Goal: Information Seeking & Learning: Learn about a topic

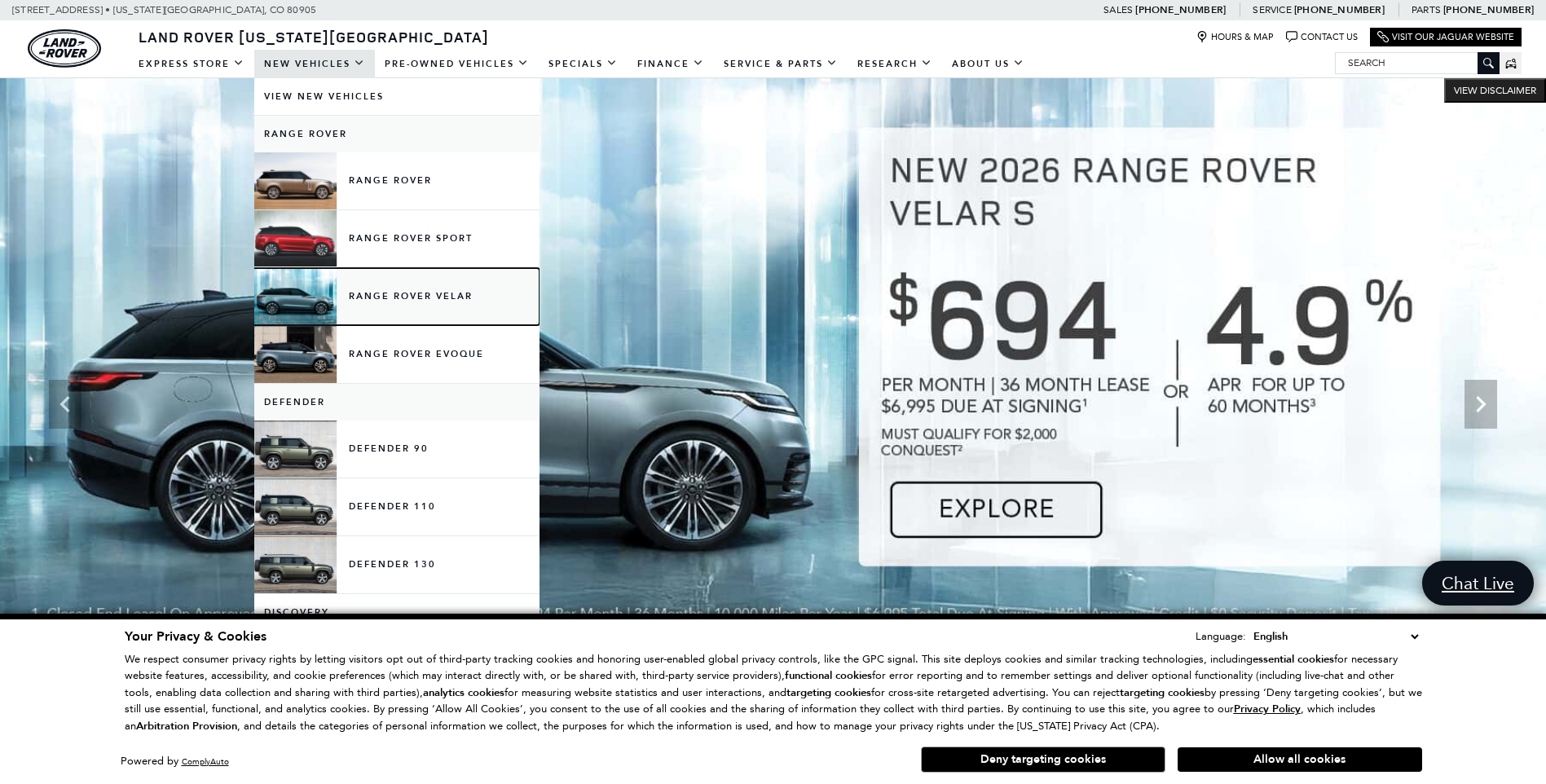
click at [402, 290] on link "Range Rover Velar" at bounding box center [397, 297] width 285 height 57
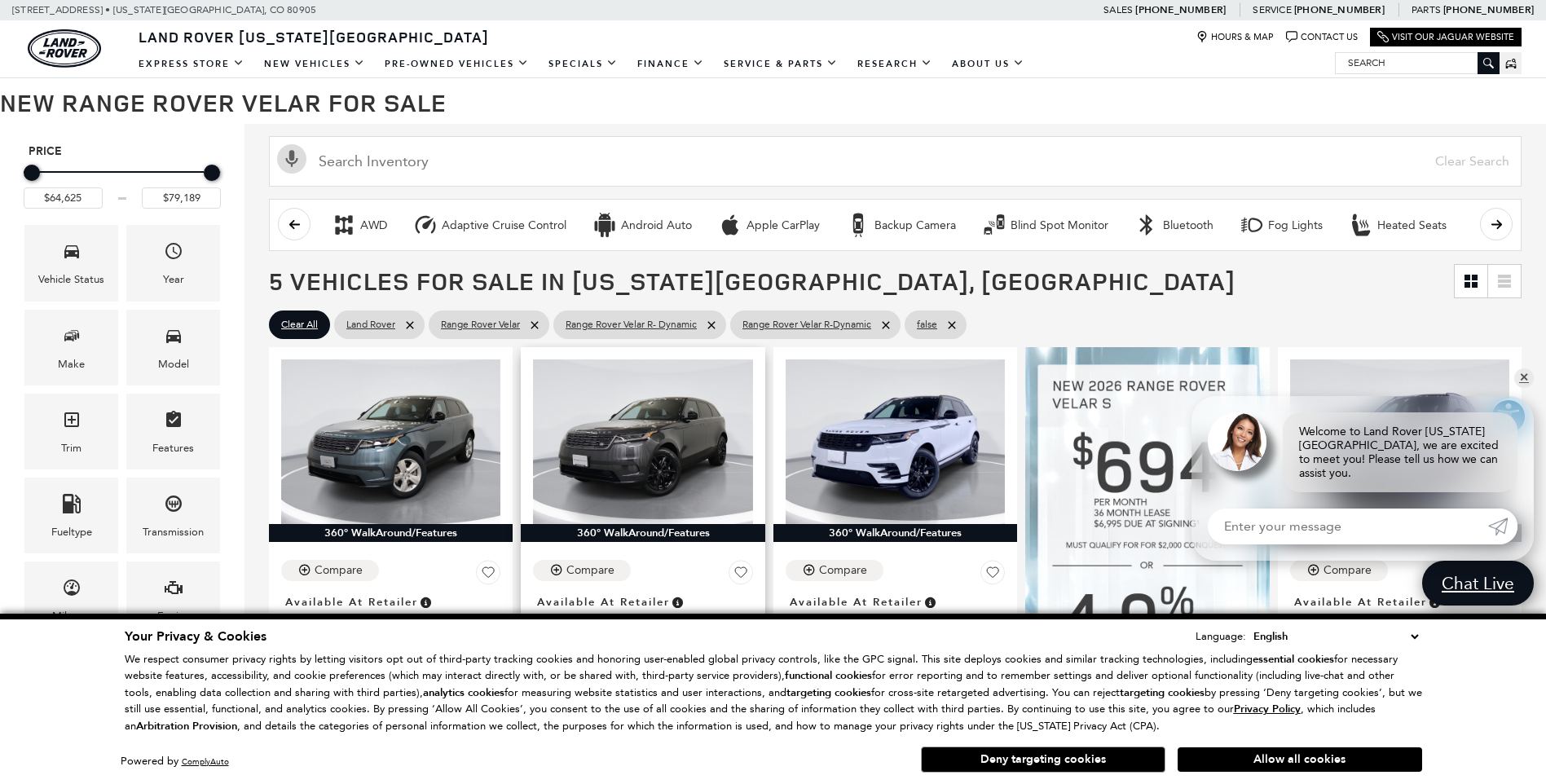
scroll to position [136, 0]
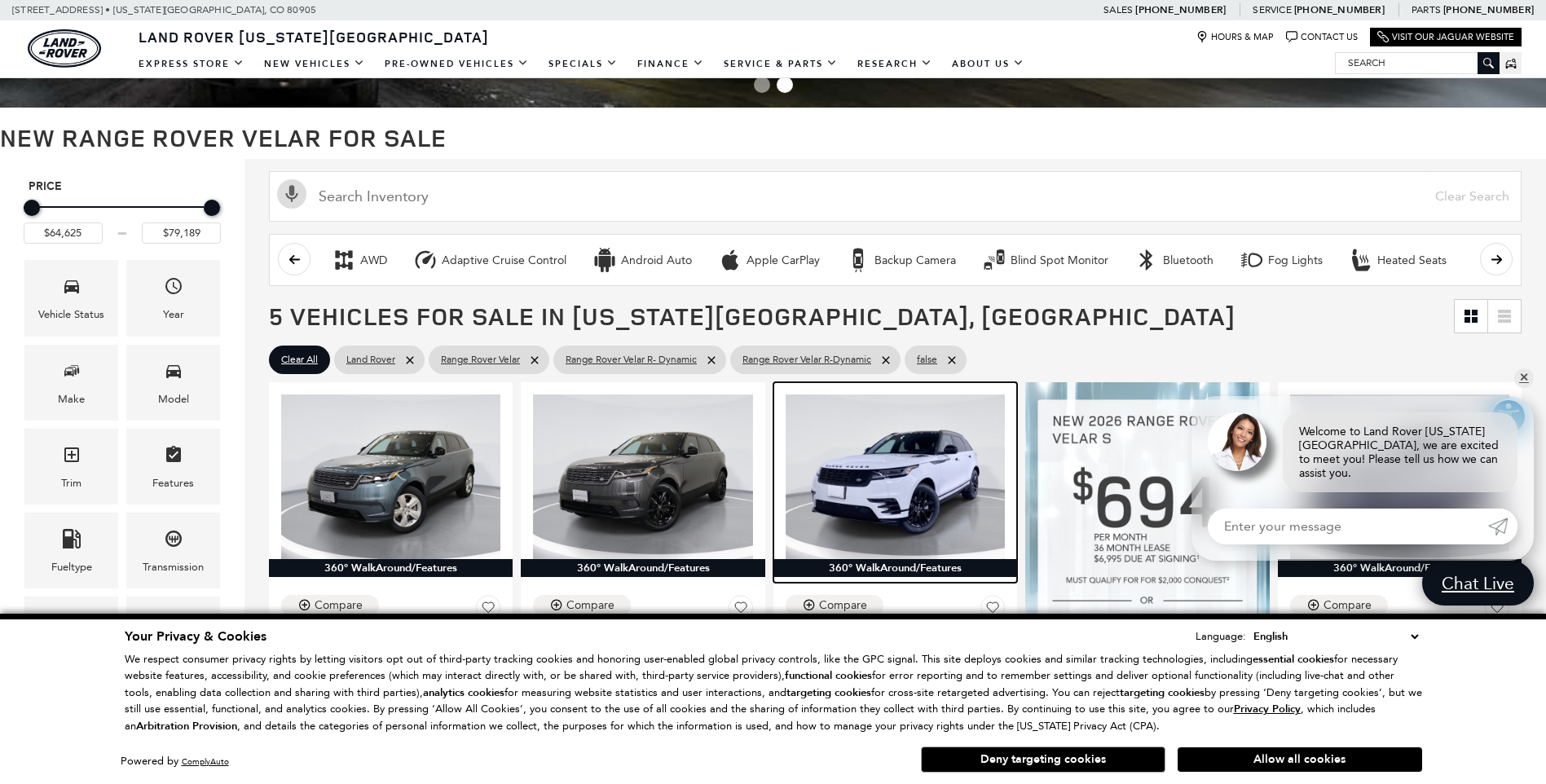
drag, startPoint x: 883, startPoint y: 461, endPoint x: 874, endPoint y: 336, distance: 125.3
click at [889, 453] on img at bounding box center [895, 477] width 220 height 165
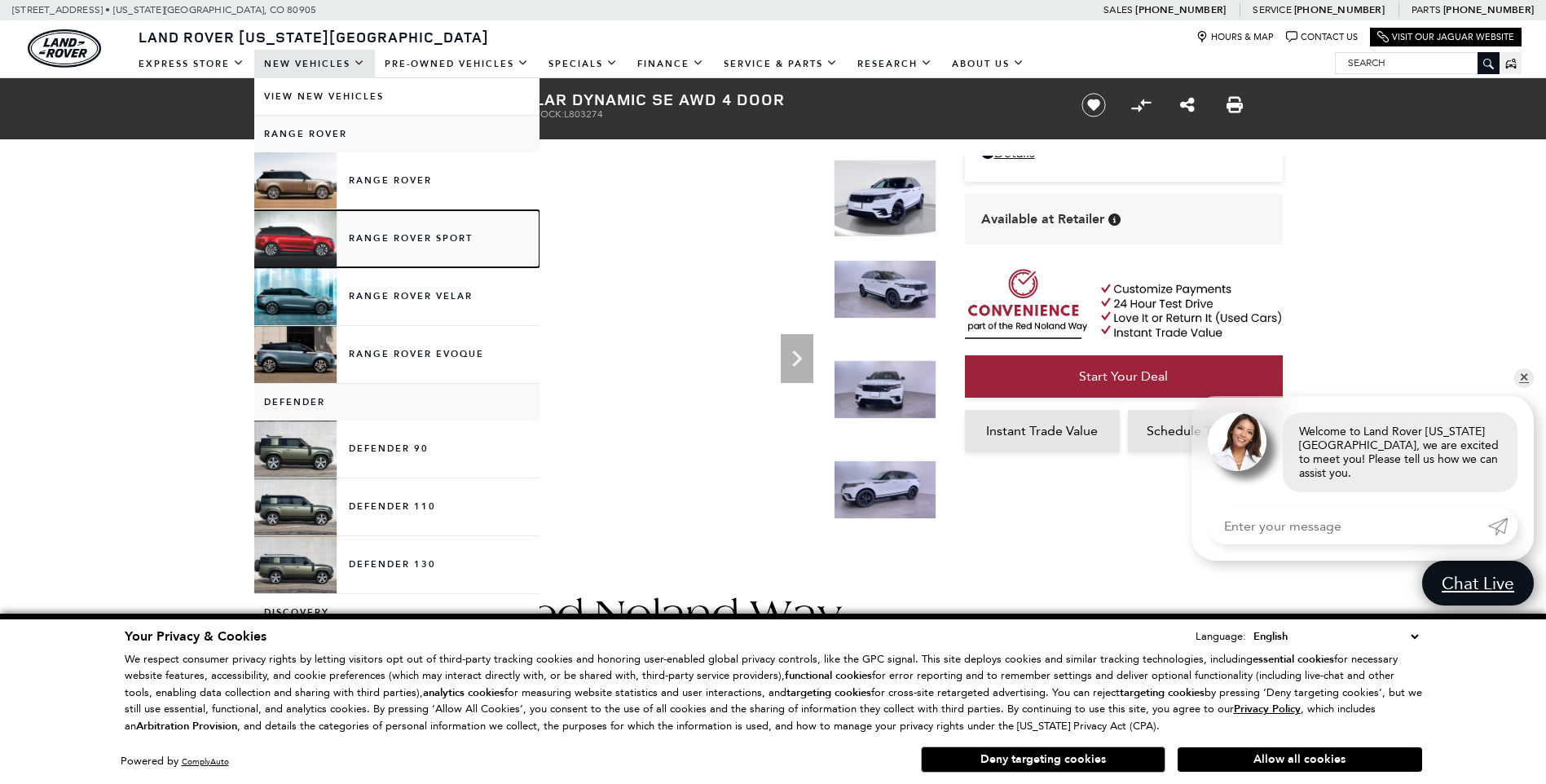
click at [376, 237] on link "Range Rover Sport" at bounding box center [397, 239] width 285 height 57
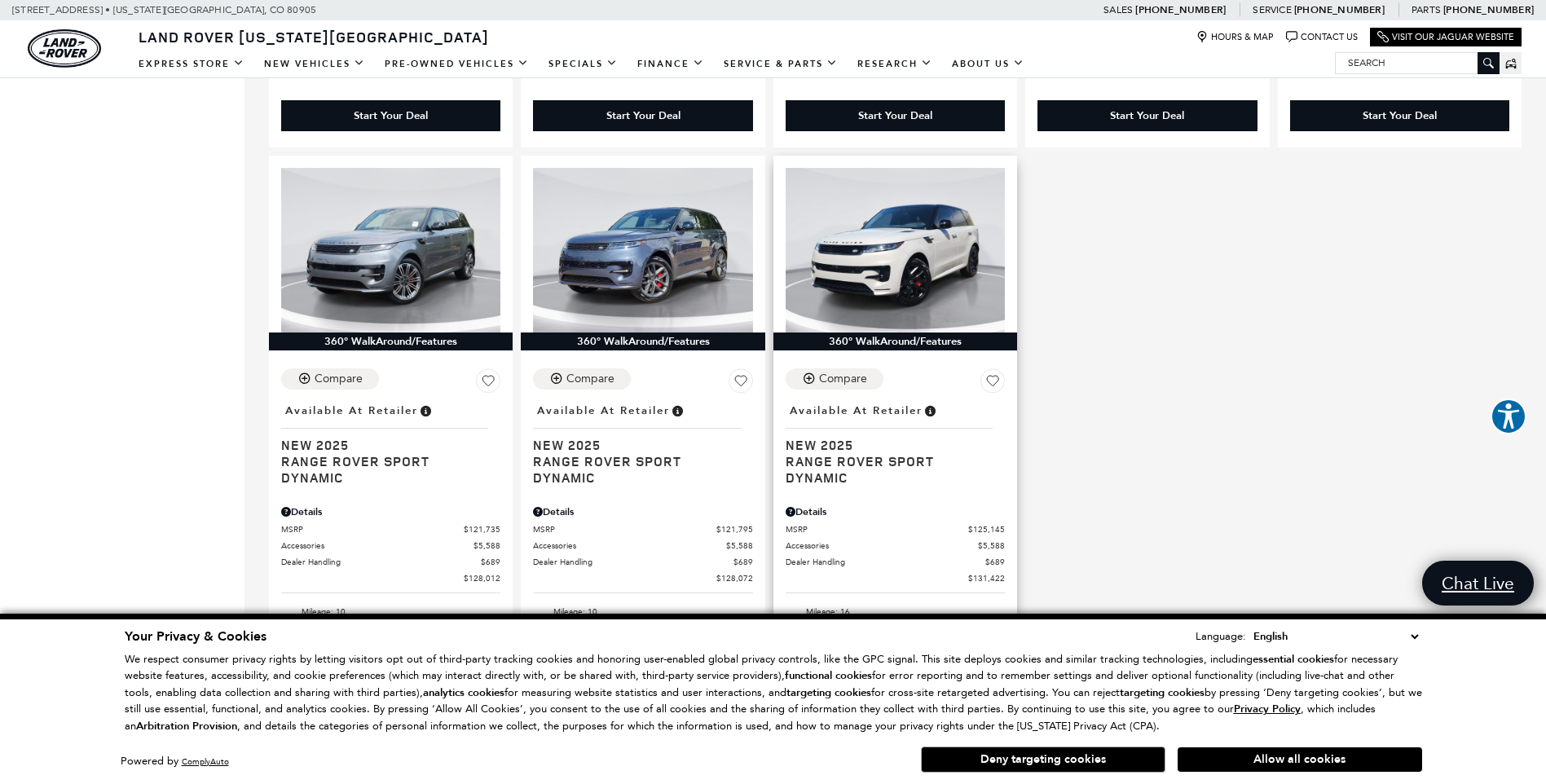
scroll to position [3124, 0]
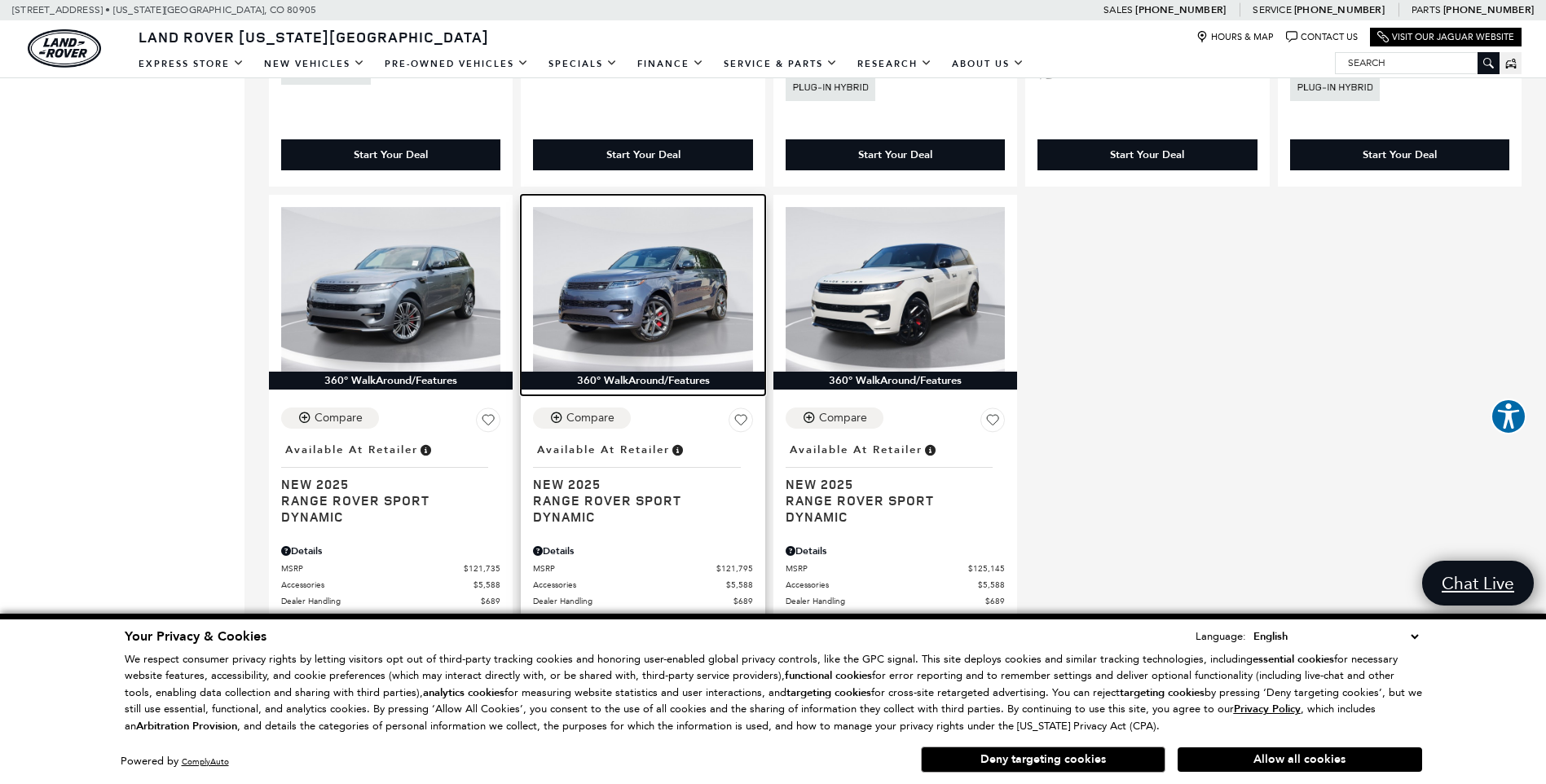
click at [629, 207] on img at bounding box center [642, 289] width 220 height 165
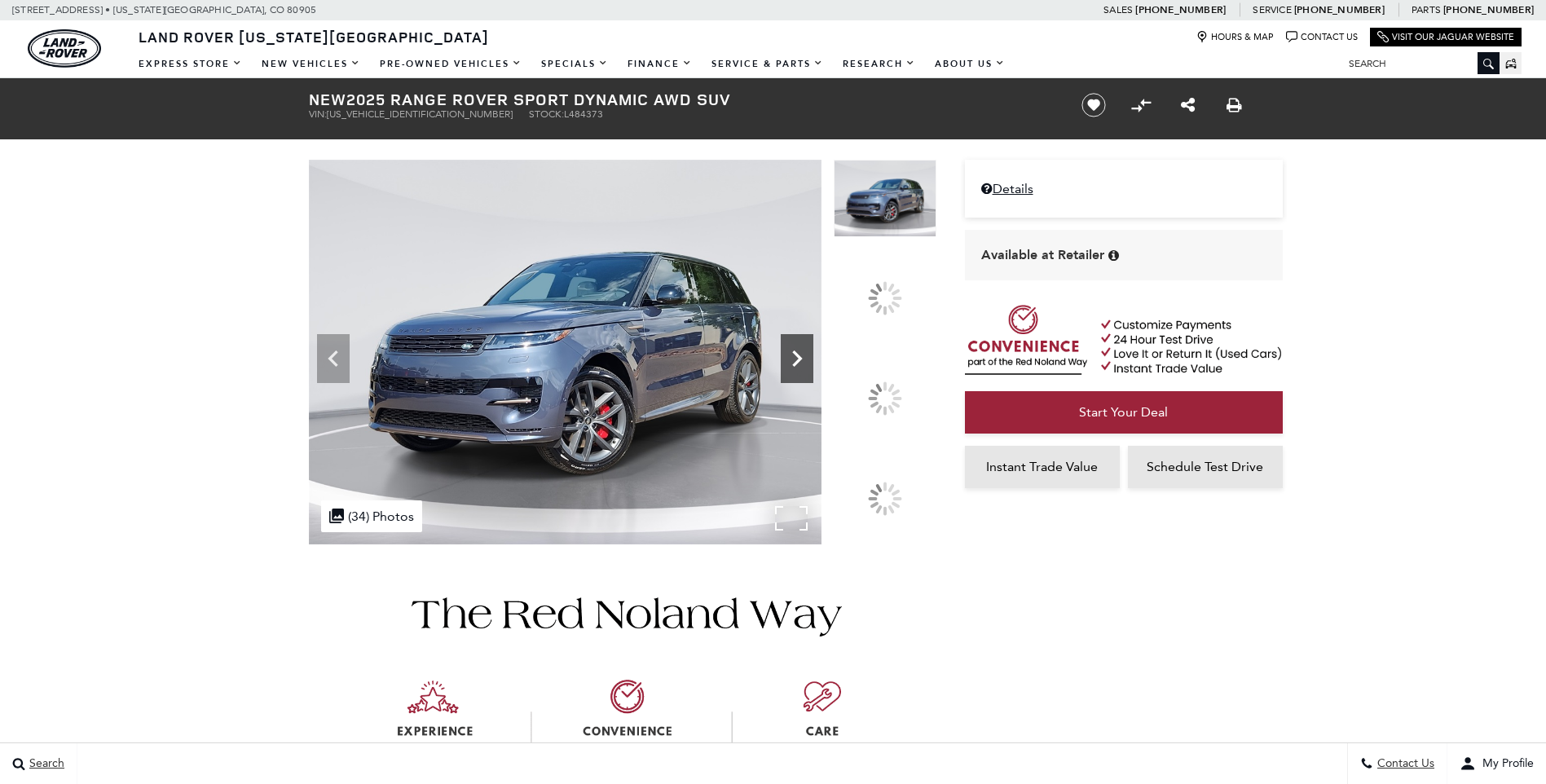
click at [802, 367] on icon at bounding box center [797, 359] width 10 height 17
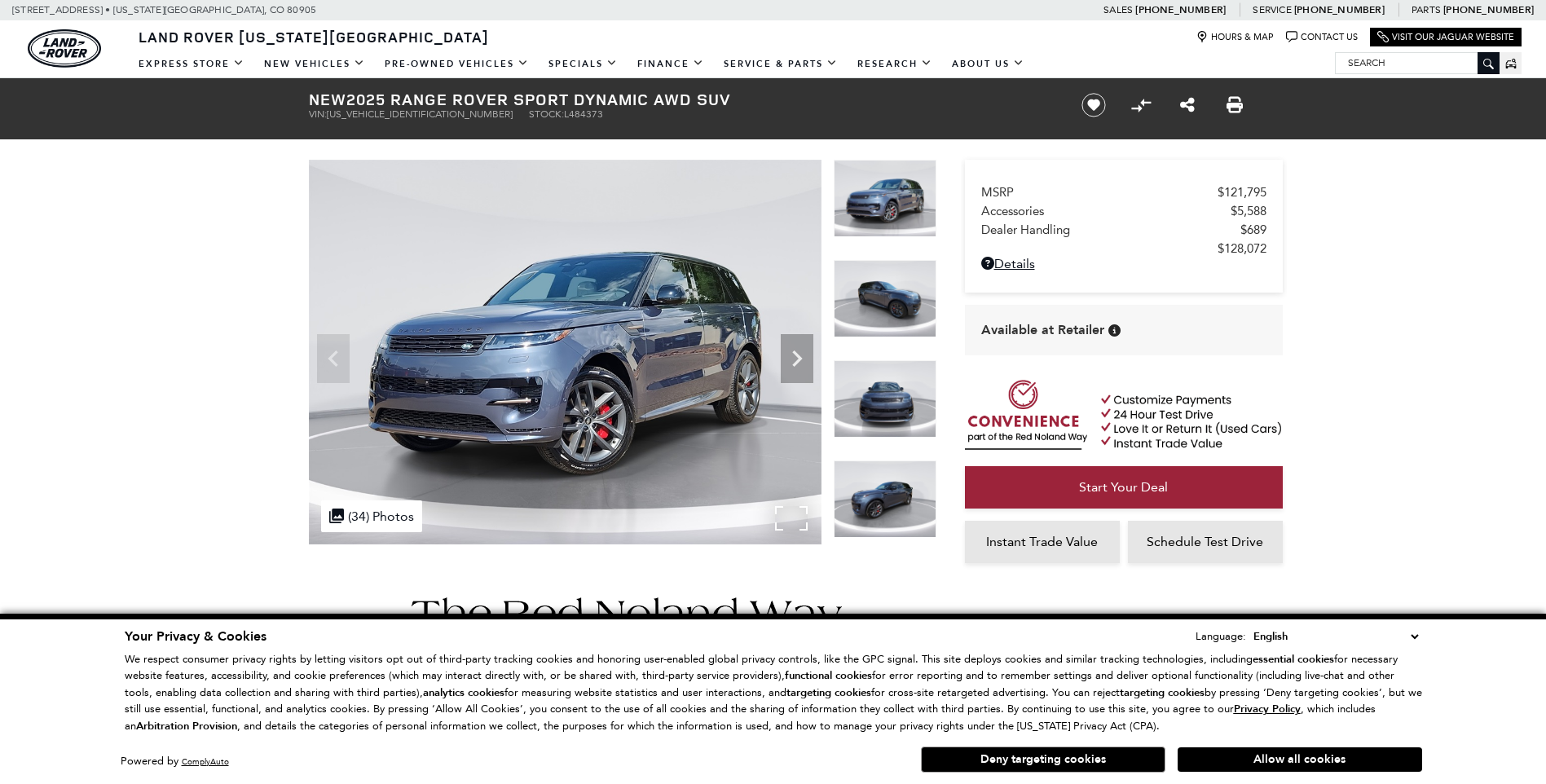
click at [780, 356] on div at bounding box center [564, 351] width 513 height 385
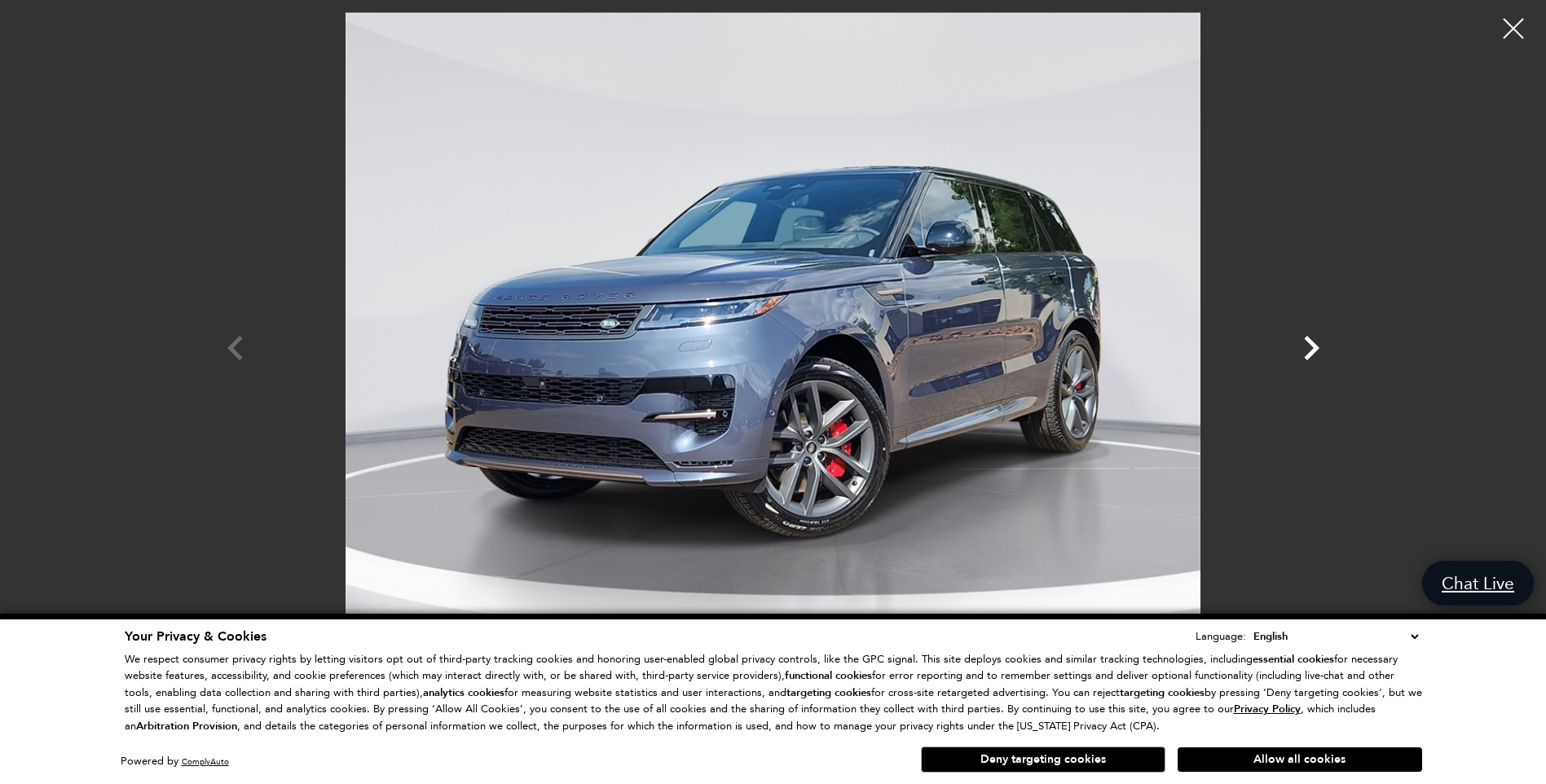
click at [1314, 347] on icon "Next" at bounding box center [1312, 348] width 16 height 24
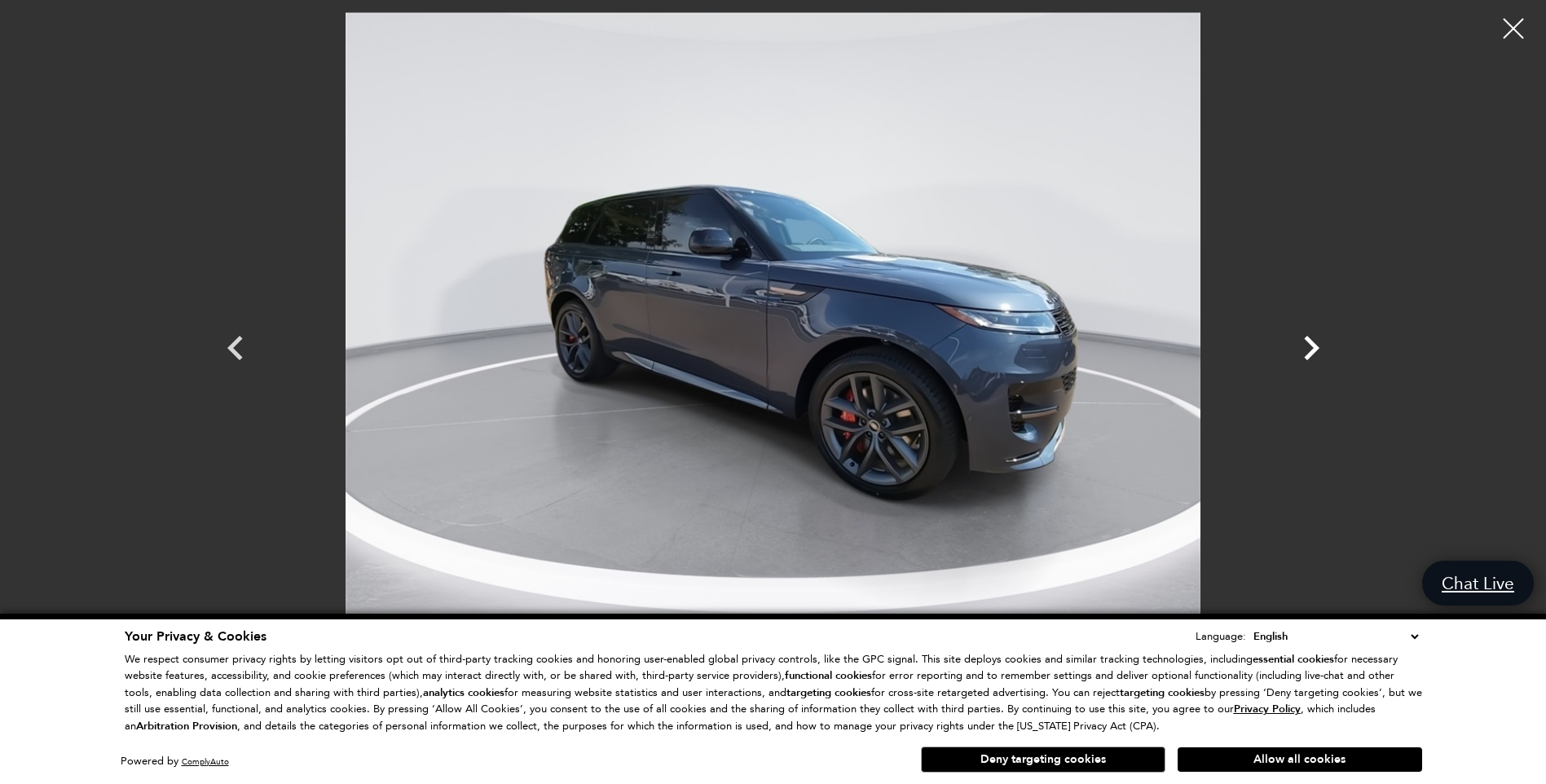
click at [1314, 347] on icon "Next" at bounding box center [1312, 348] width 16 height 24
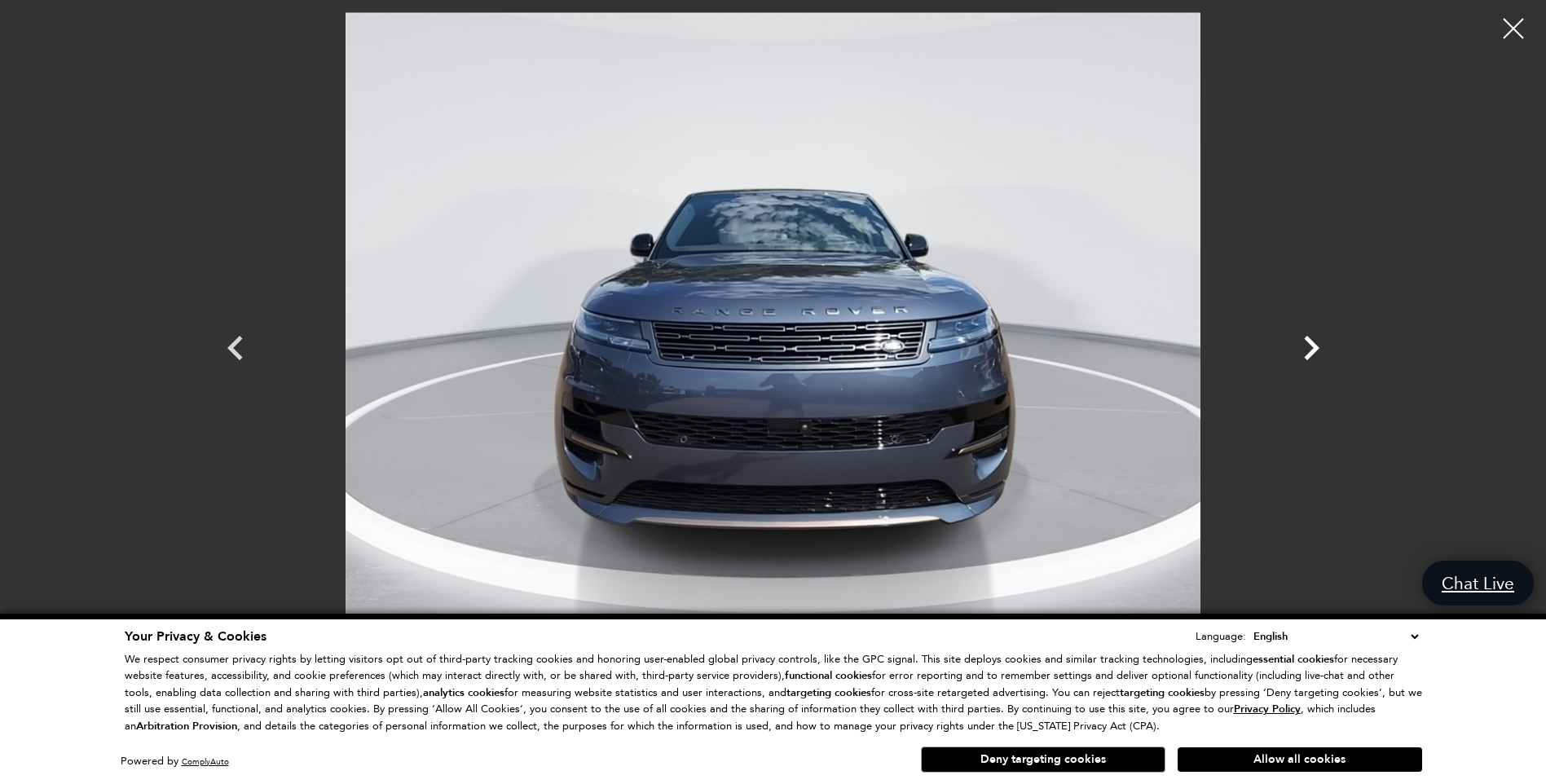
click at [1314, 347] on icon "Next" at bounding box center [1312, 348] width 16 height 24
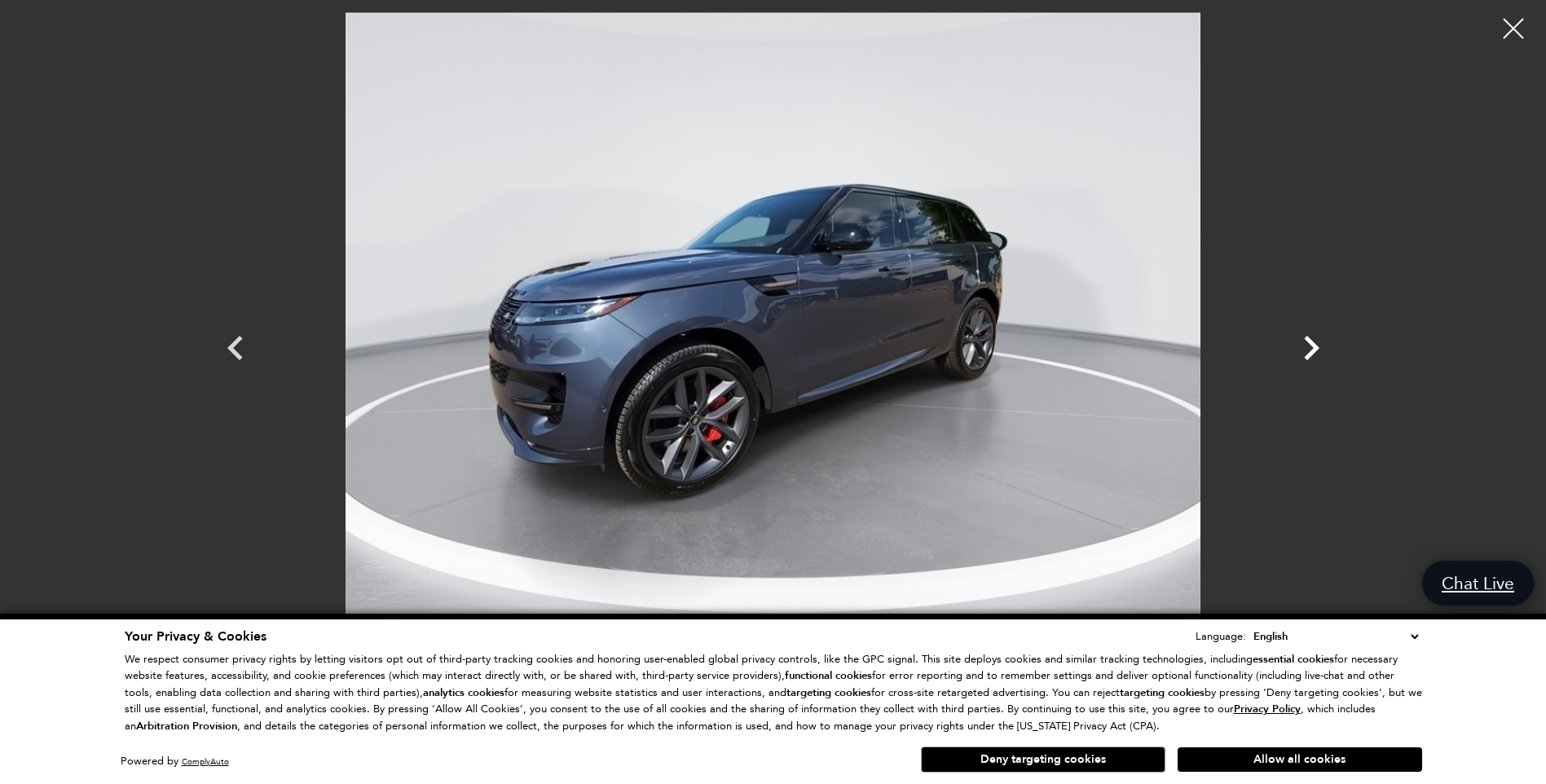
click at [1314, 347] on icon "Next" at bounding box center [1312, 348] width 16 height 24
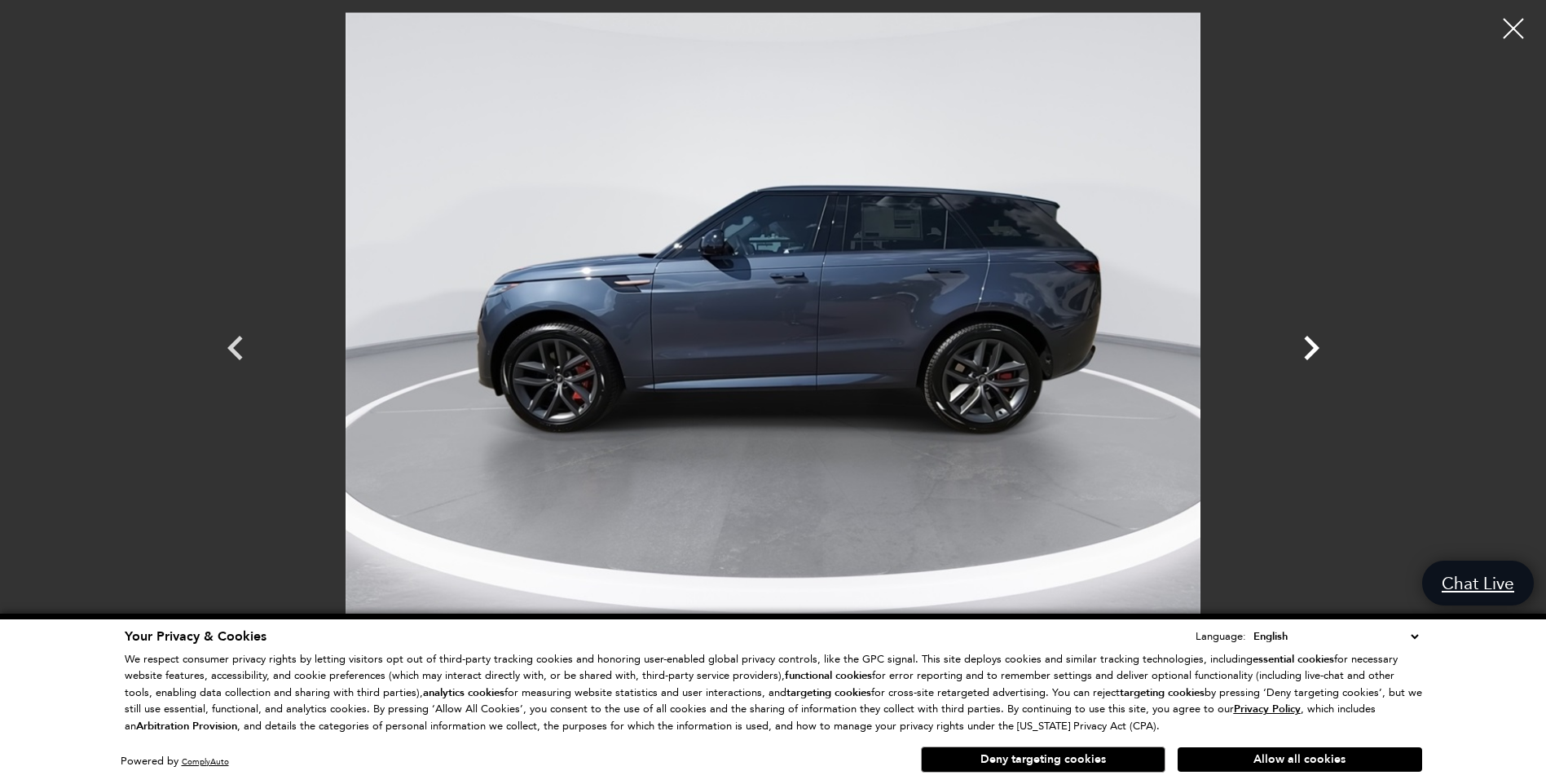
click at [1314, 347] on icon "Next" at bounding box center [1312, 348] width 16 height 24
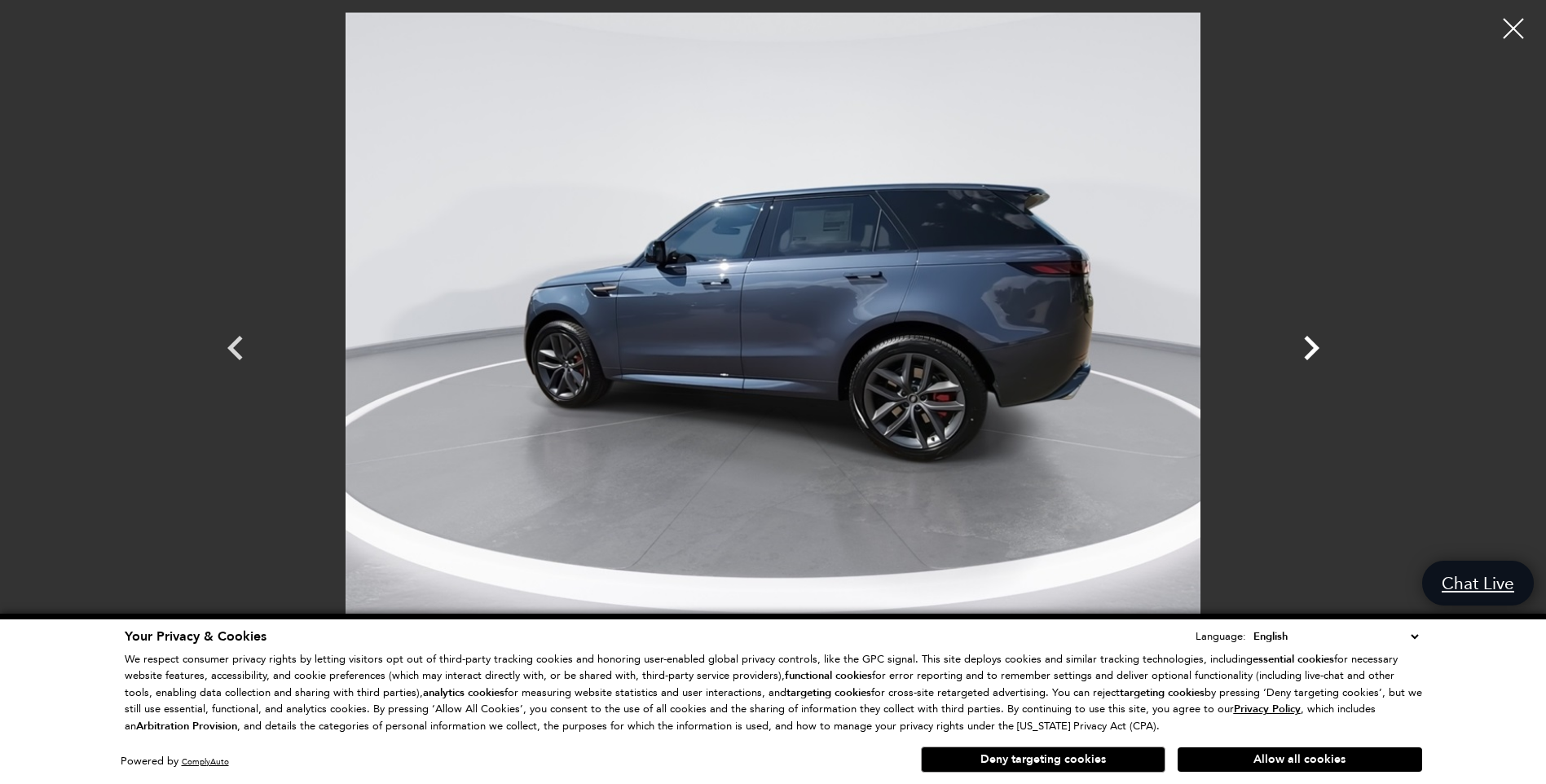
click at [1314, 347] on icon "Next" at bounding box center [1312, 348] width 16 height 24
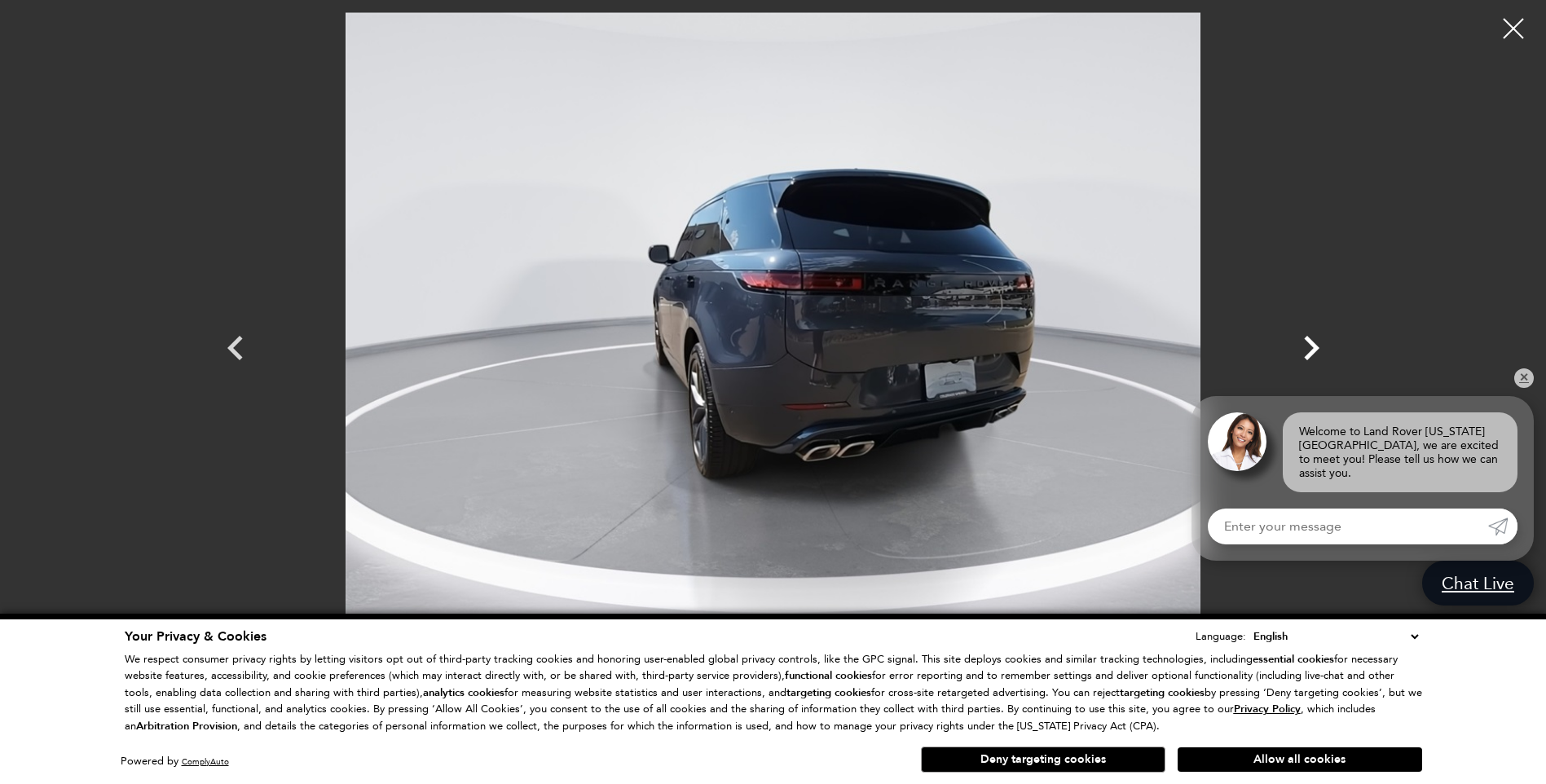
click at [1314, 347] on icon "Next" at bounding box center [1312, 348] width 16 height 24
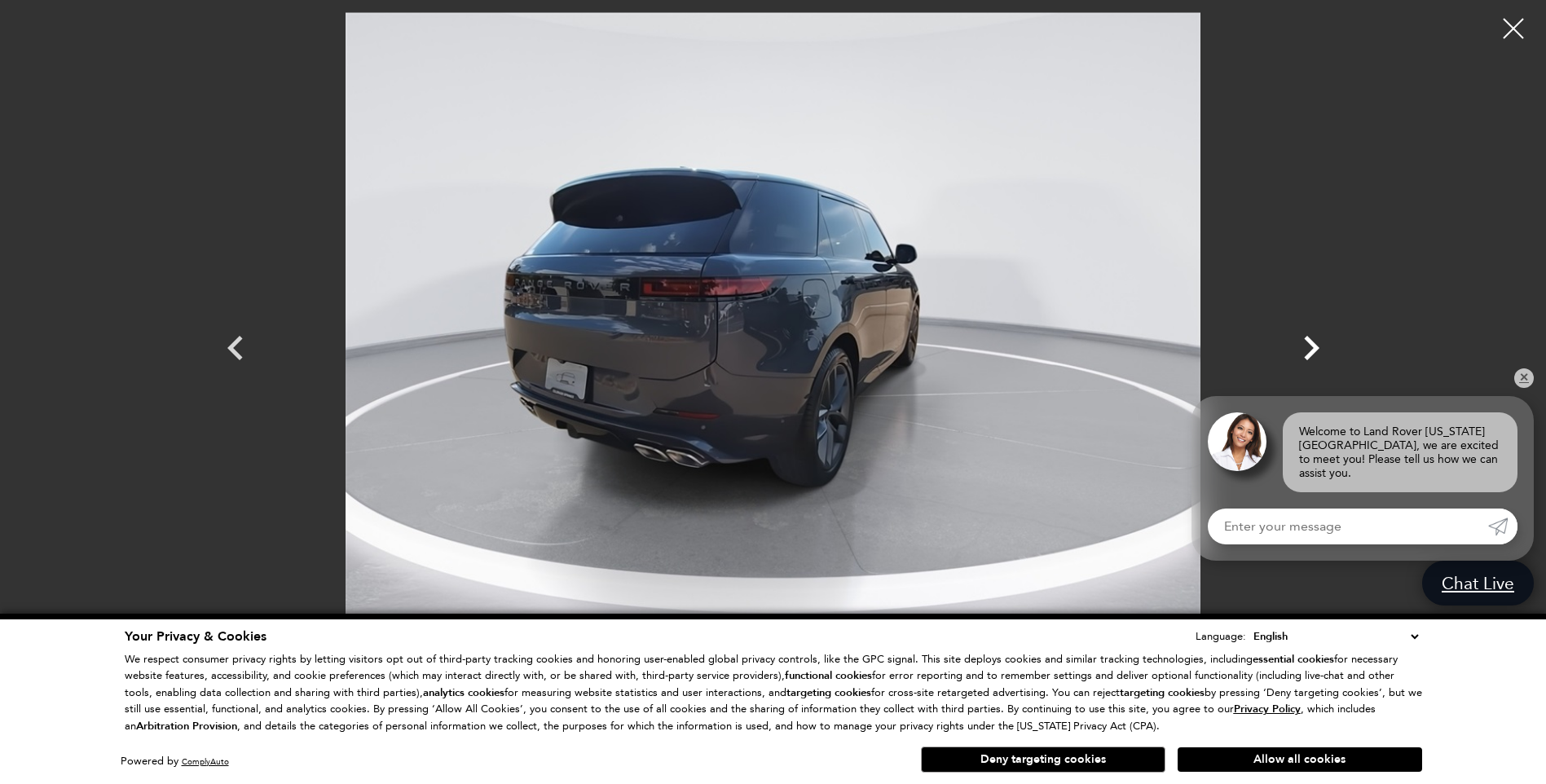
click at [1314, 347] on icon "Next" at bounding box center [1312, 348] width 16 height 24
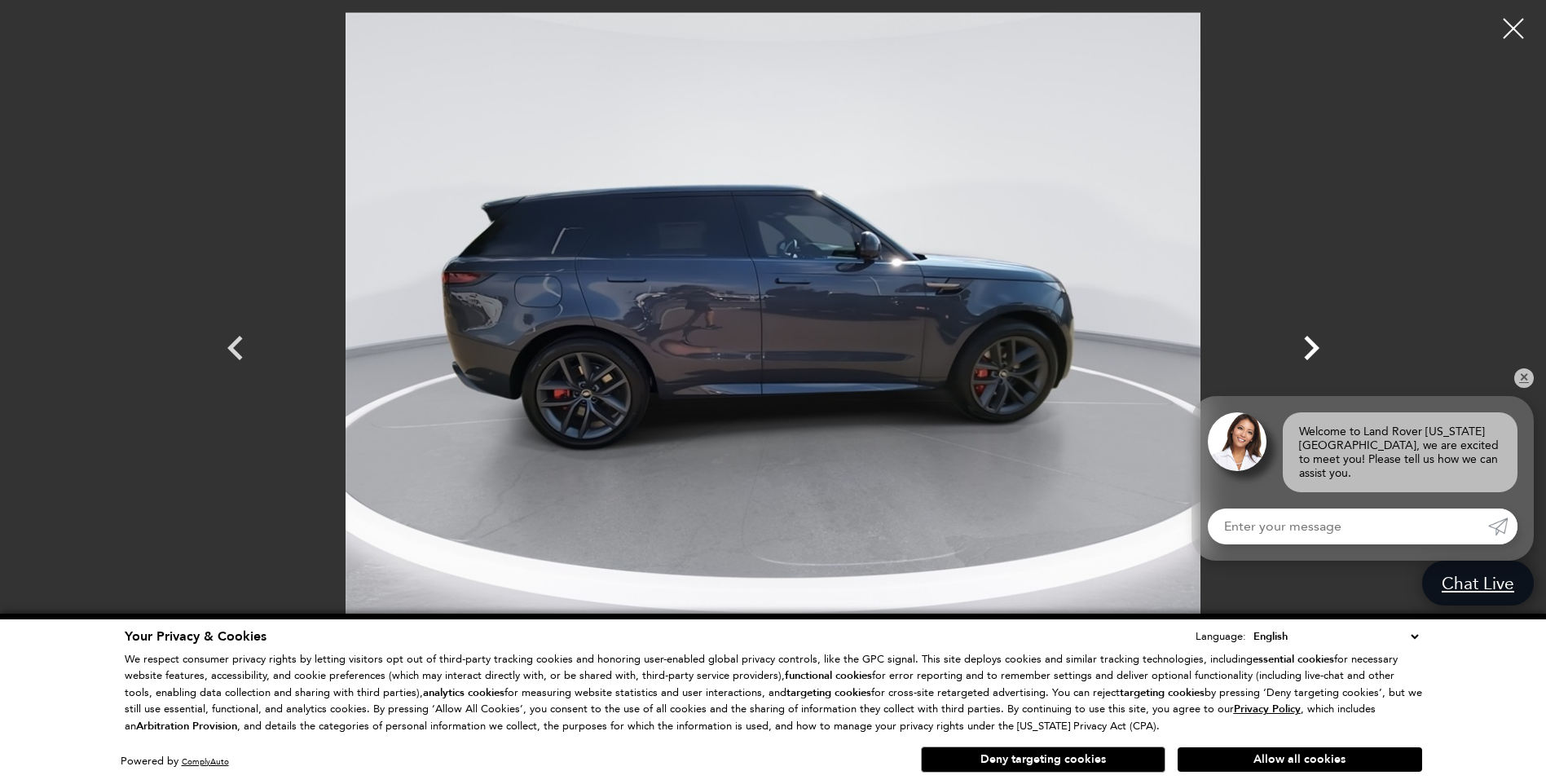
click at [1314, 347] on icon "Next" at bounding box center [1312, 348] width 16 height 24
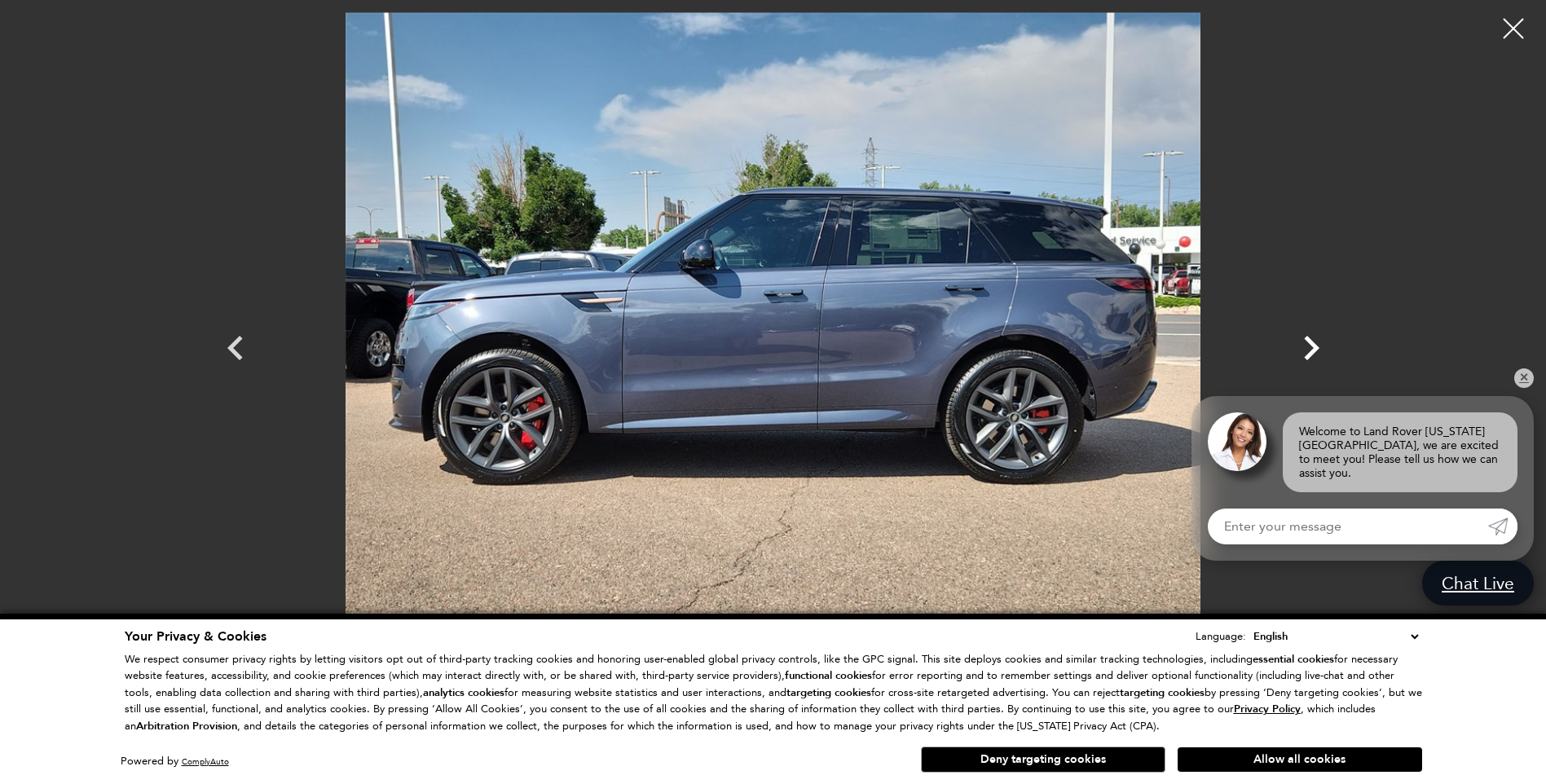
click at [1314, 347] on icon "Next" at bounding box center [1312, 348] width 16 height 24
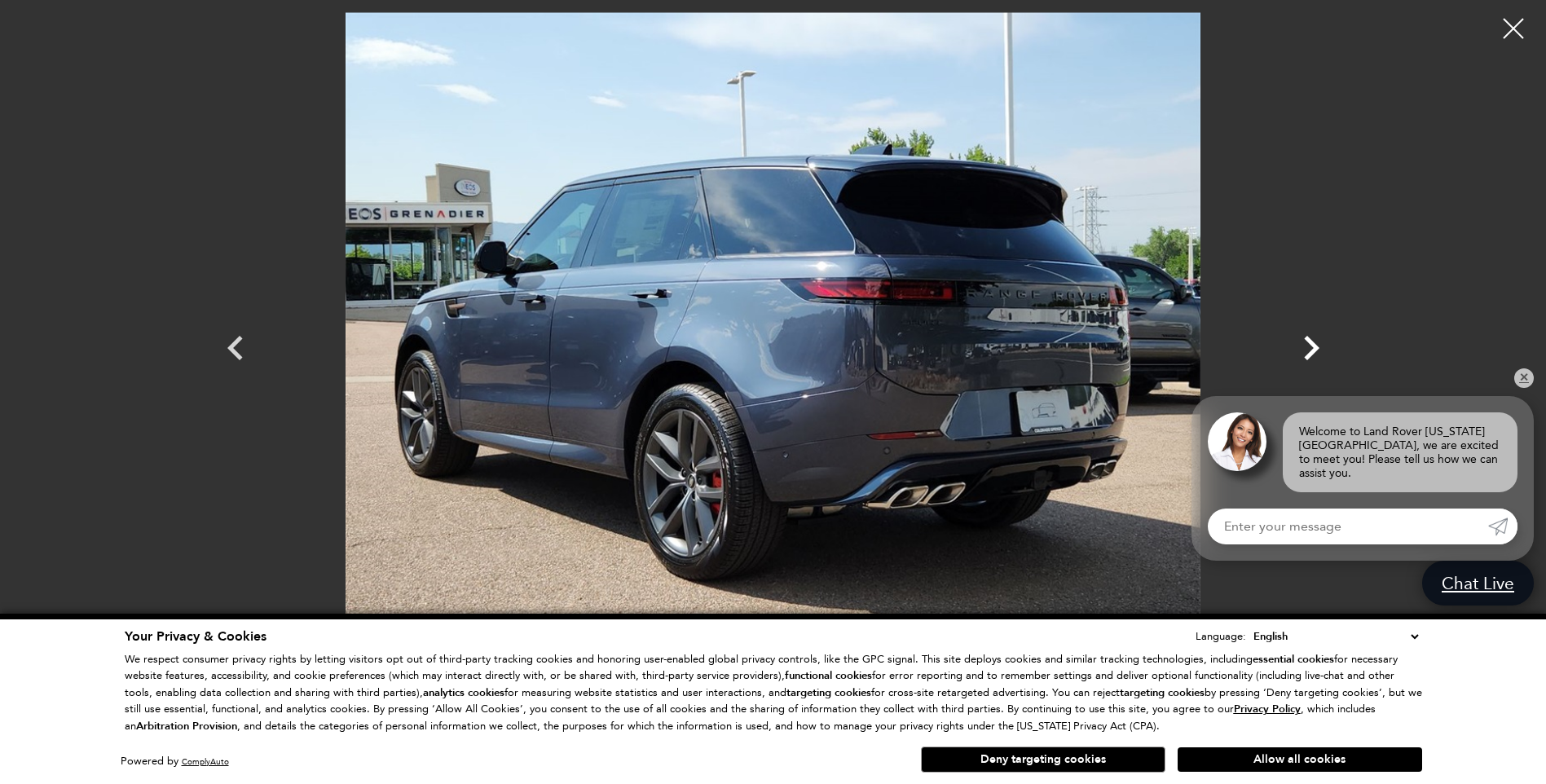
click at [1314, 347] on icon "Next" at bounding box center [1312, 348] width 16 height 24
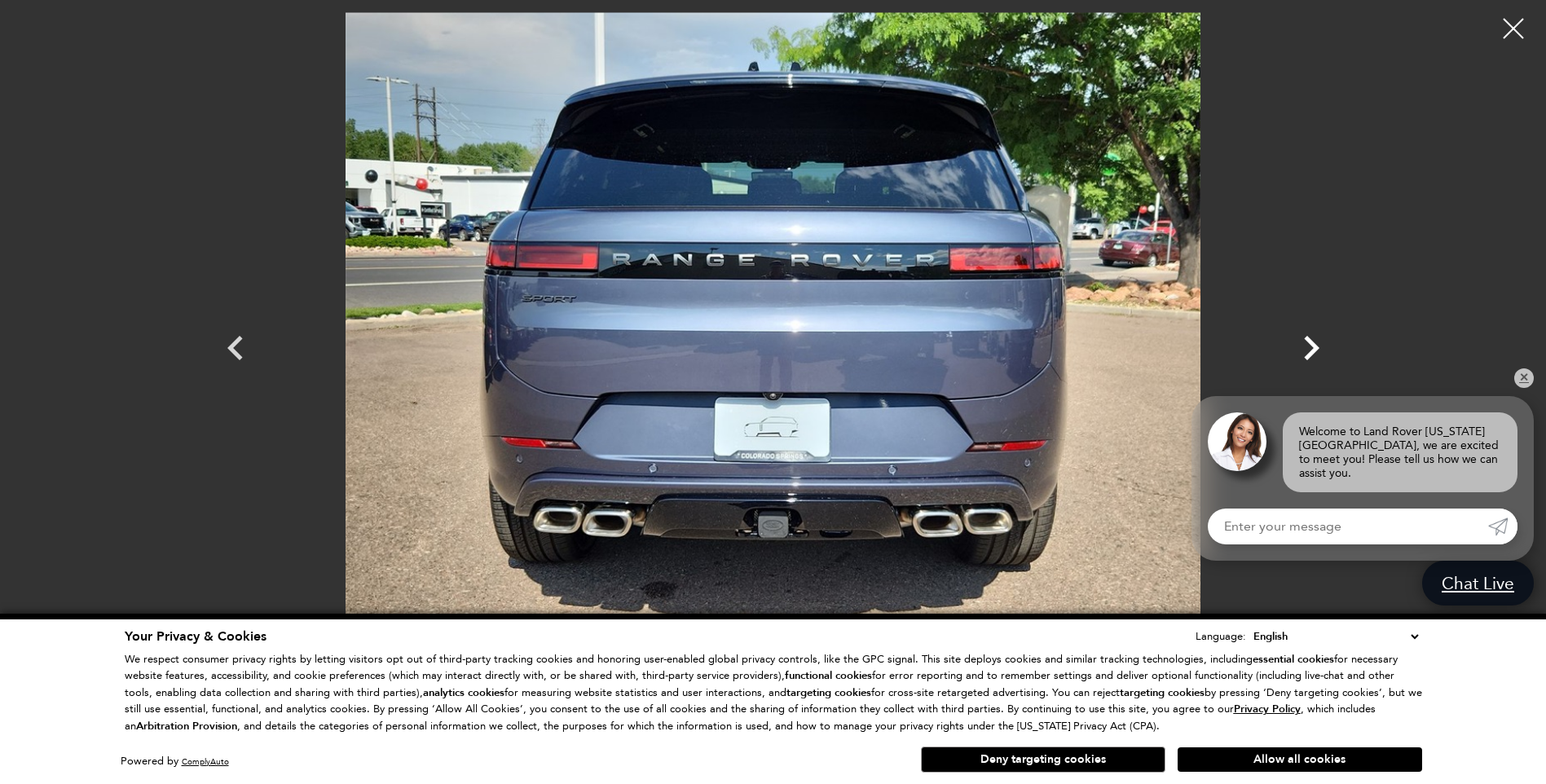
click at [1314, 347] on icon "Next" at bounding box center [1312, 348] width 16 height 24
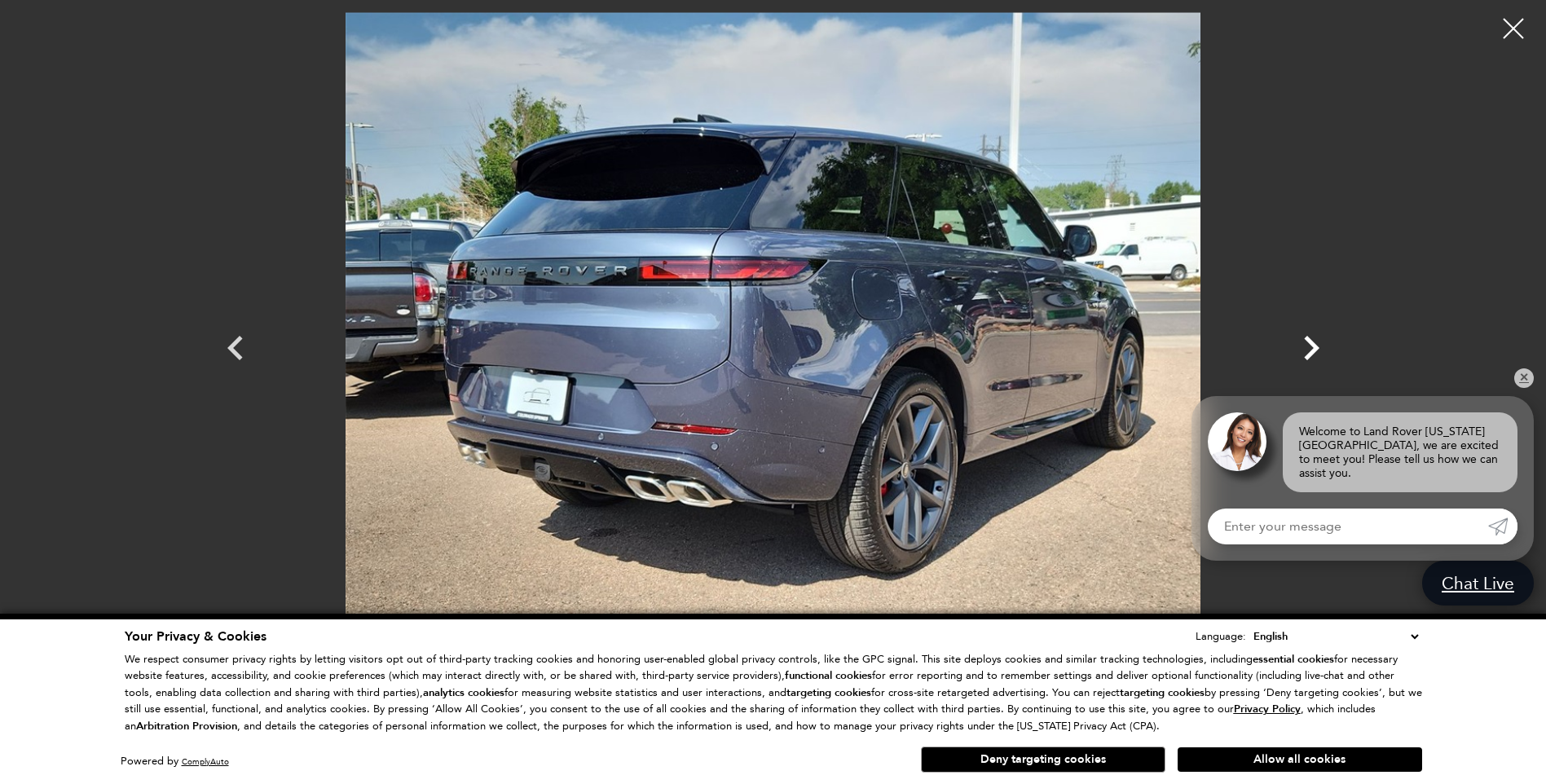
click at [1314, 347] on icon "Next" at bounding box center [1312, 348] width 16 height 24
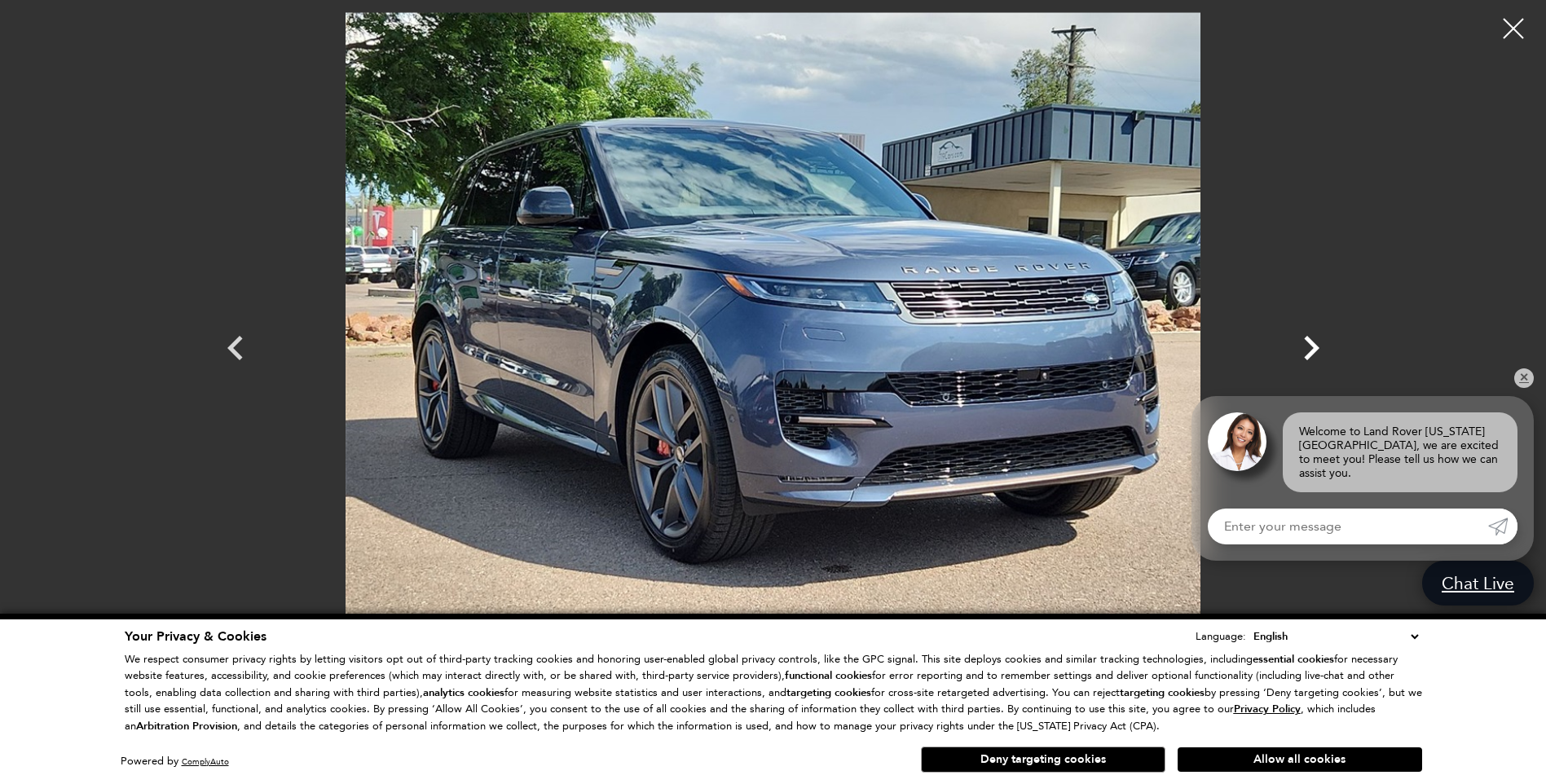
click at [1314, 347] on icon "Next" at bounding box center [1312, 348] width 16 height 24
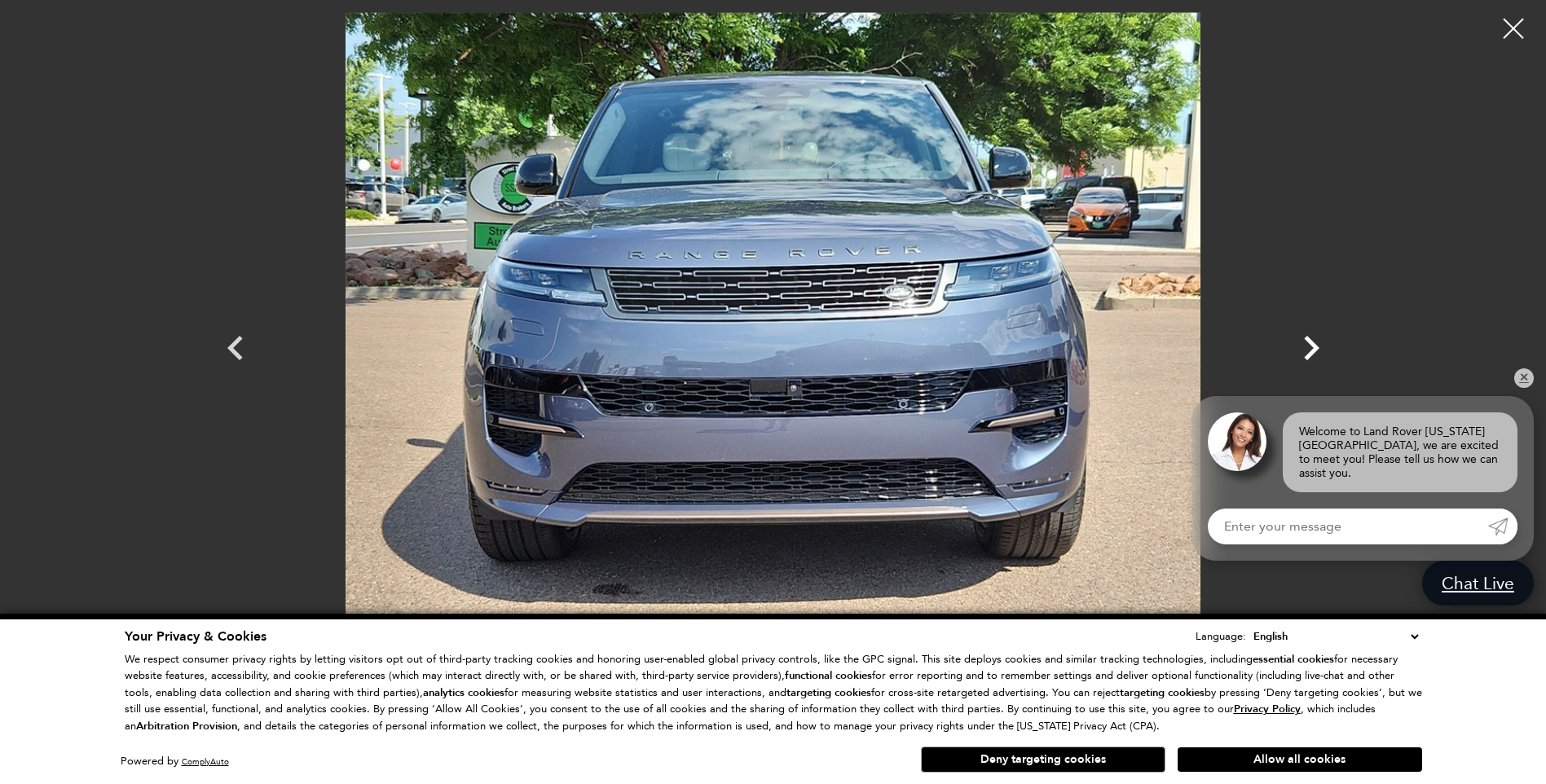
click at [1314, 347] on icon "Next" at bounding box center [1312, 348] width 16 height 24
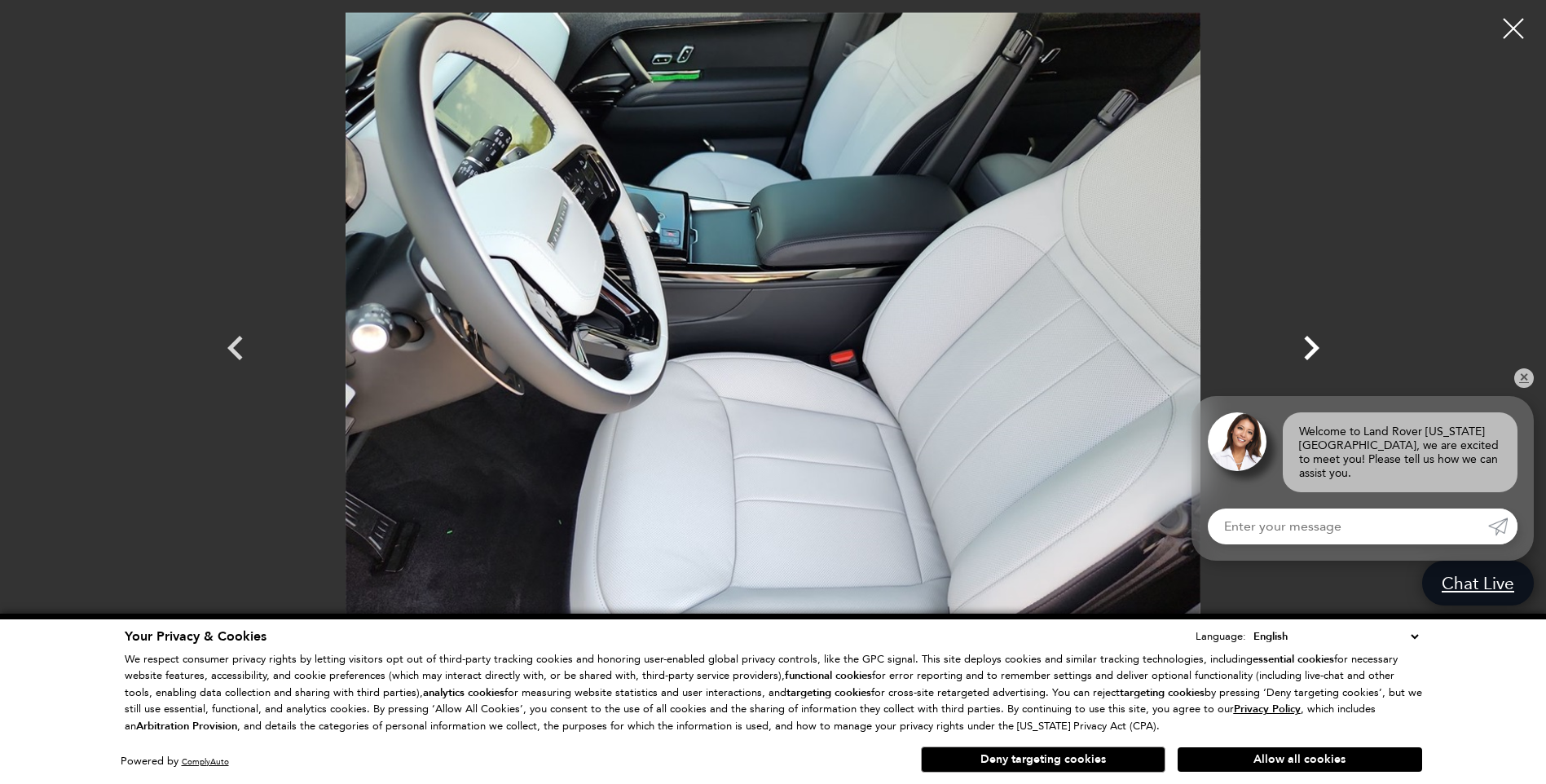
click at [1314, 347] on icon "Next" at bounding box center [1312, 348] width 16 height 24
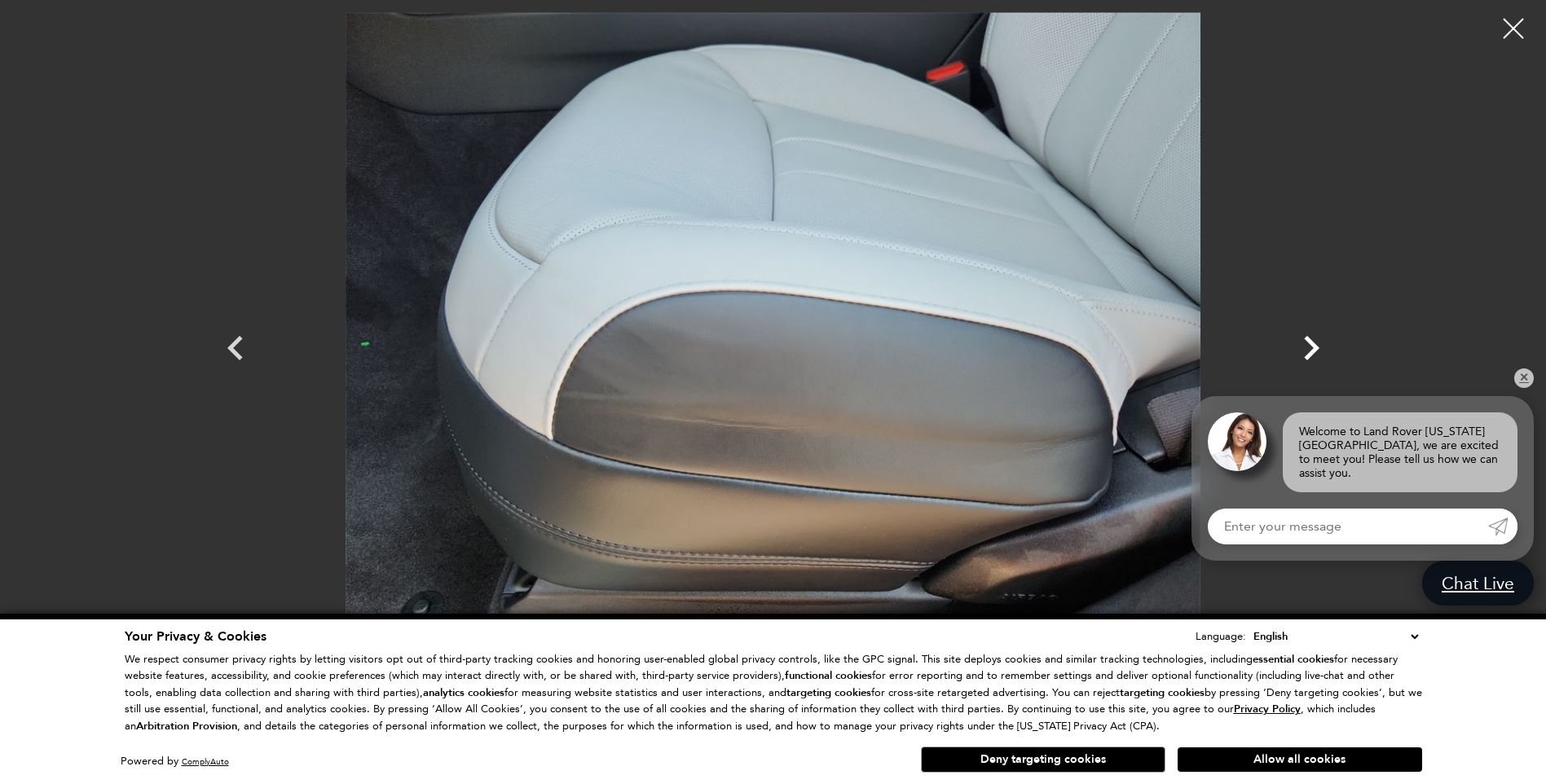
click at [1314, 347] on icon "Next" at bounding box center [1312, 348] width 16 height 24
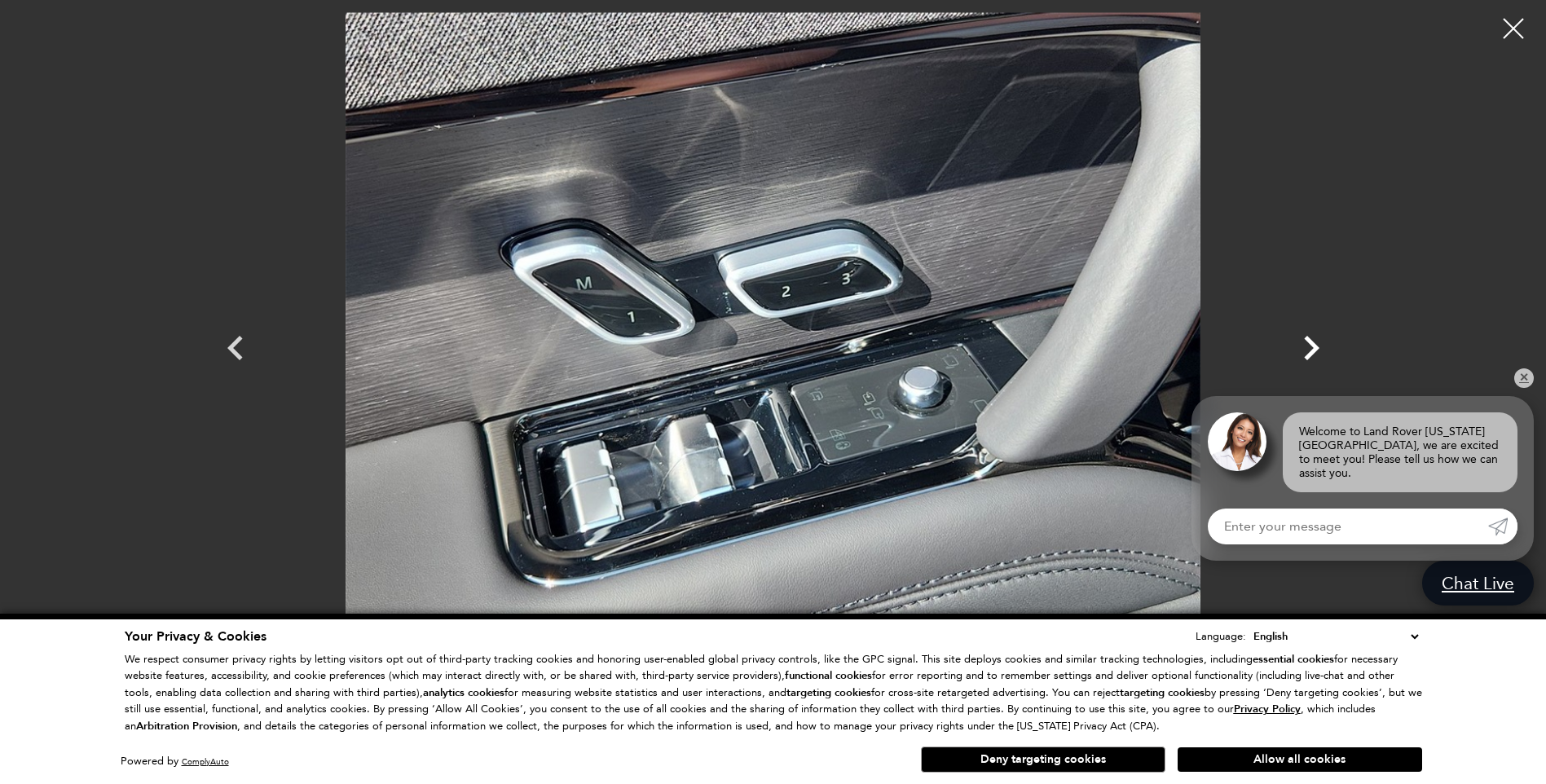
click at [1314, 347] on icon "Next" at bounding box center [1312, 348] width 16 height 24
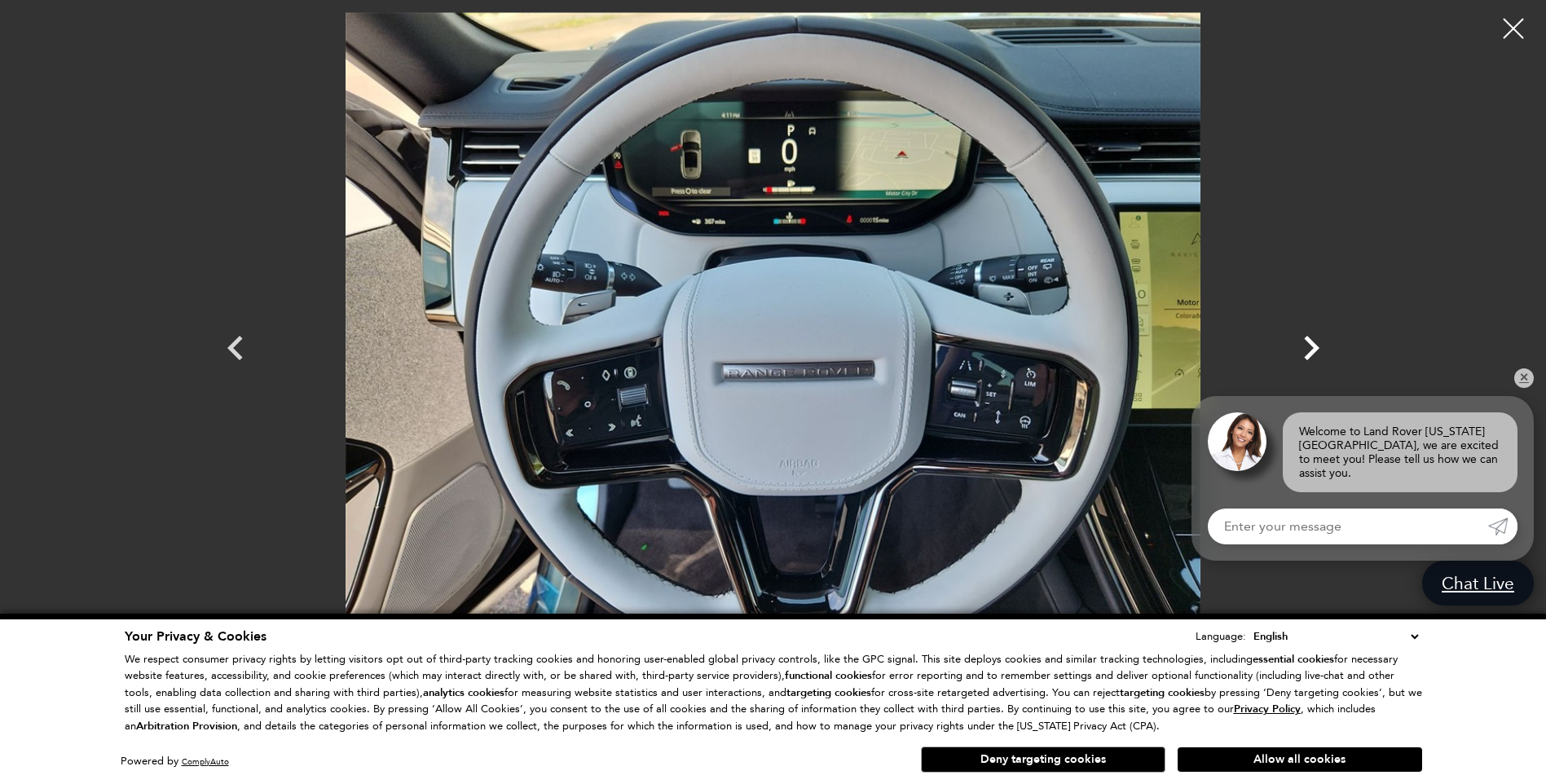
click at [1314, 347] on icon "Next" at bounding box center [1312, 348] width 16 height 24
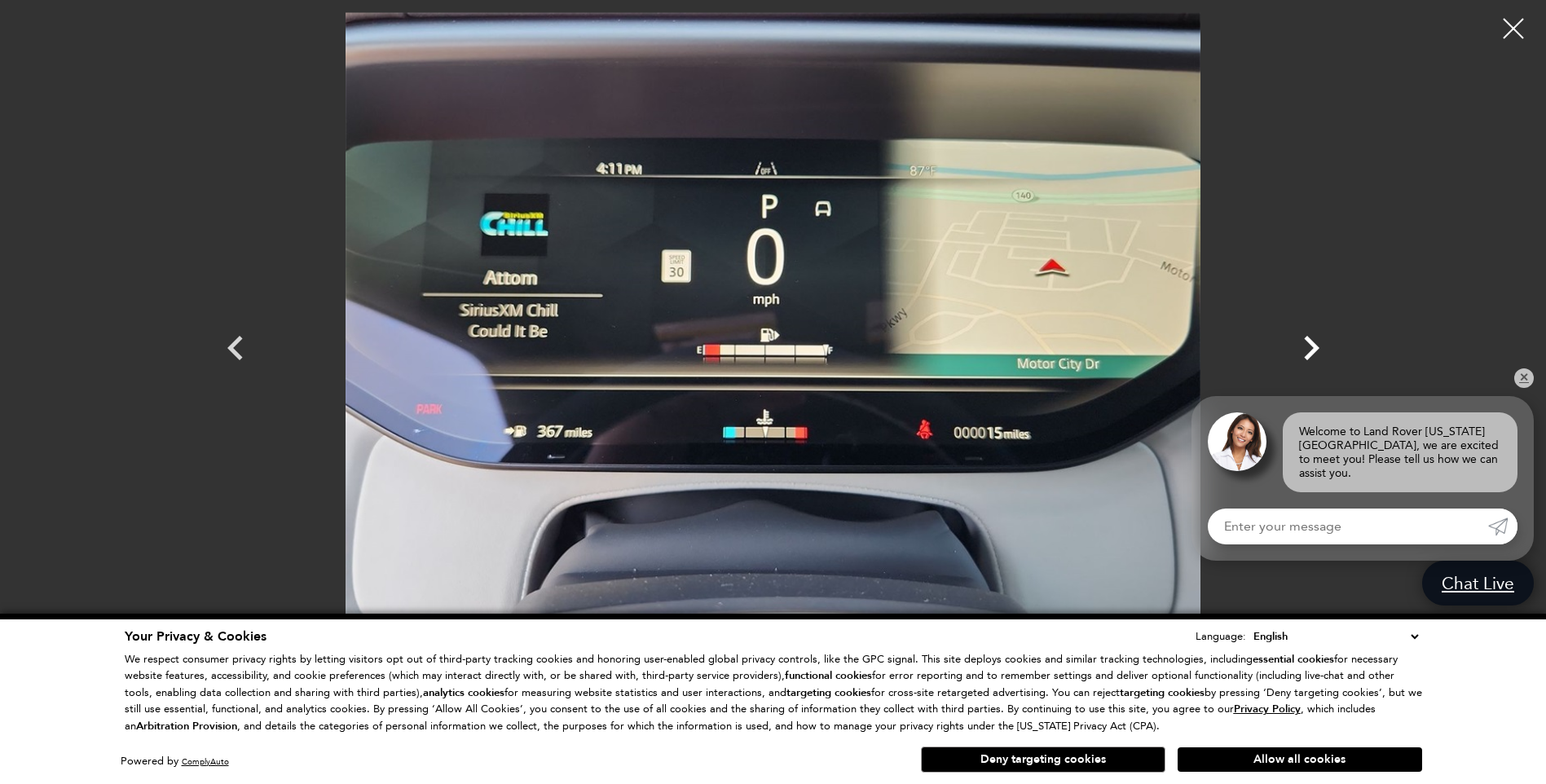
click at [1314, 347] on icon "Next" at bounding box center [1312, 348] width 16 height 24
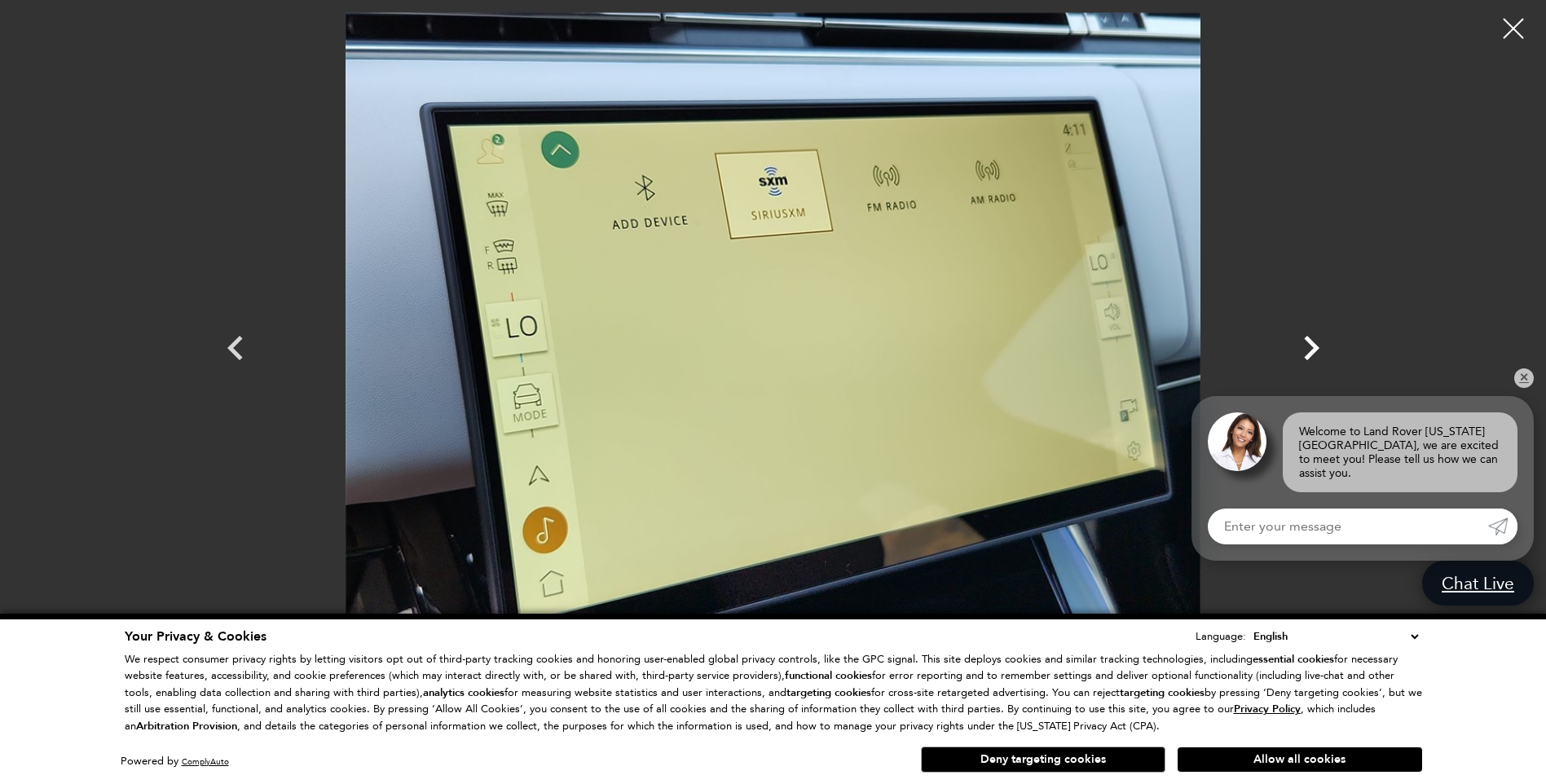
click at [1314, 347] on icon "Next" at bounding box center [1312, 348] width 16 height 24
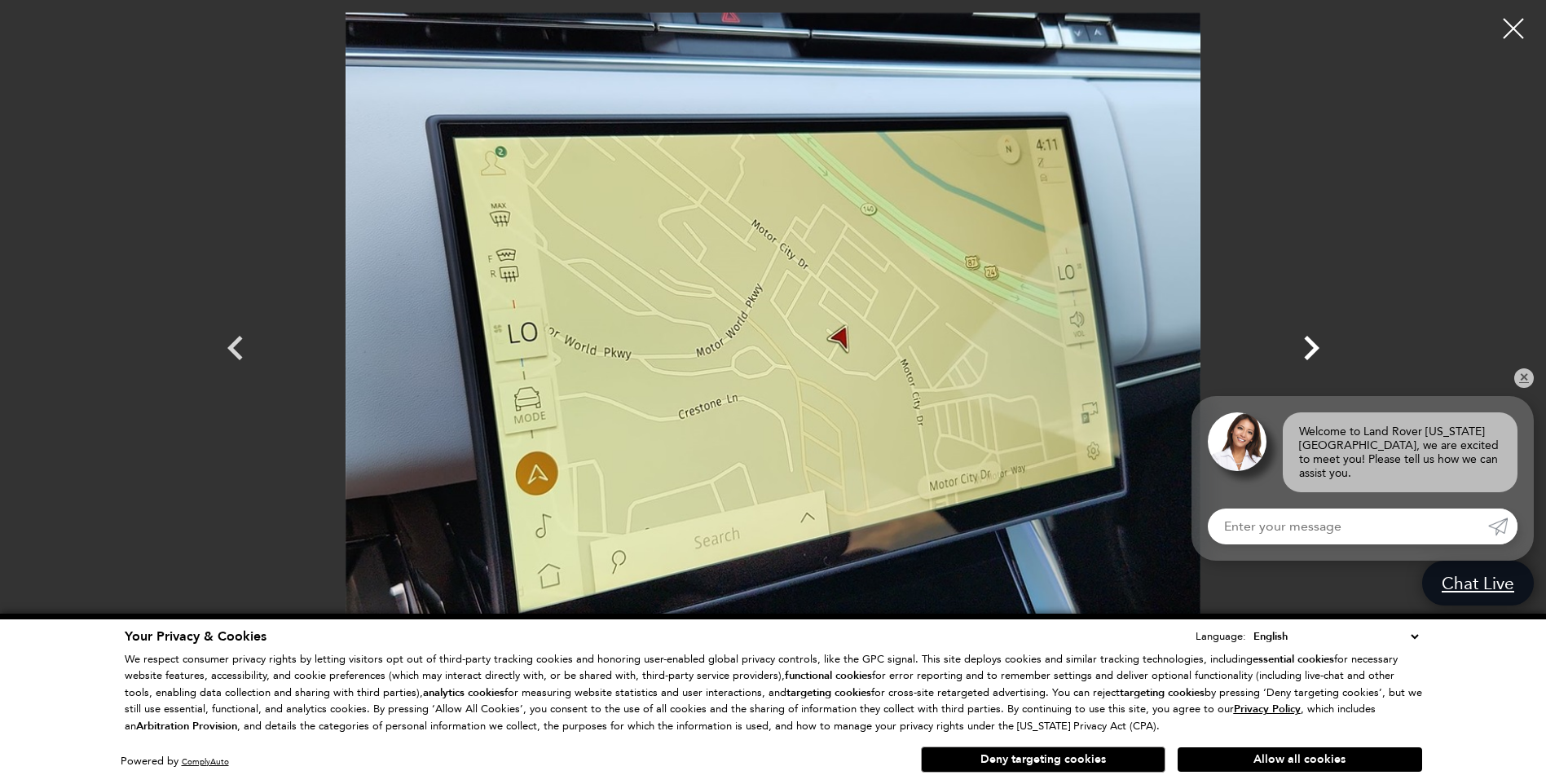
click at [1314, 347] on icon "Next" at bounding box center [1312, 348] width 16 height 24
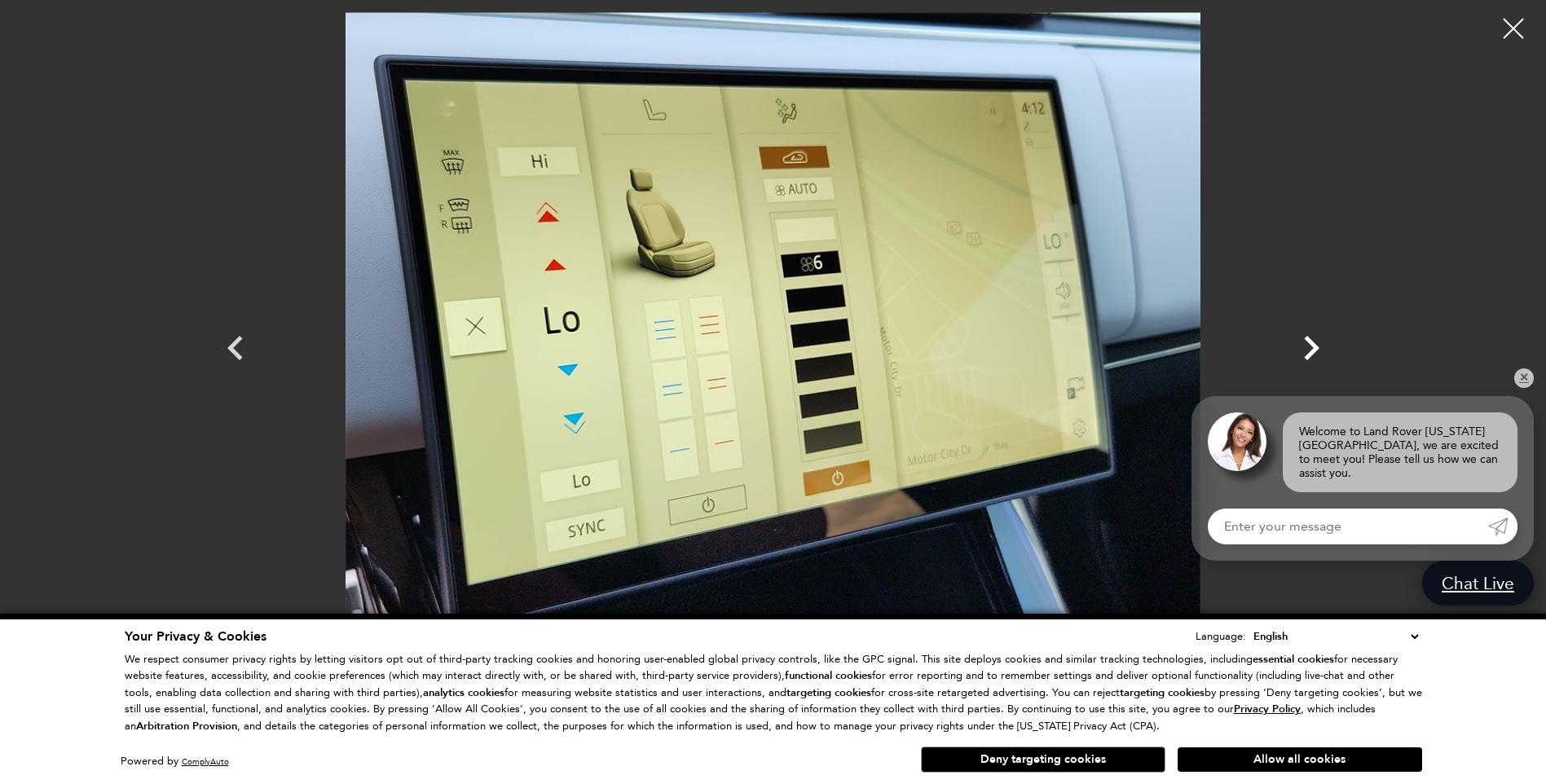
click at [1314, 347] on icon "Next" at bounding box center [1312, 348] width 16 height 24
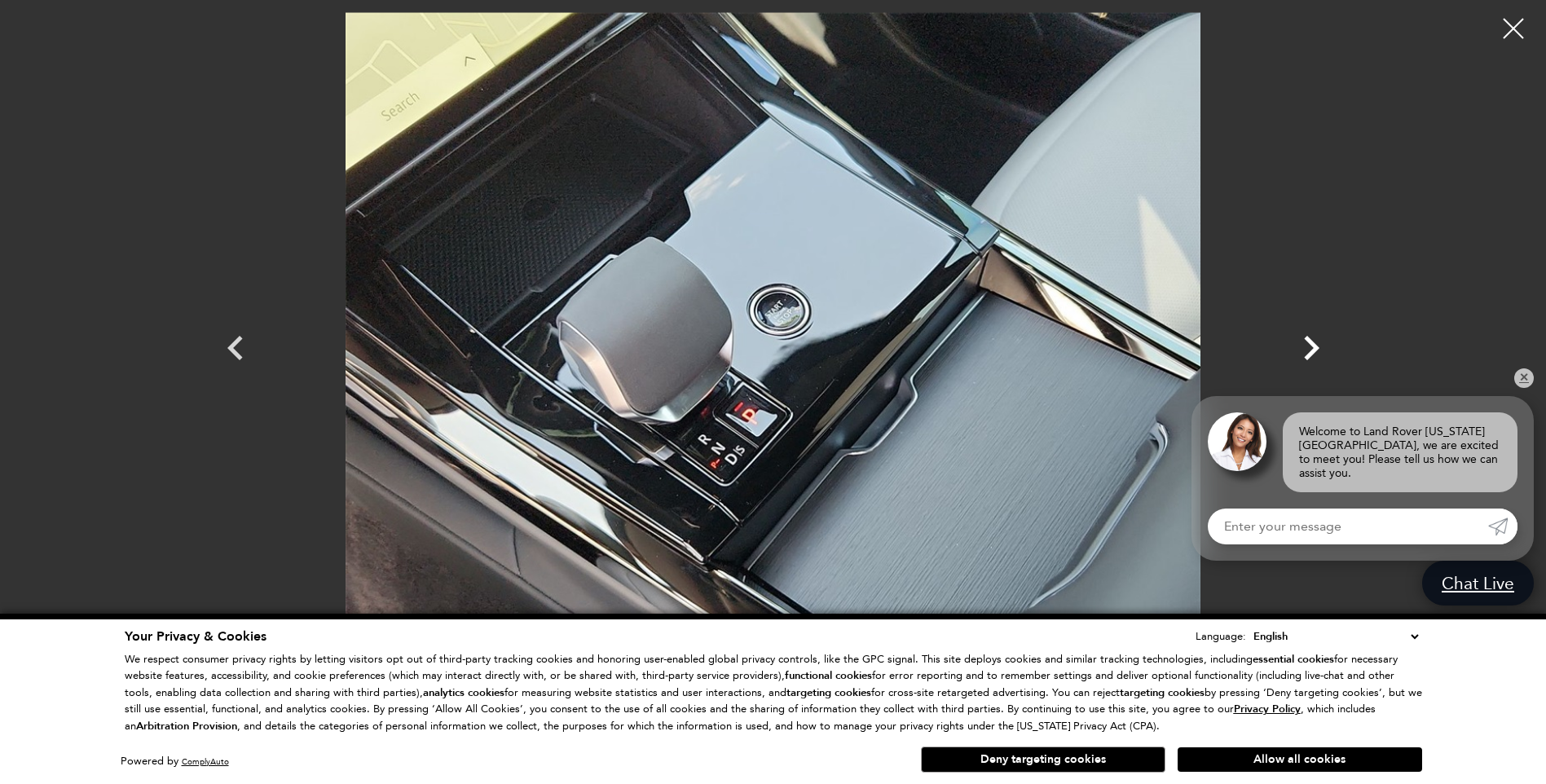
click at [1314, 347] on icon "Next" at bounding box center [1312, 348] width 16 height 24
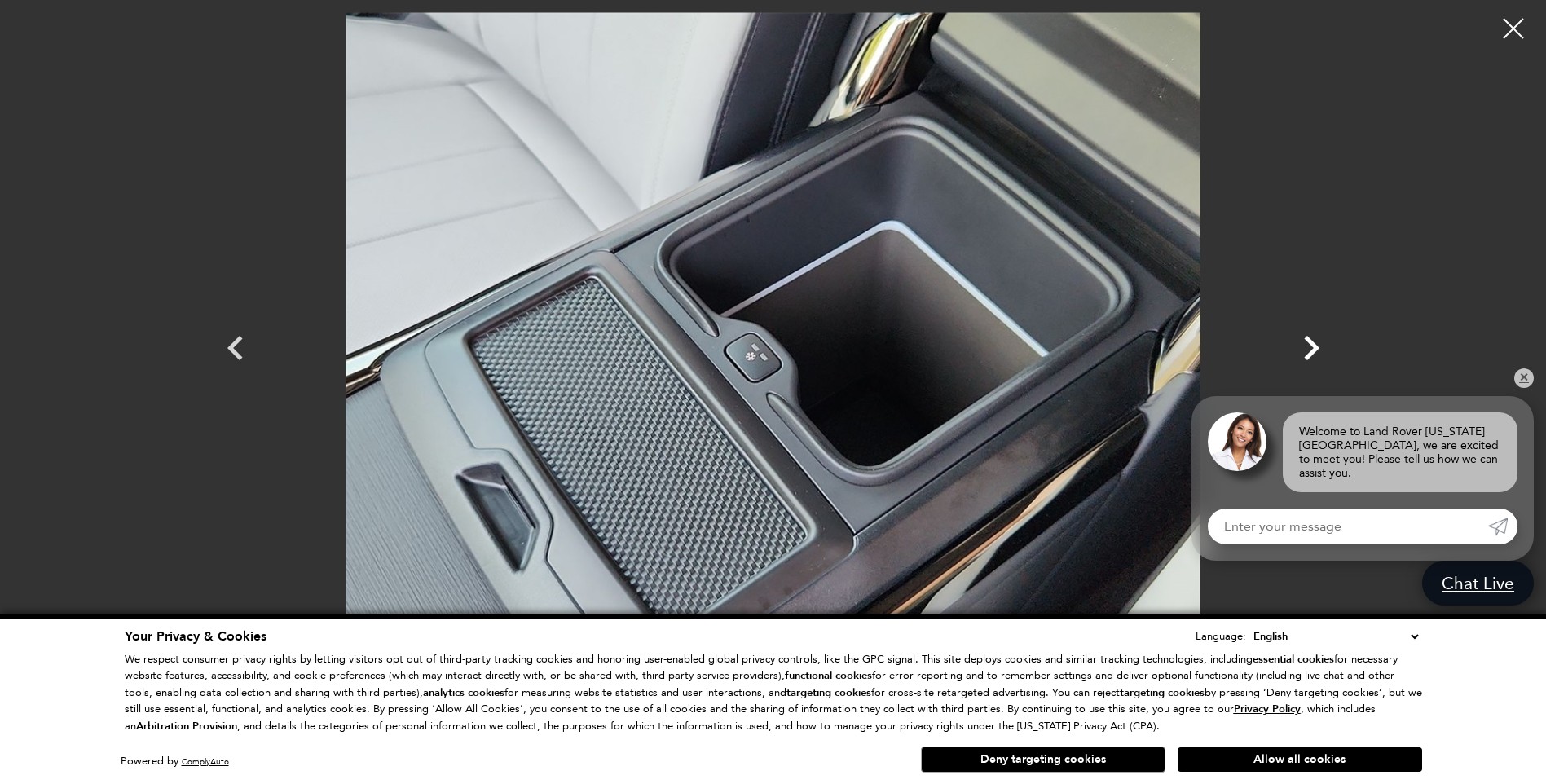
click at [1314, 347] on icon "Next" at bounding box center [1312, 348] width 16 height 24
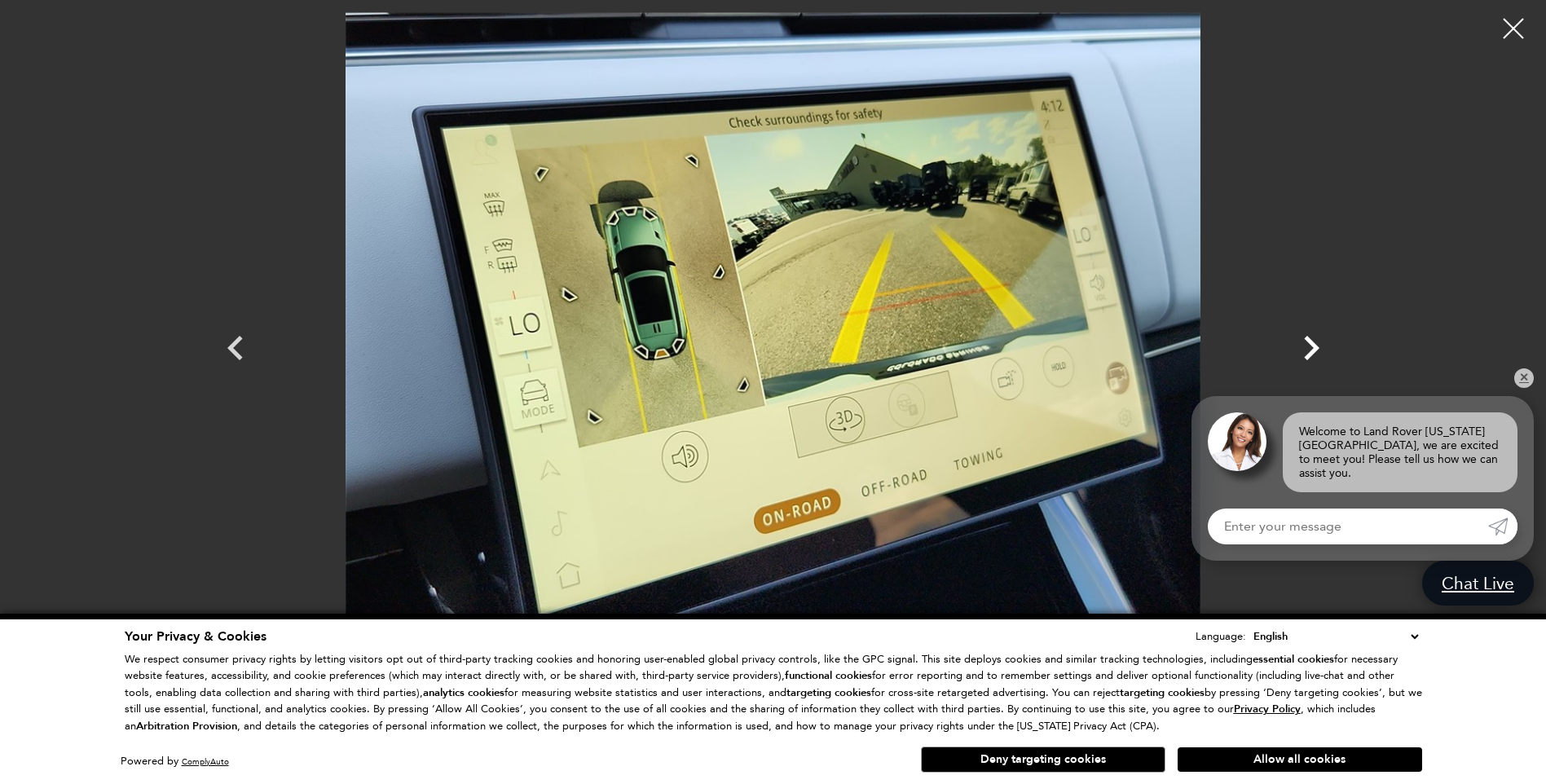
click at [1314, 347] on icon "Next" at bounding box center [1312, 348] width 16 height 24
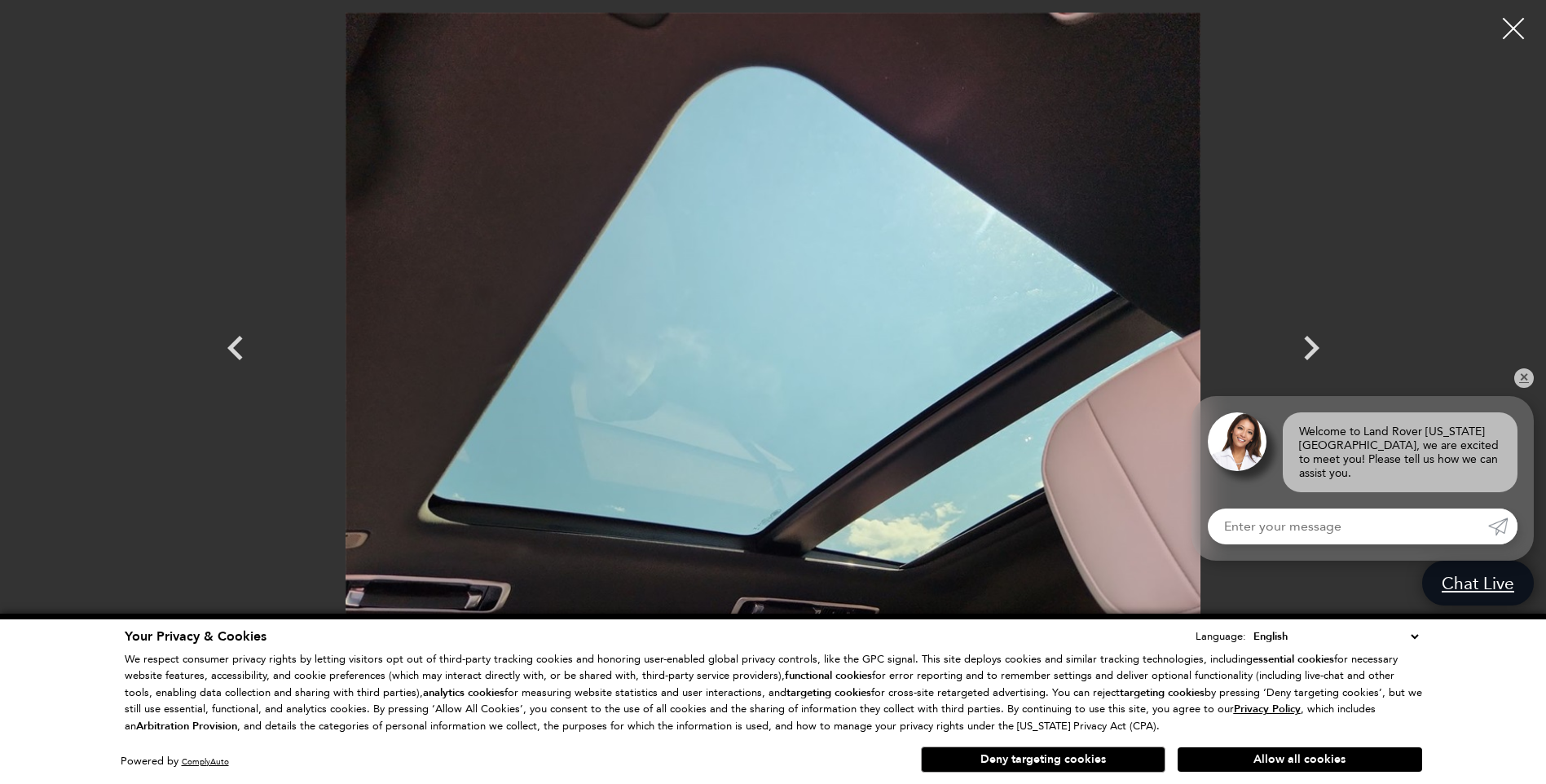
click at [1510, 27] on div at bounding box center [1514, 29] width 44 height 44
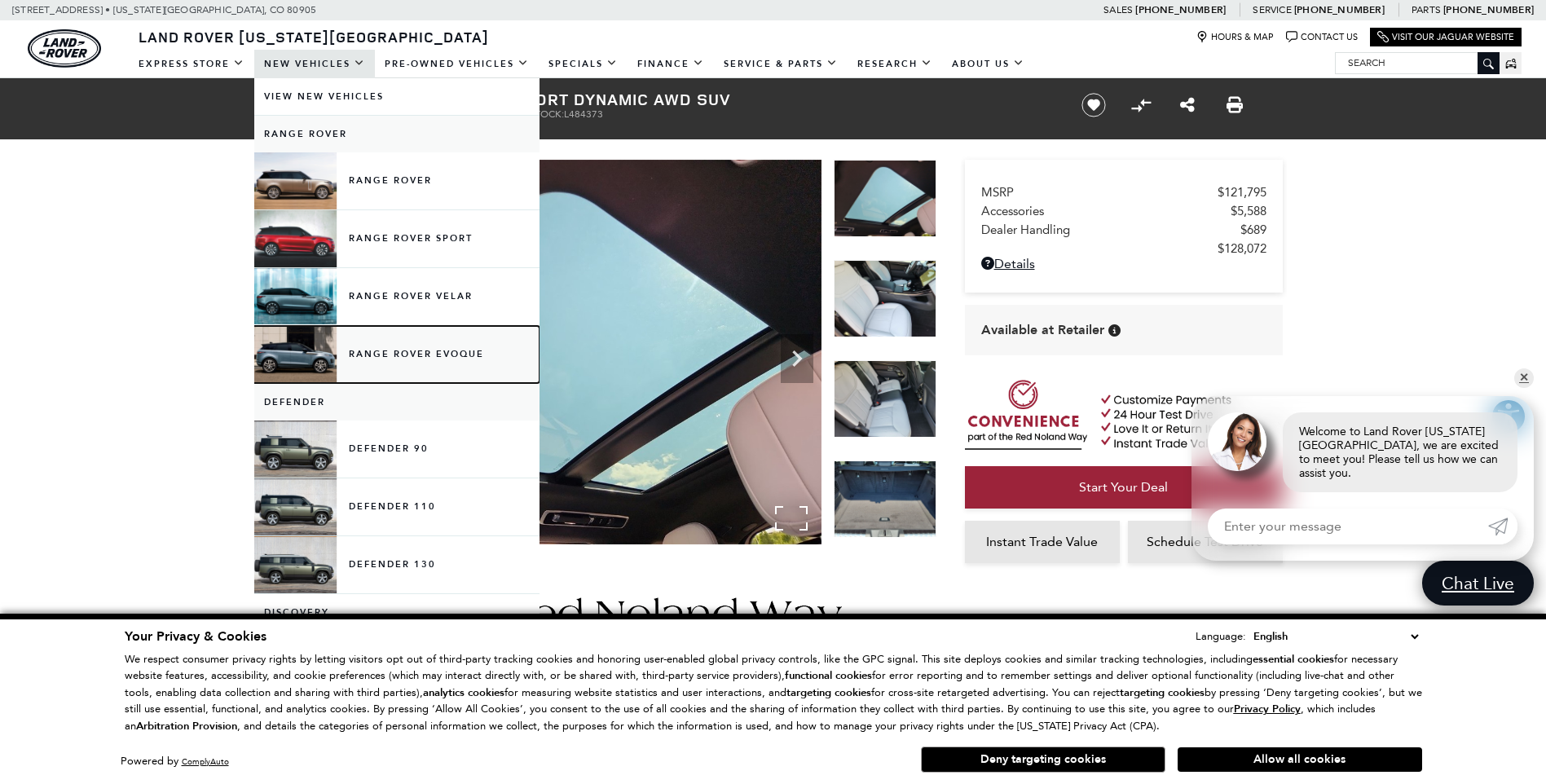
drag, startPoint x: 401, startPoint y: 348, endPoint x: 488, endPoint y: 381, distance: 93.0
click at [401, 348] on link "Range Rover Evoque" at bounding box center [397, 355] width 285 height 57
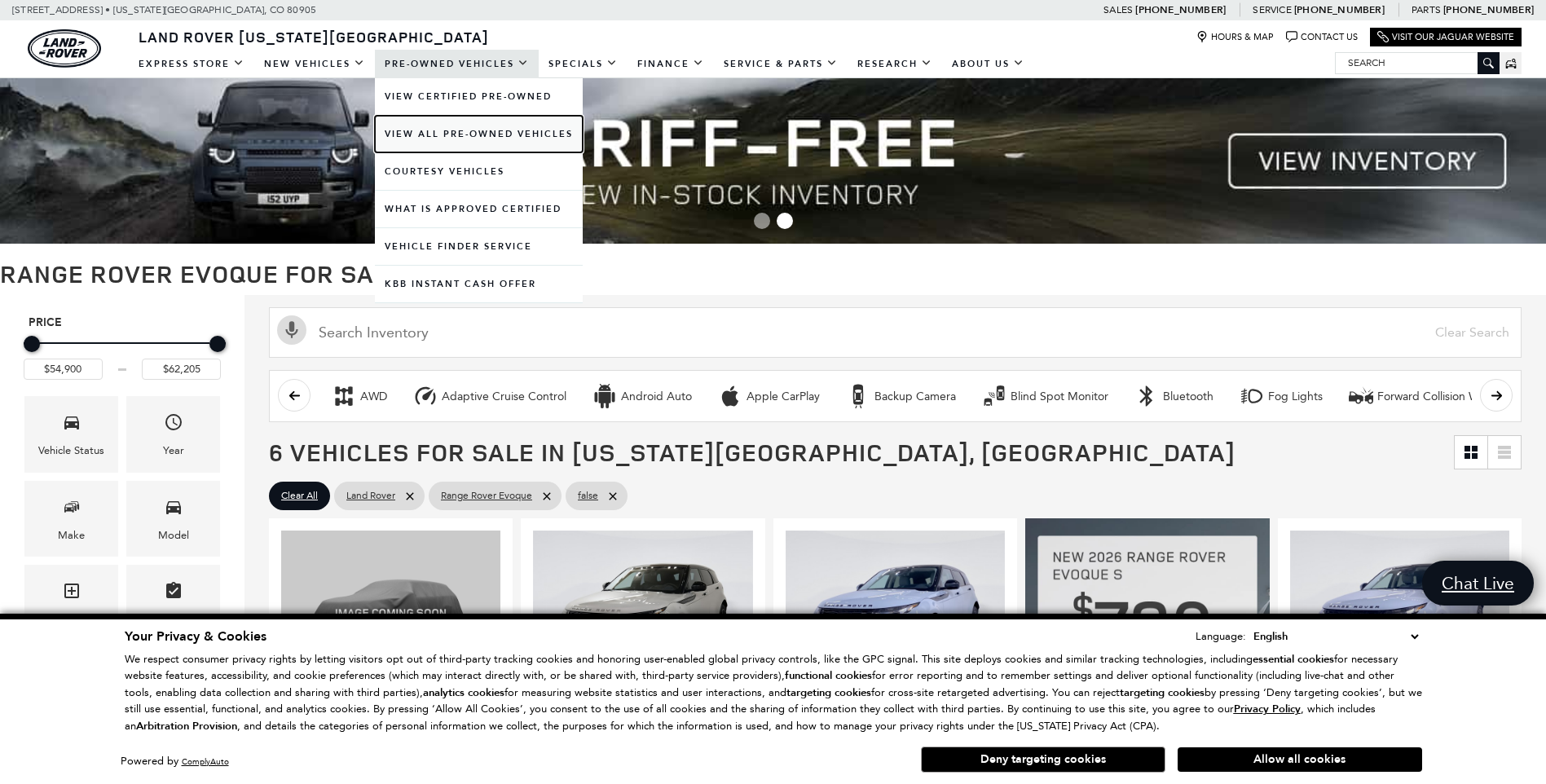
click at [427, 132] on link "View All Pre-Owned Vehicles" at bounding box center [479, 134] width 208 height 37
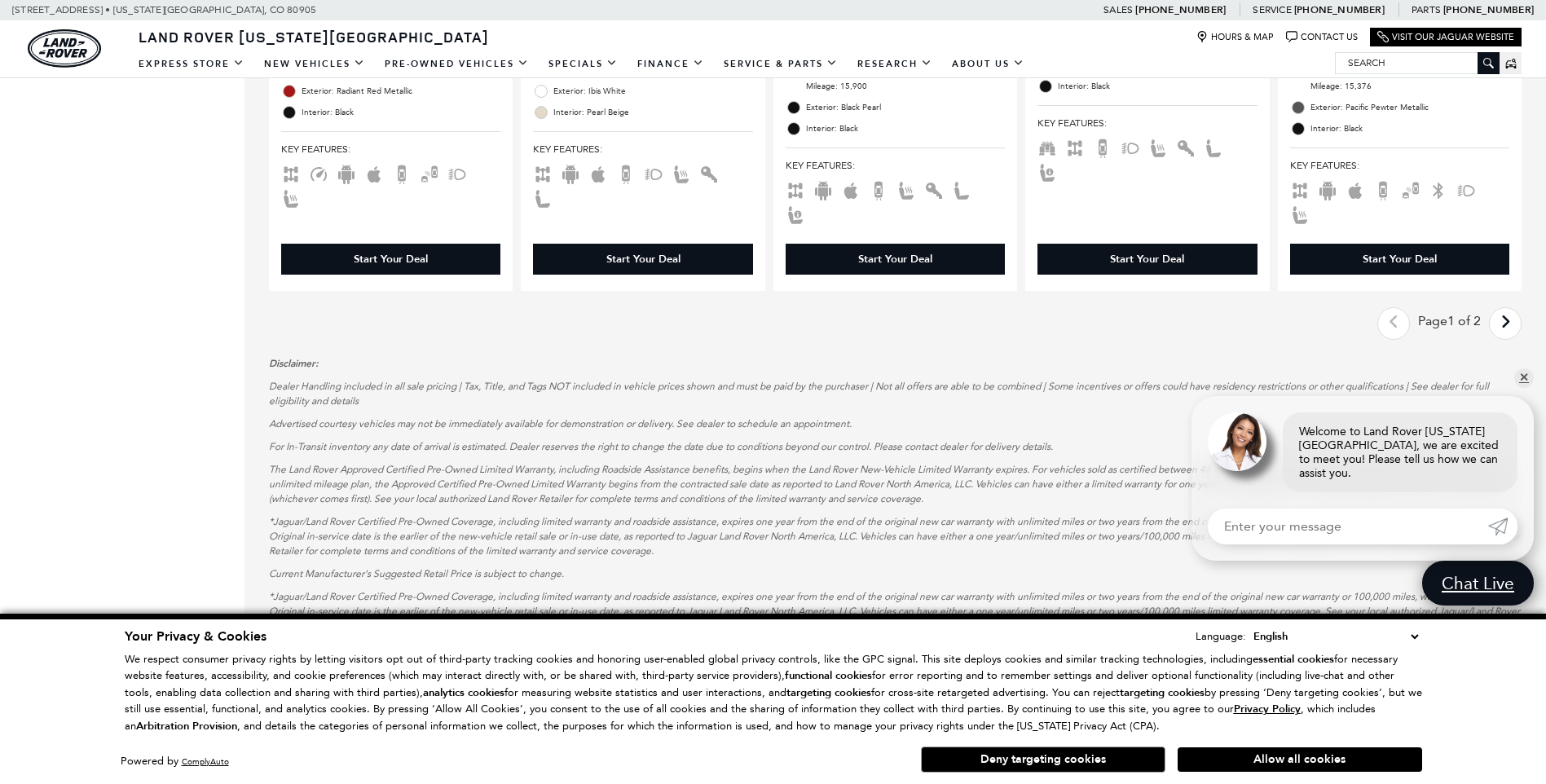
scroll to position [2716, 0]
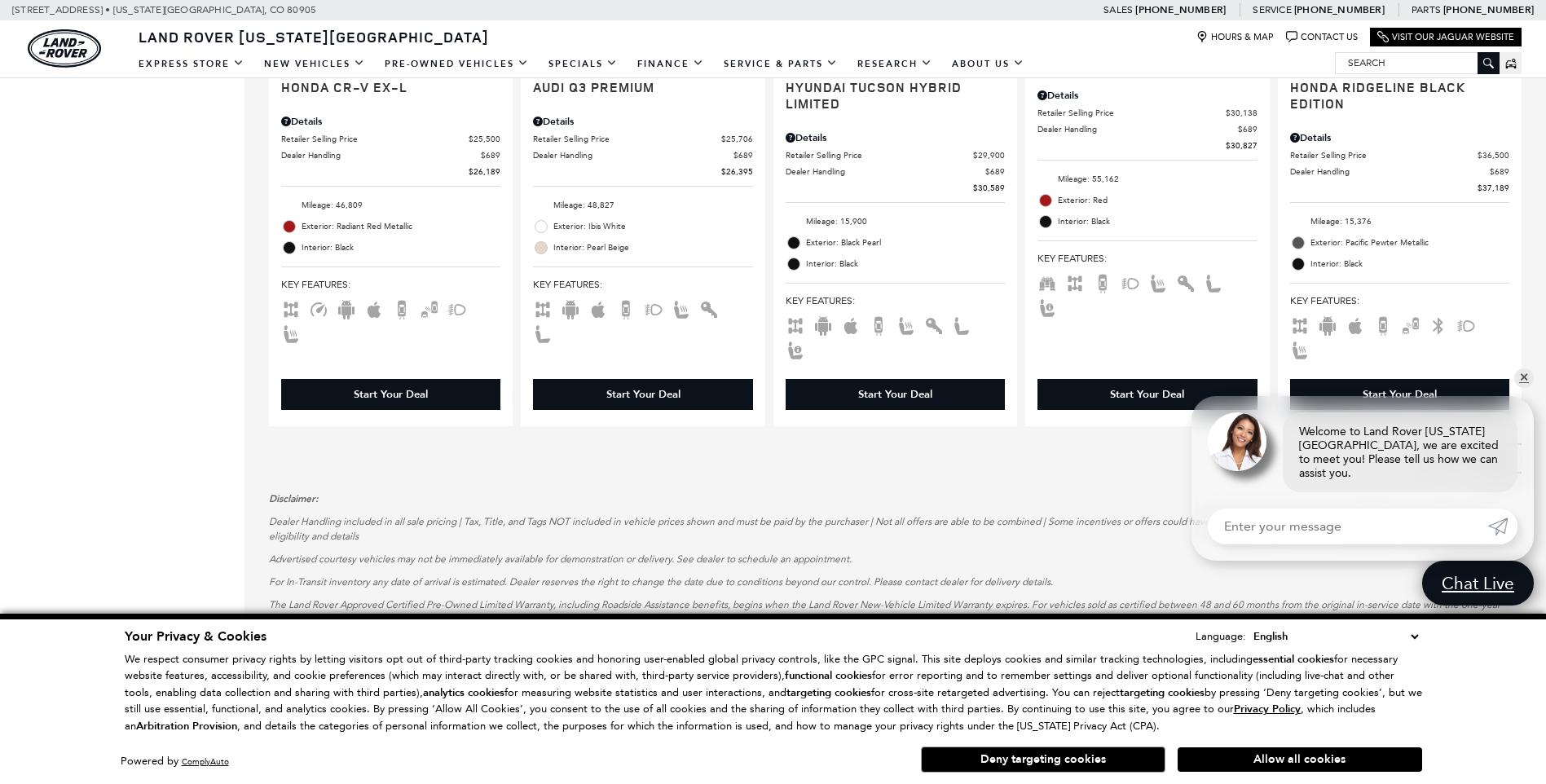
click at [1524, 444] on link "Next - Page" at bounding box center [1506, 458] width 35 height 29
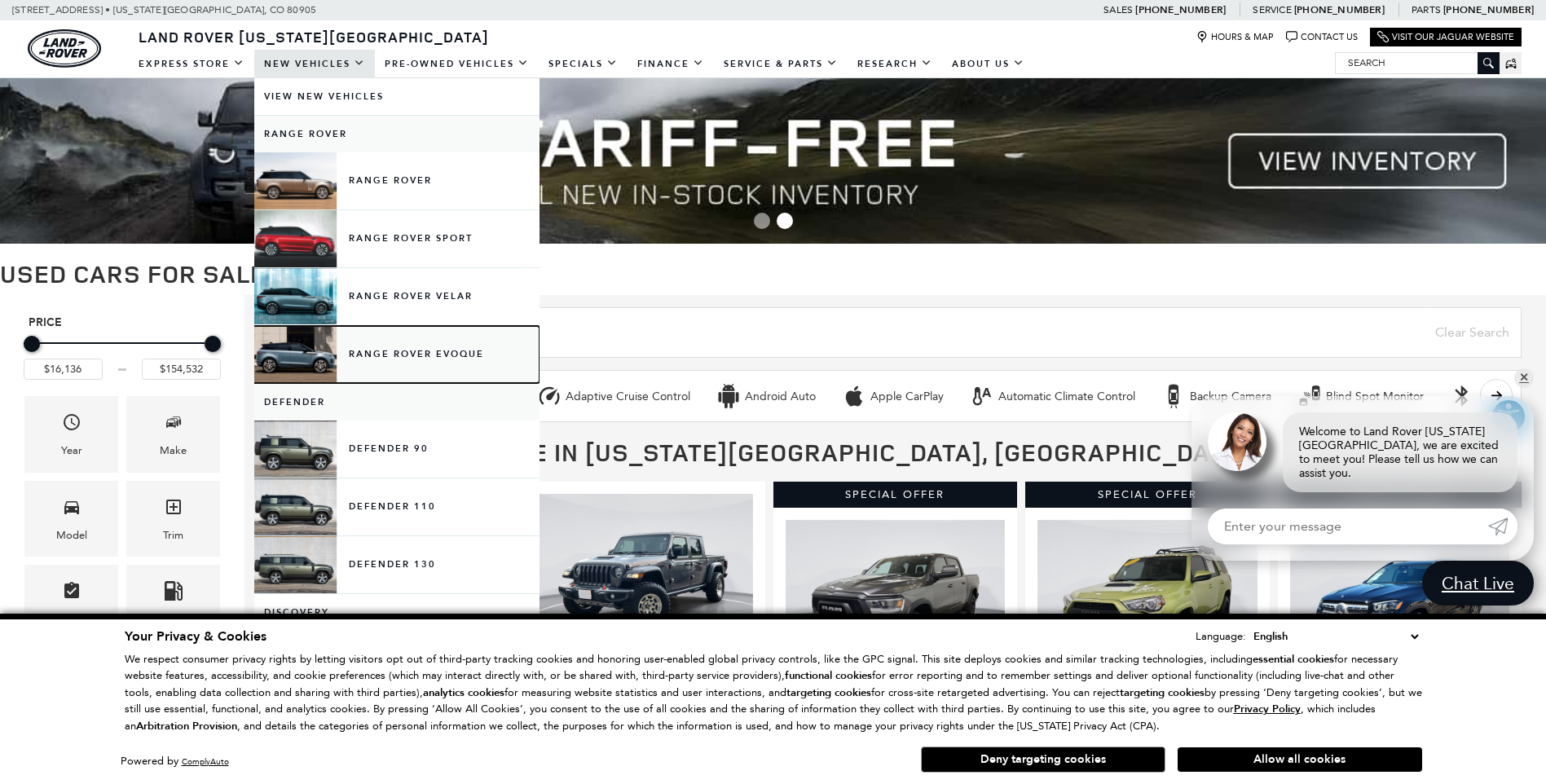
click at [381, 346] on link "Range Rover Evoque" at bounding box center [397, 355] width 285 height 57
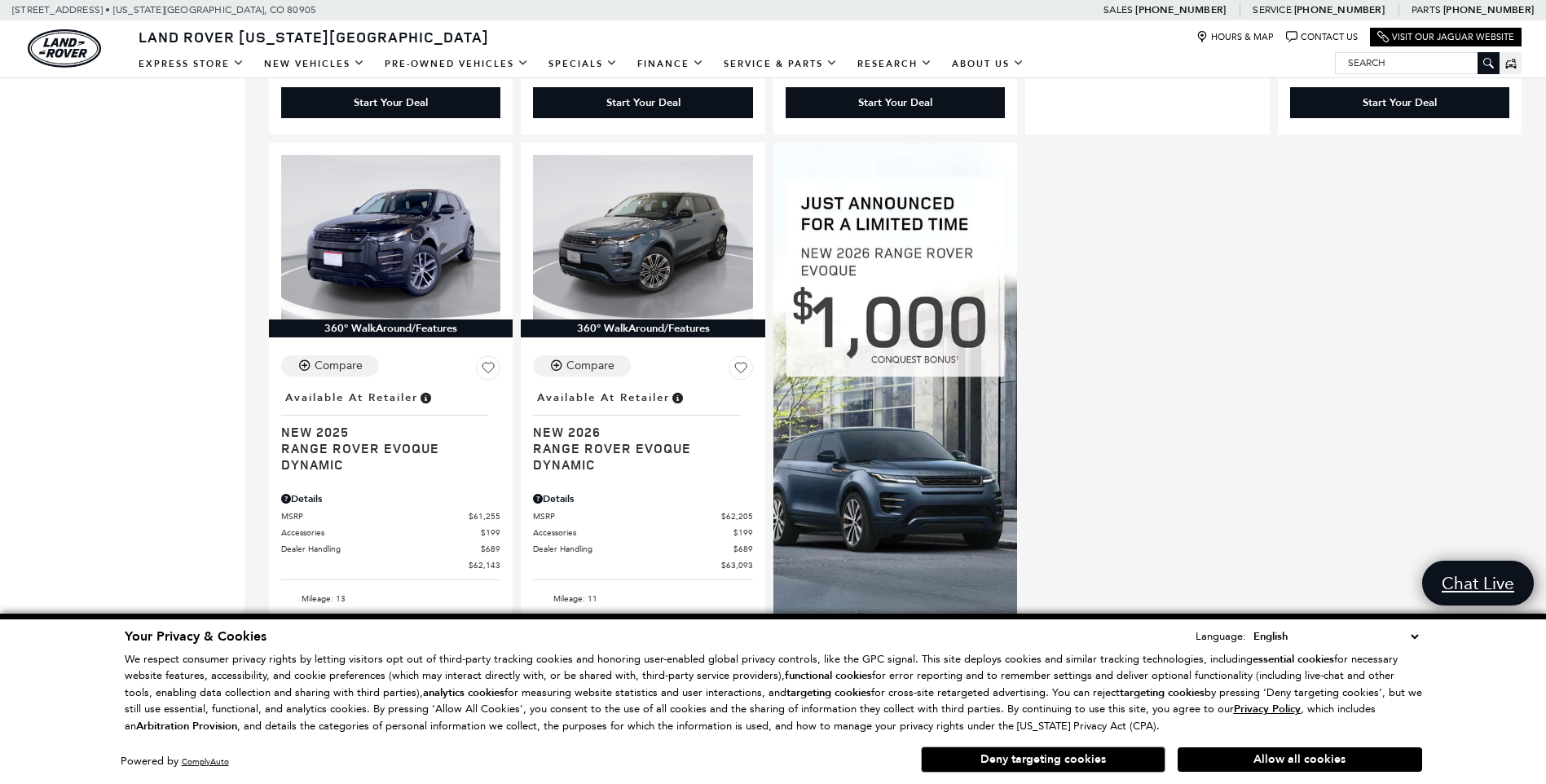
scroll to position [1086, 0]
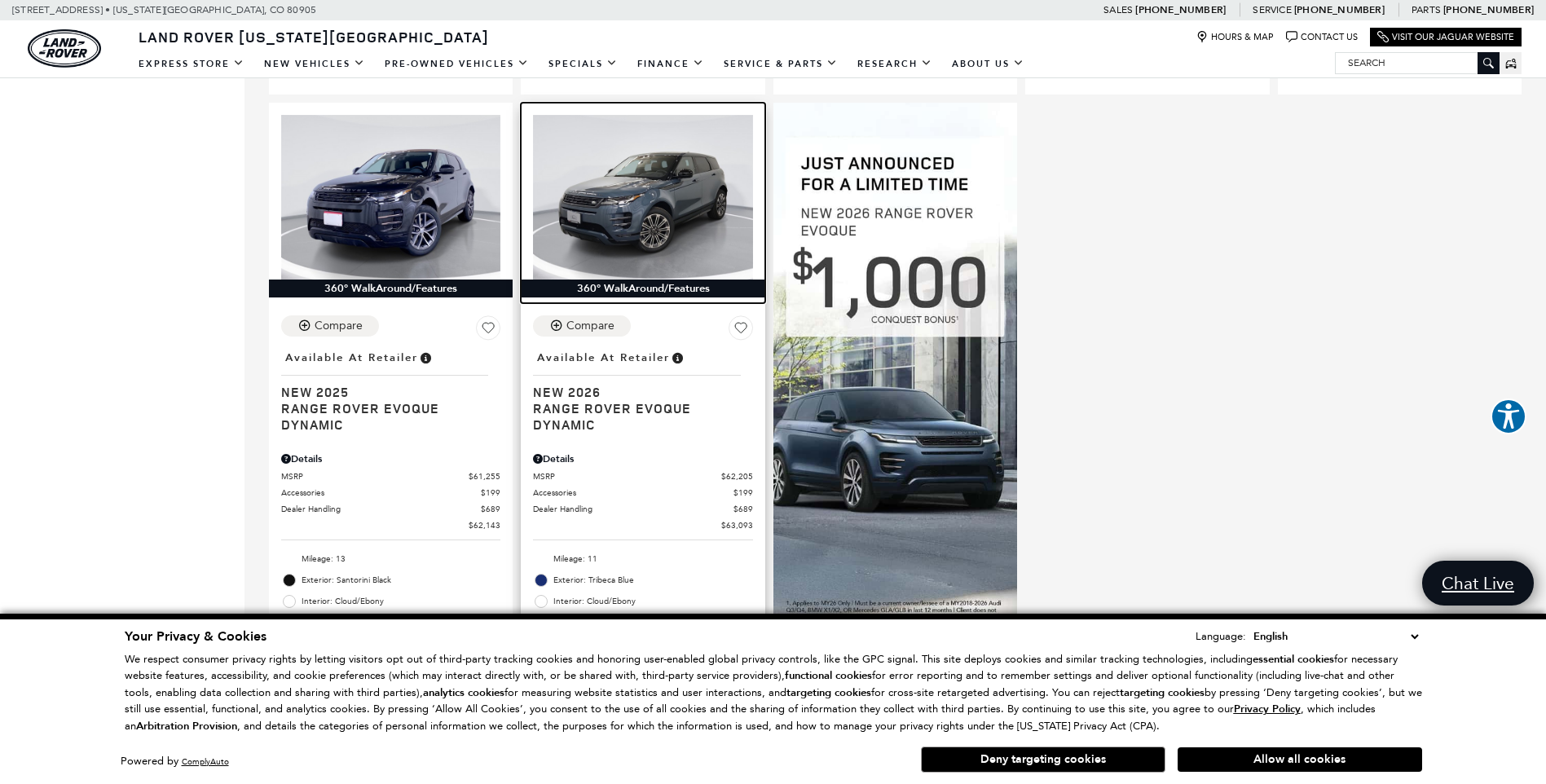
click at [655, 173] on img at bounding box center [642, 197] width 220 height 165
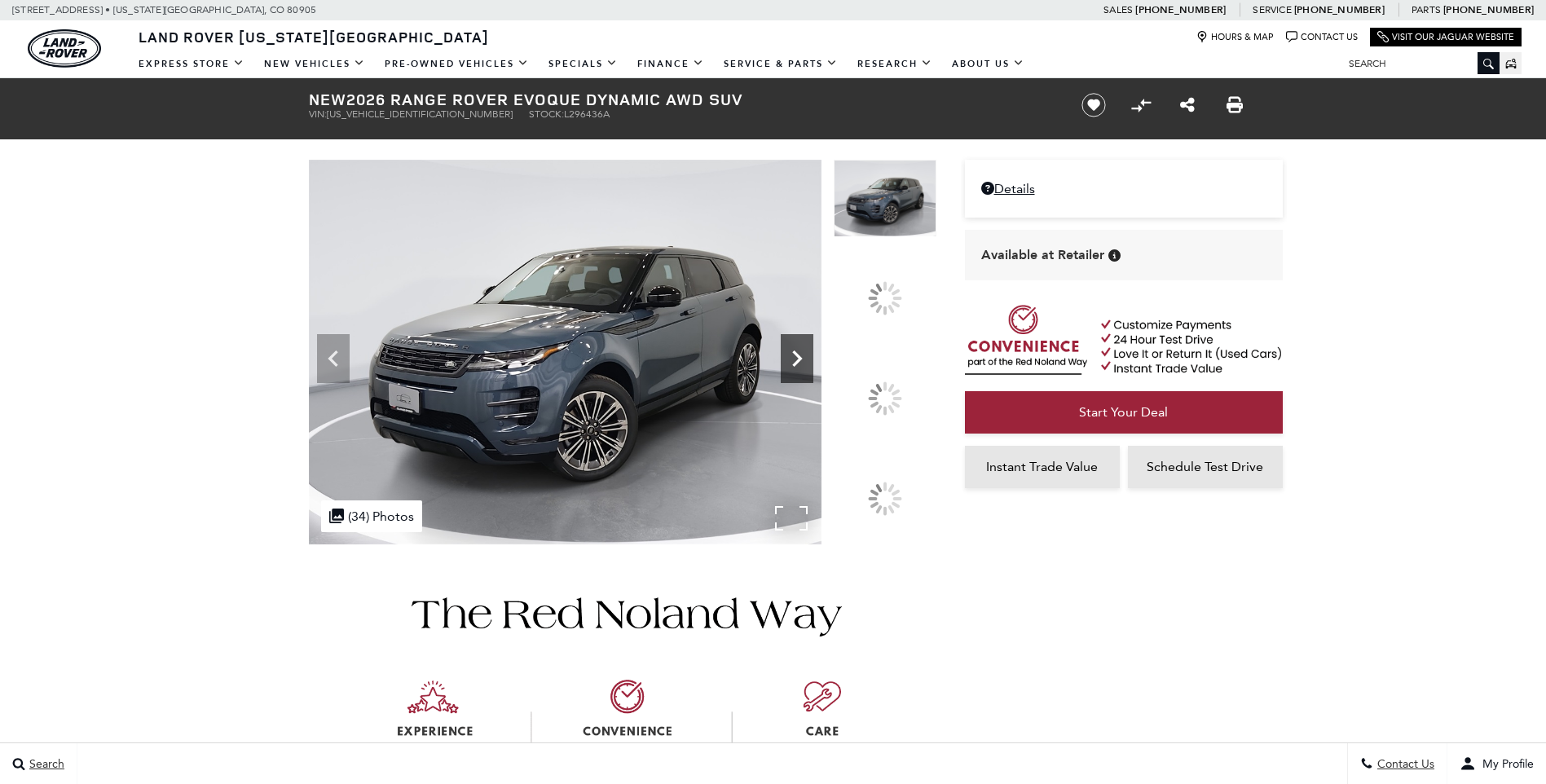
click at [814, 375] on icon at bounding box center [797, 358] width 32 height 32
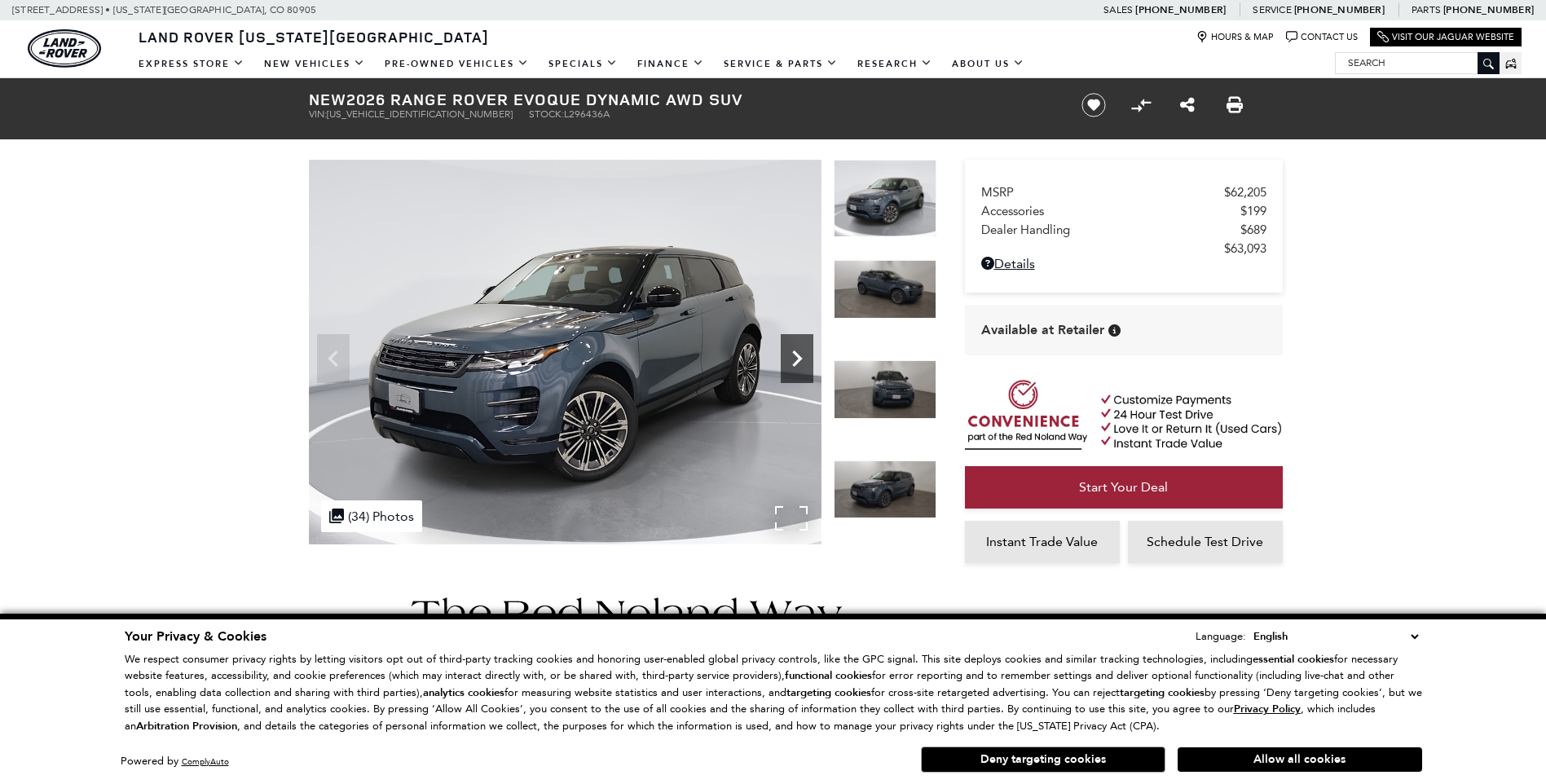
click at [791, 348] on icon "Next" at bounding box center [797, 358] width 32 height 32
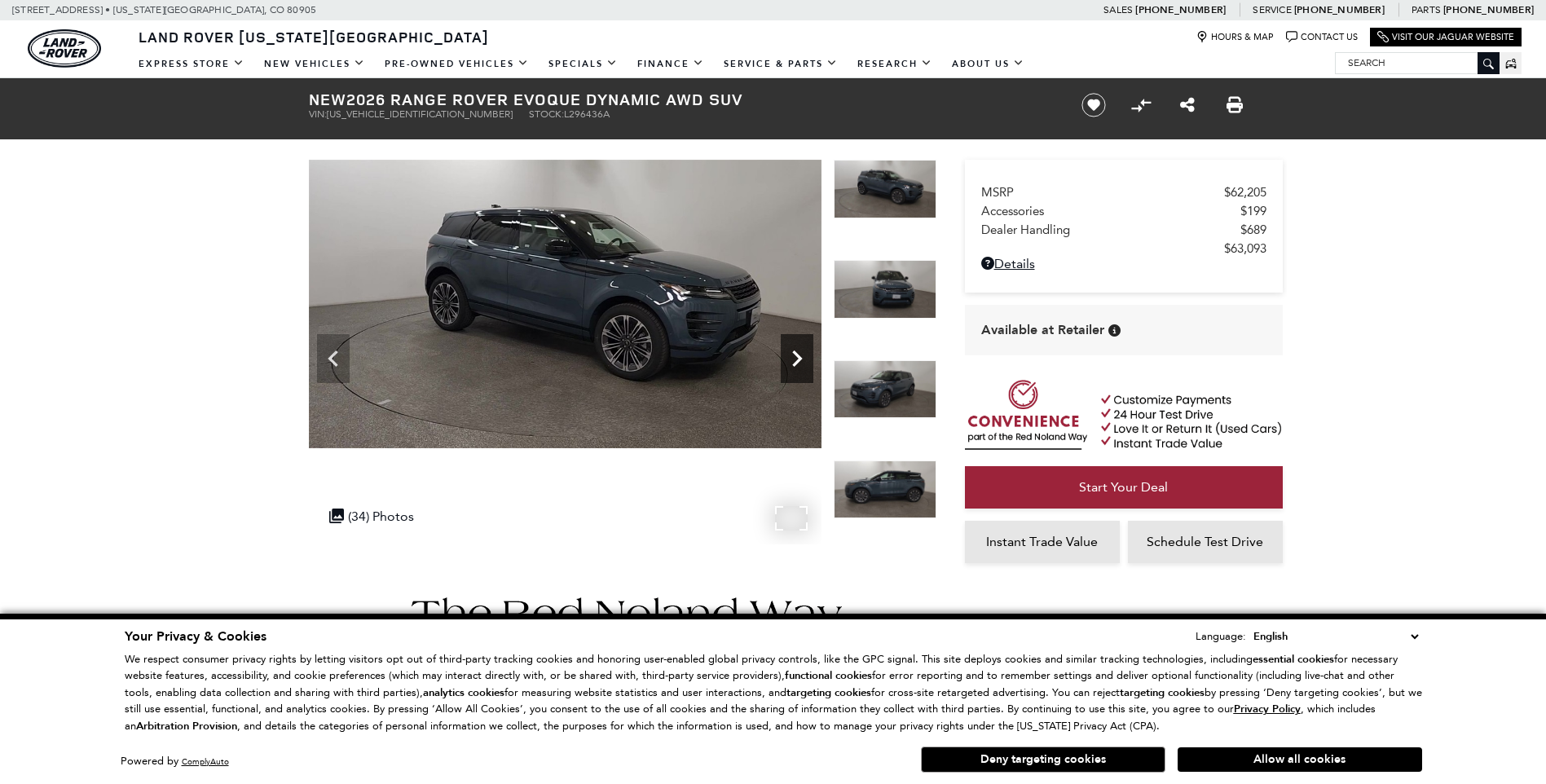
click at [791, 348] on icon "Next" at bounding box center [797, 358] width 32 height 32
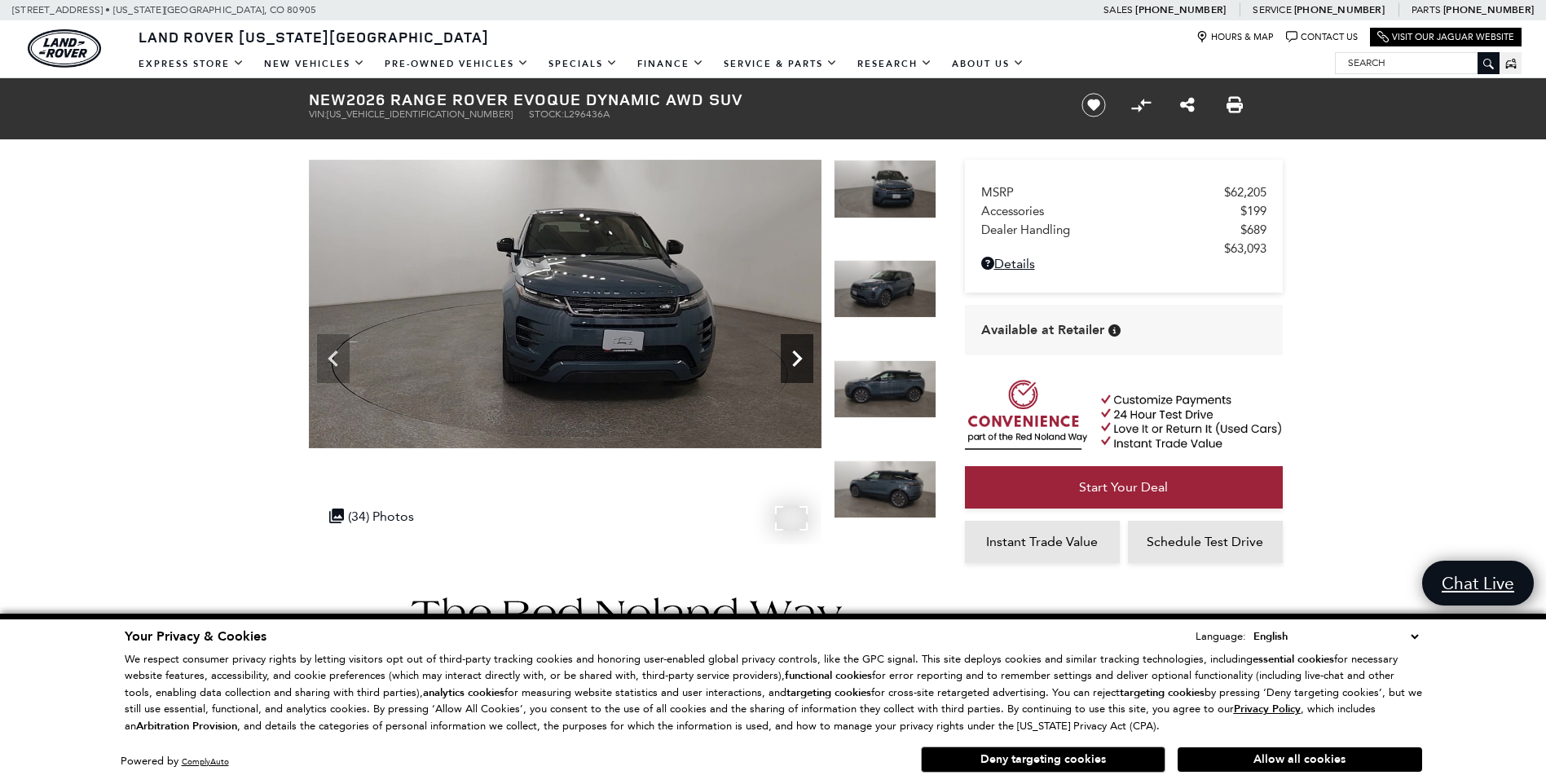
click at [791, 348] on icon "Next" at bounding box center [797, 358] width 32 height 32
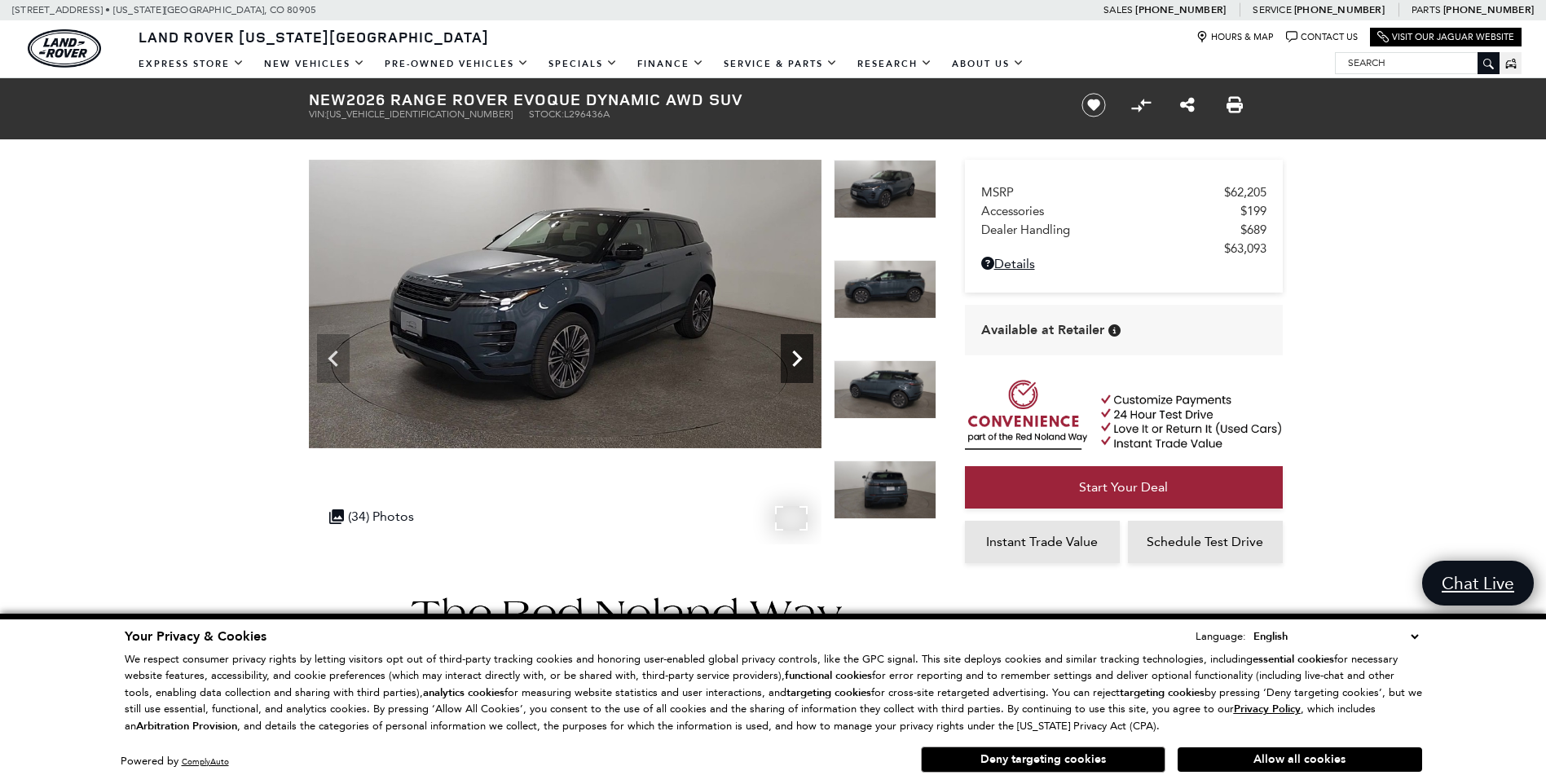
click at [791, 348] on icon "Next" at bounding box center [797, 358] width 32 height 32
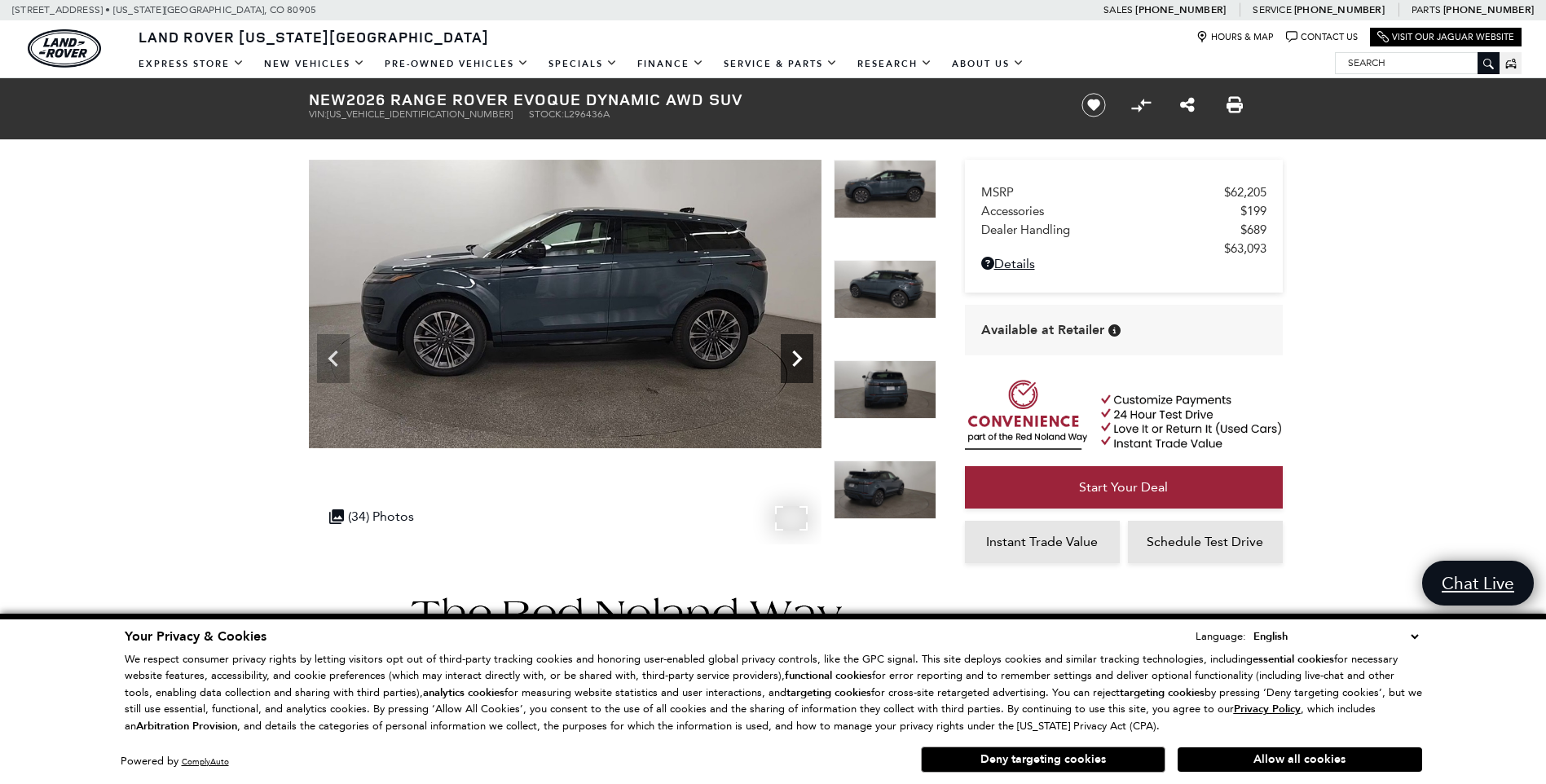
click at [791, 348] on icon "Next" at bounding box center [797, 358] width 32 height 32
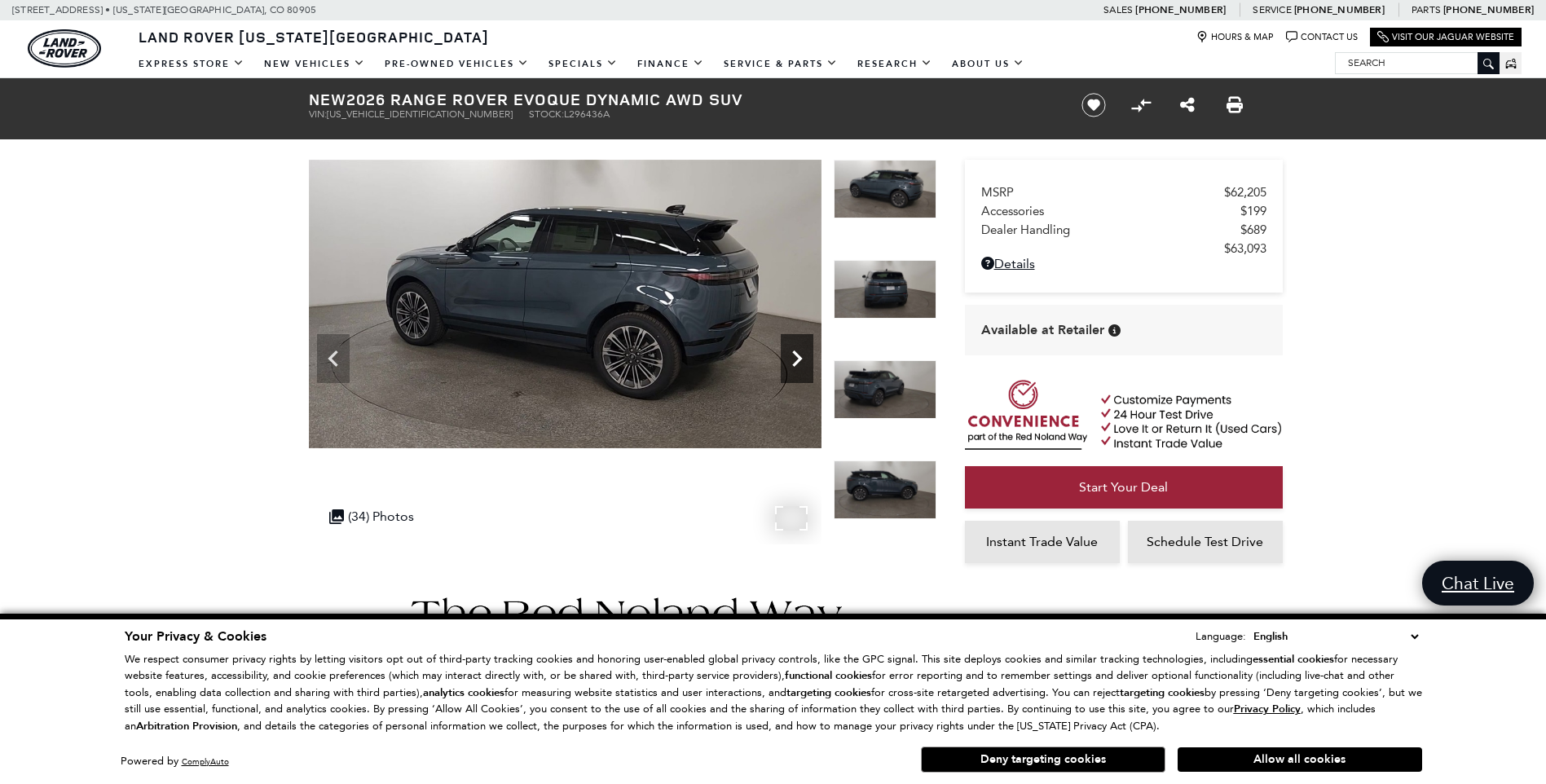
click at [791, 348] on icon "Next" at bounding box center [797, 358] width 32 height 32
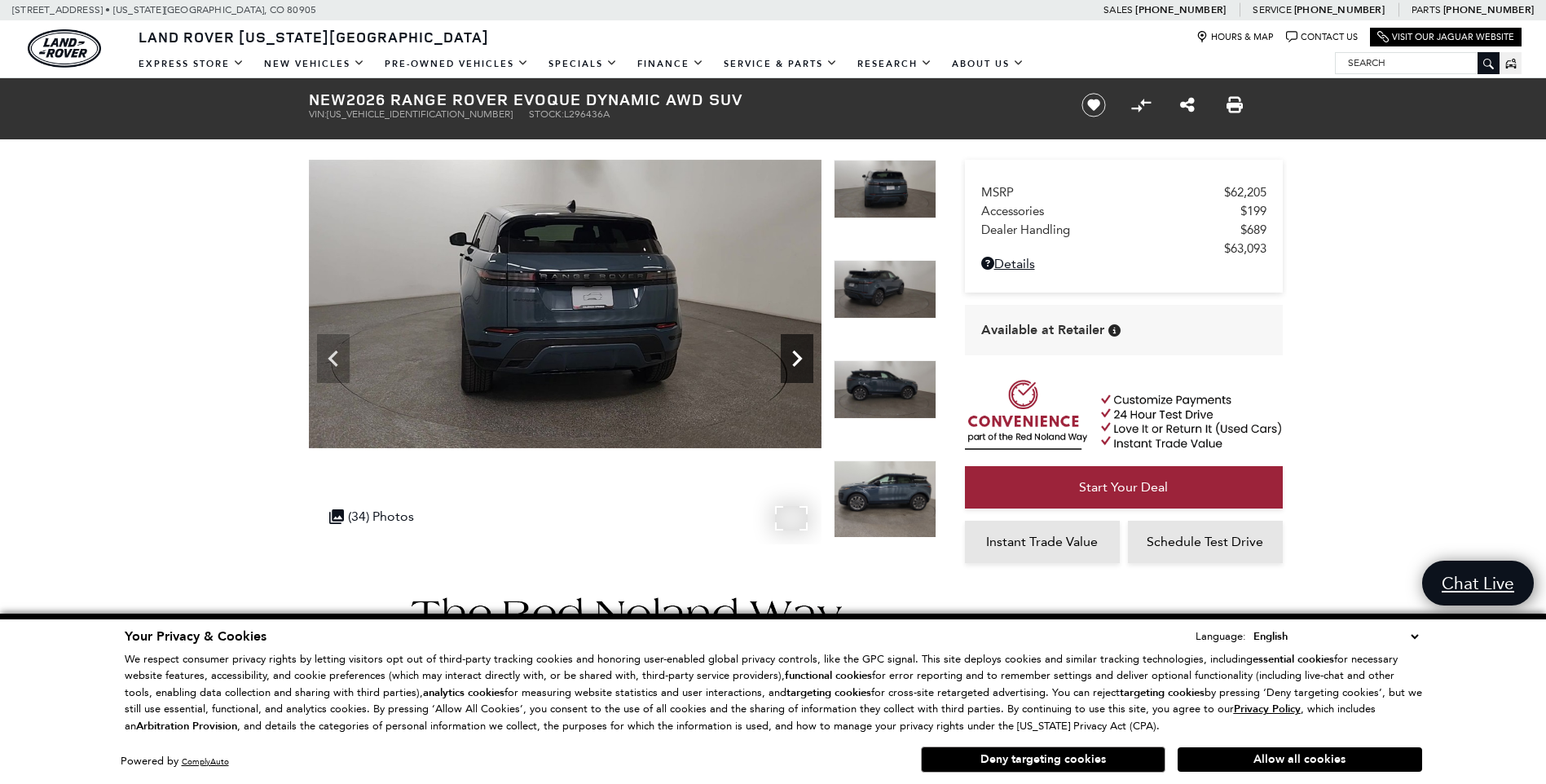
click at [791, 348] on icon "Next" at bounding box center [797, 358] width 32 height 32
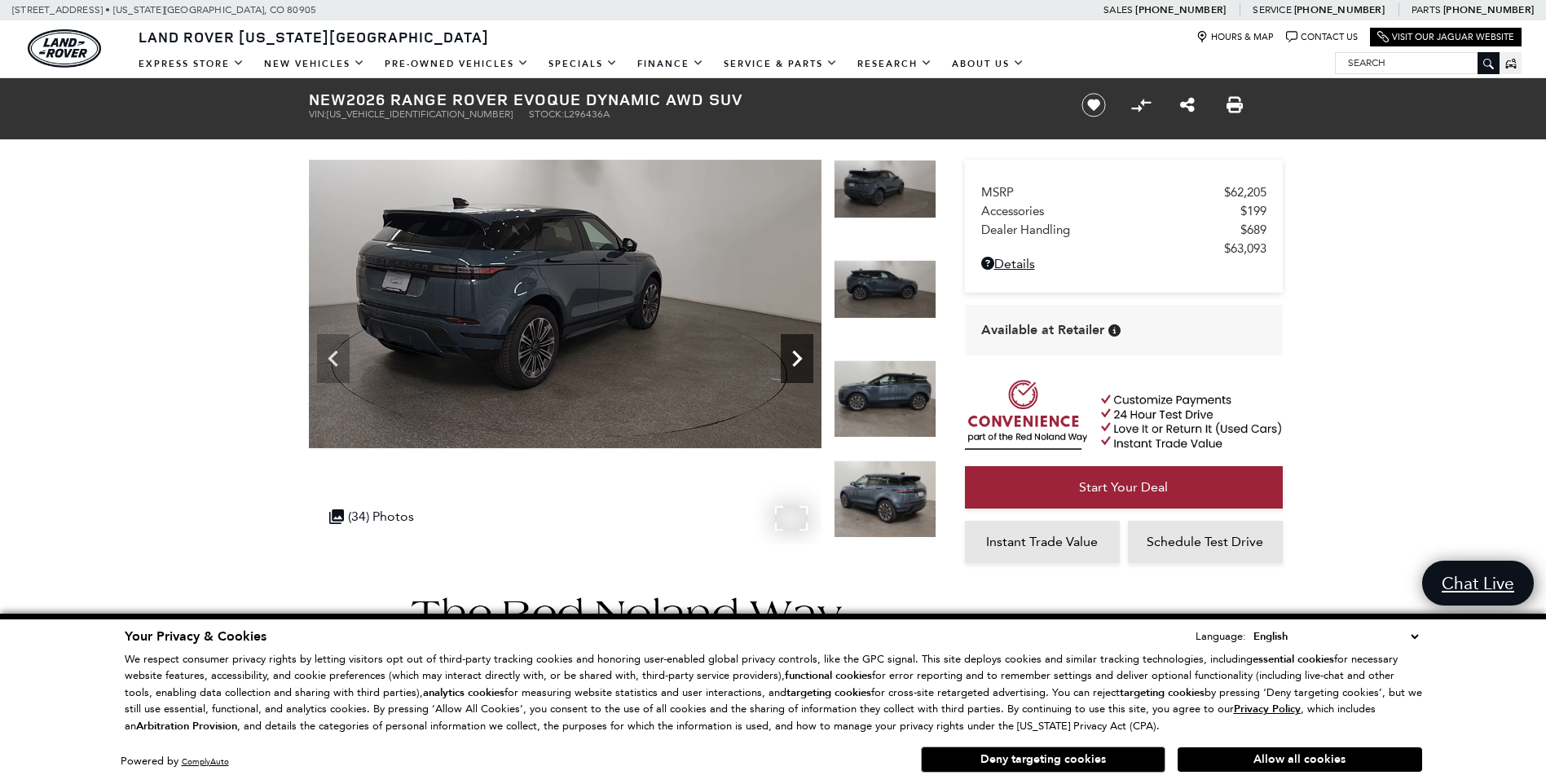
click at [791, 348] on icon "Next" at bounding box center [797, 358] width 32 height 32
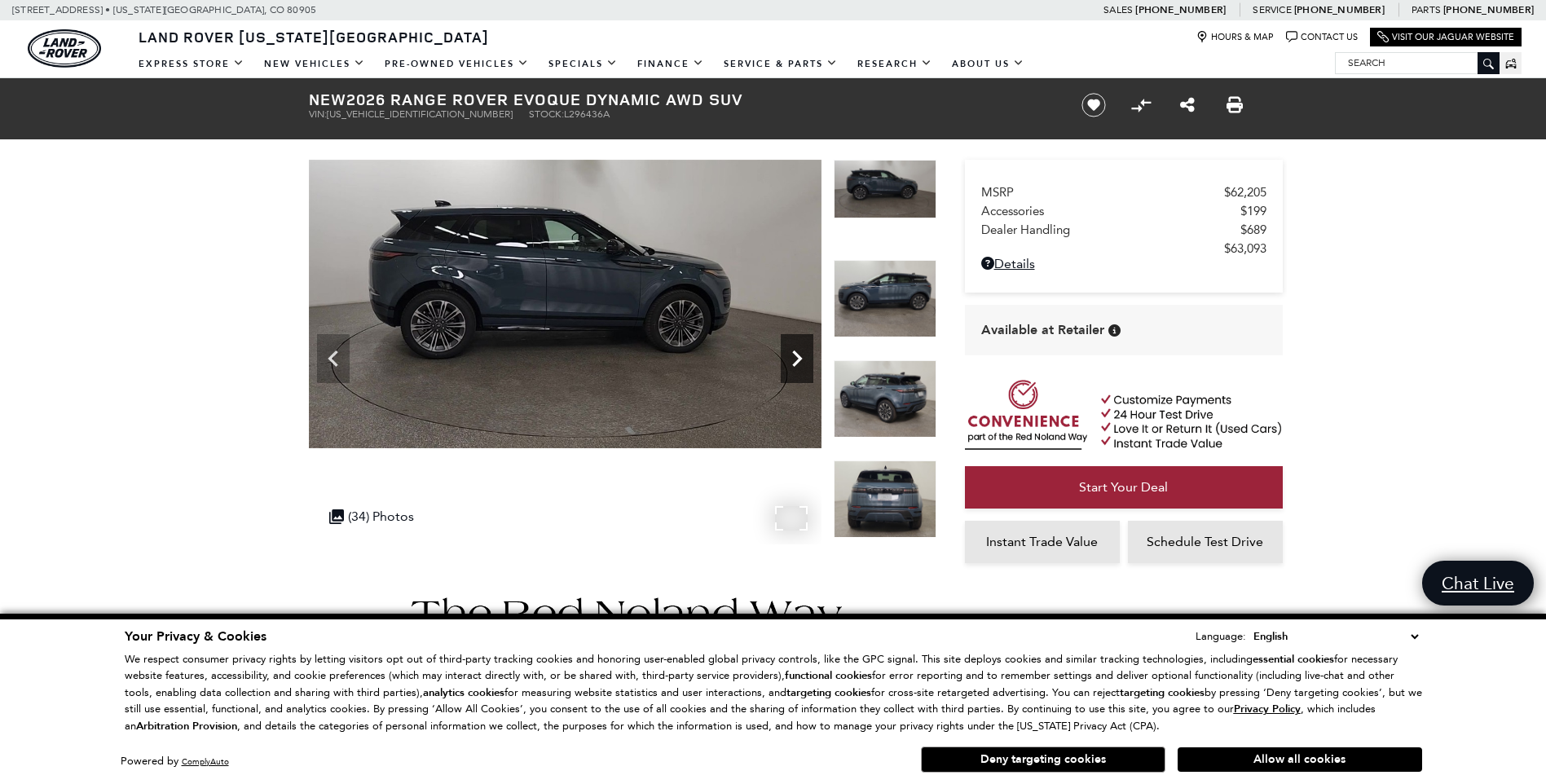
click at [791, 348] on icon "Next" at bounding box center [797, 358] width 32 height 32
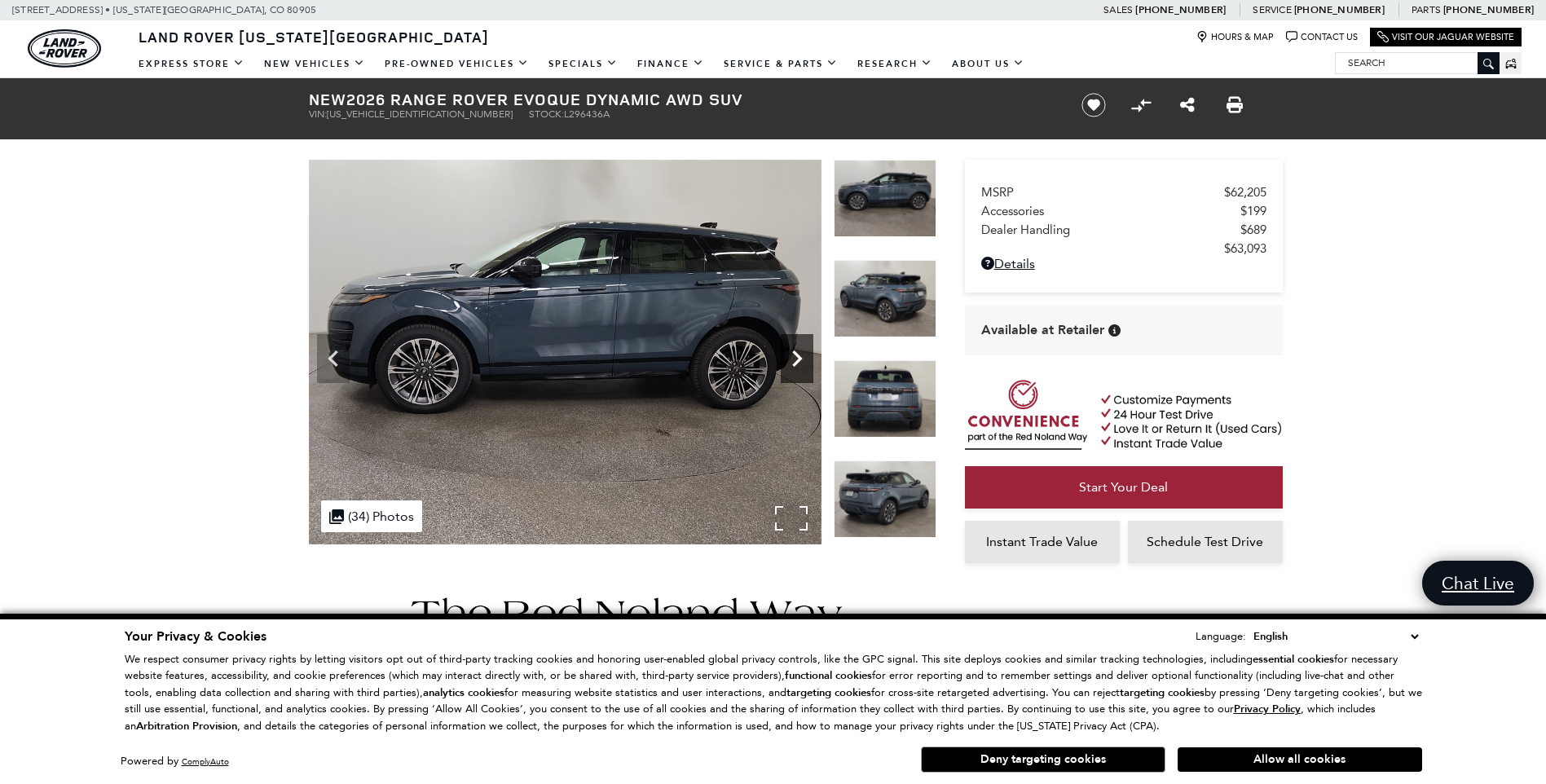
click at [791, 348] on icon "Next" at bounding box center [797, 358] width 32 height 32
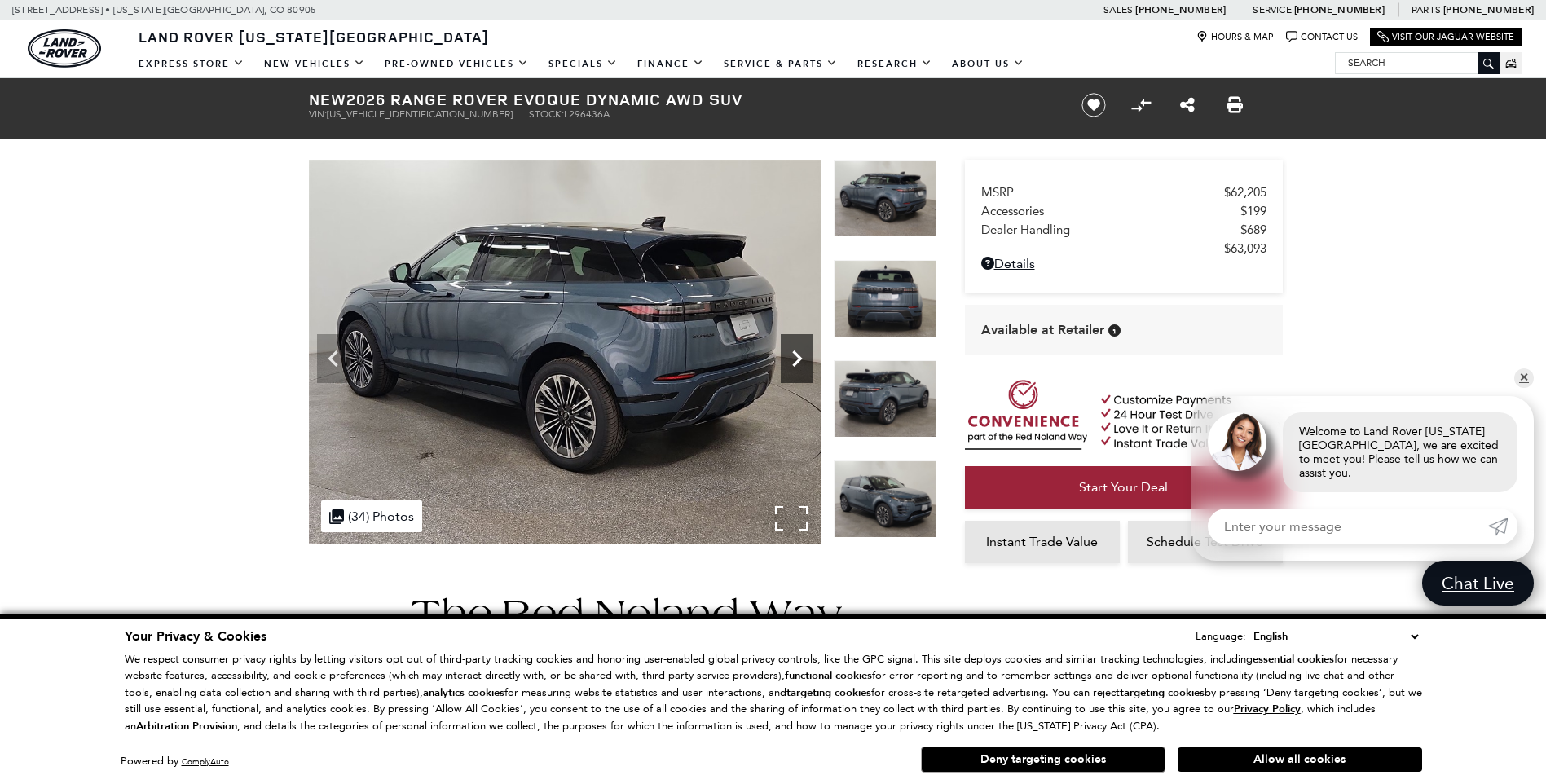
click at [791, 348] on icon "Next" at bounding box center [797, 358] width 32 height 32
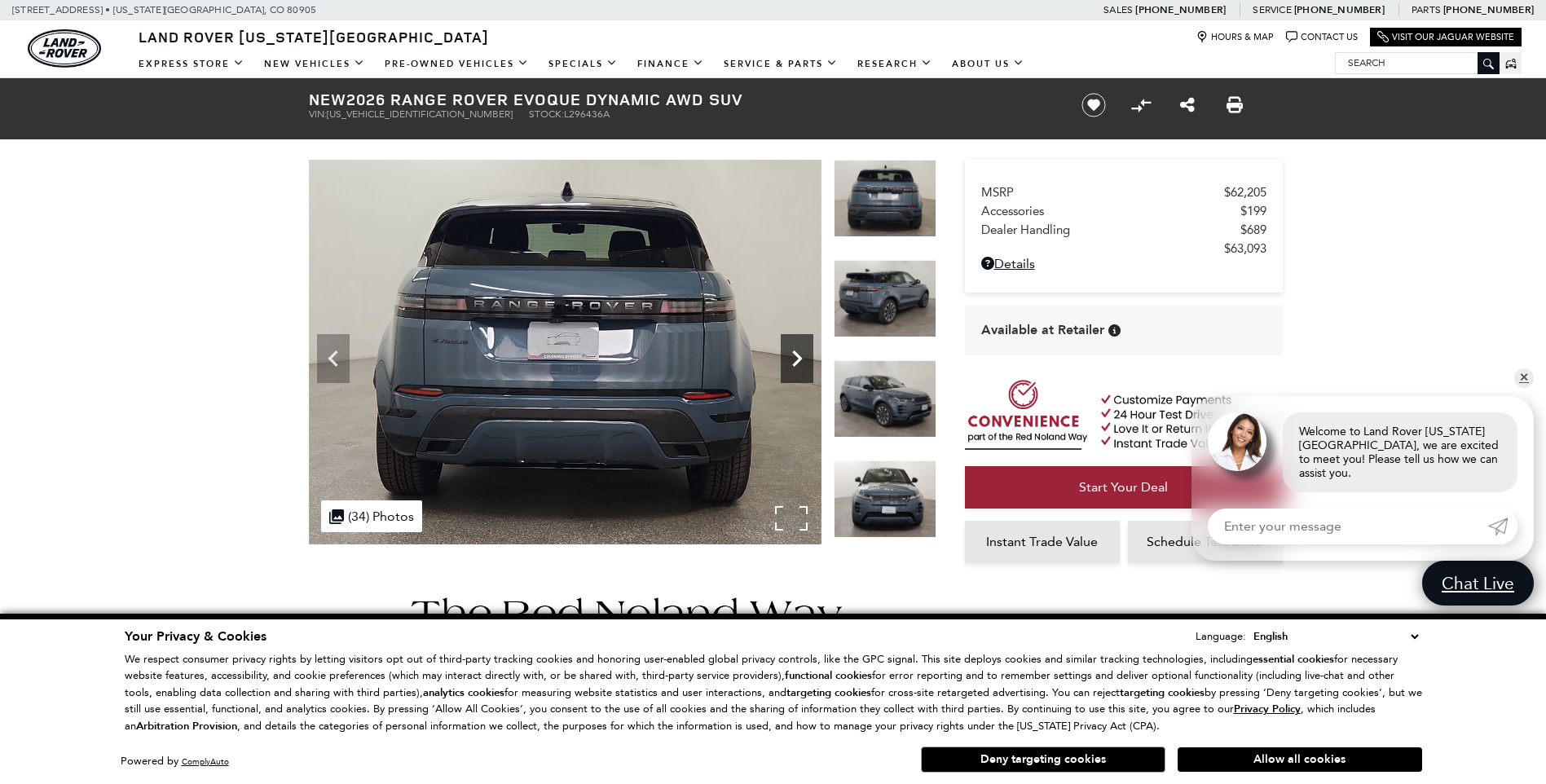
click at [791, 348] on icon "Next" at bounding box center [797, 358] width 32 height 32
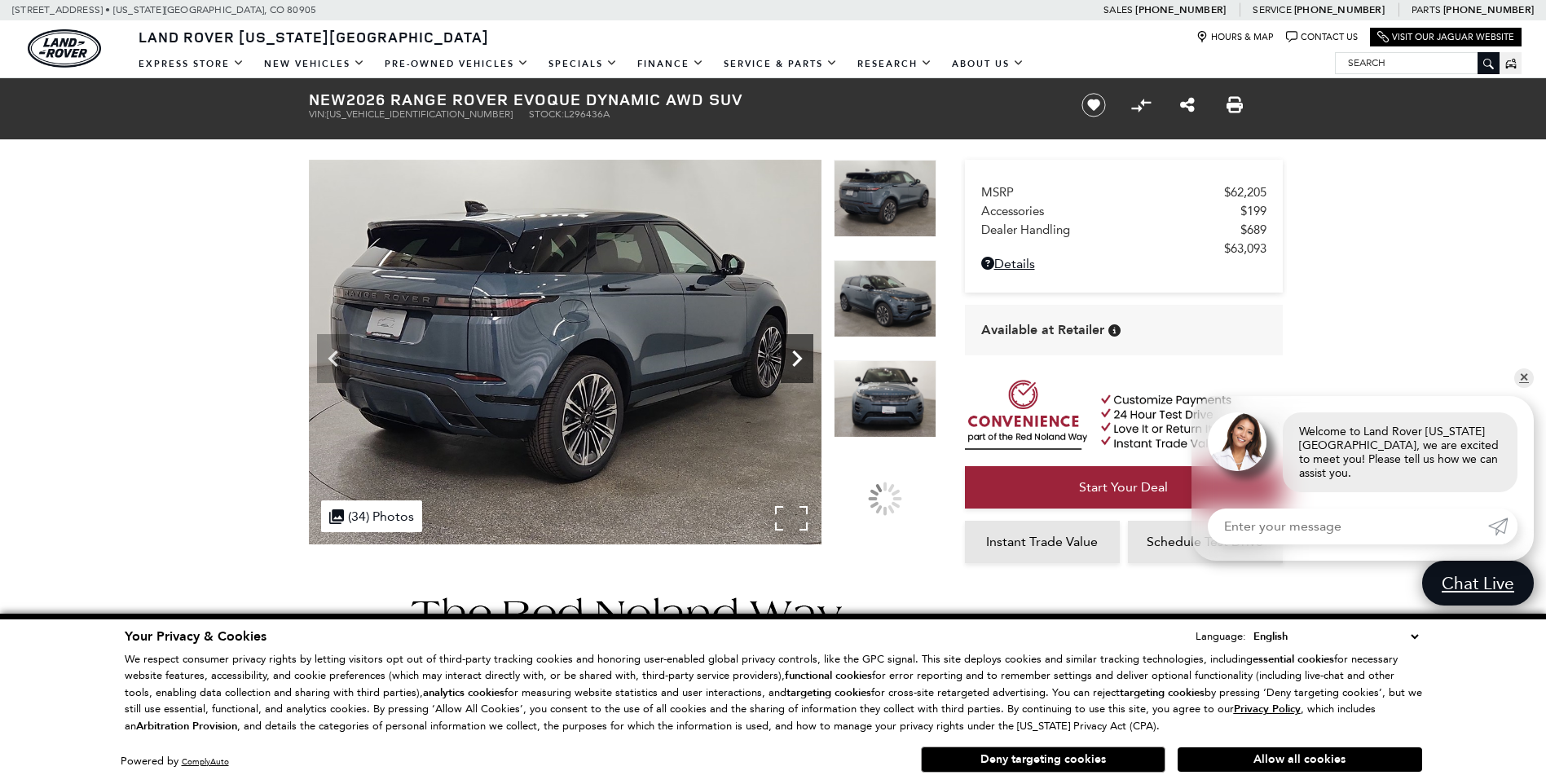
click at [791, 348] on icon "Next" at bounding box center [797, 358] width 32 height 32
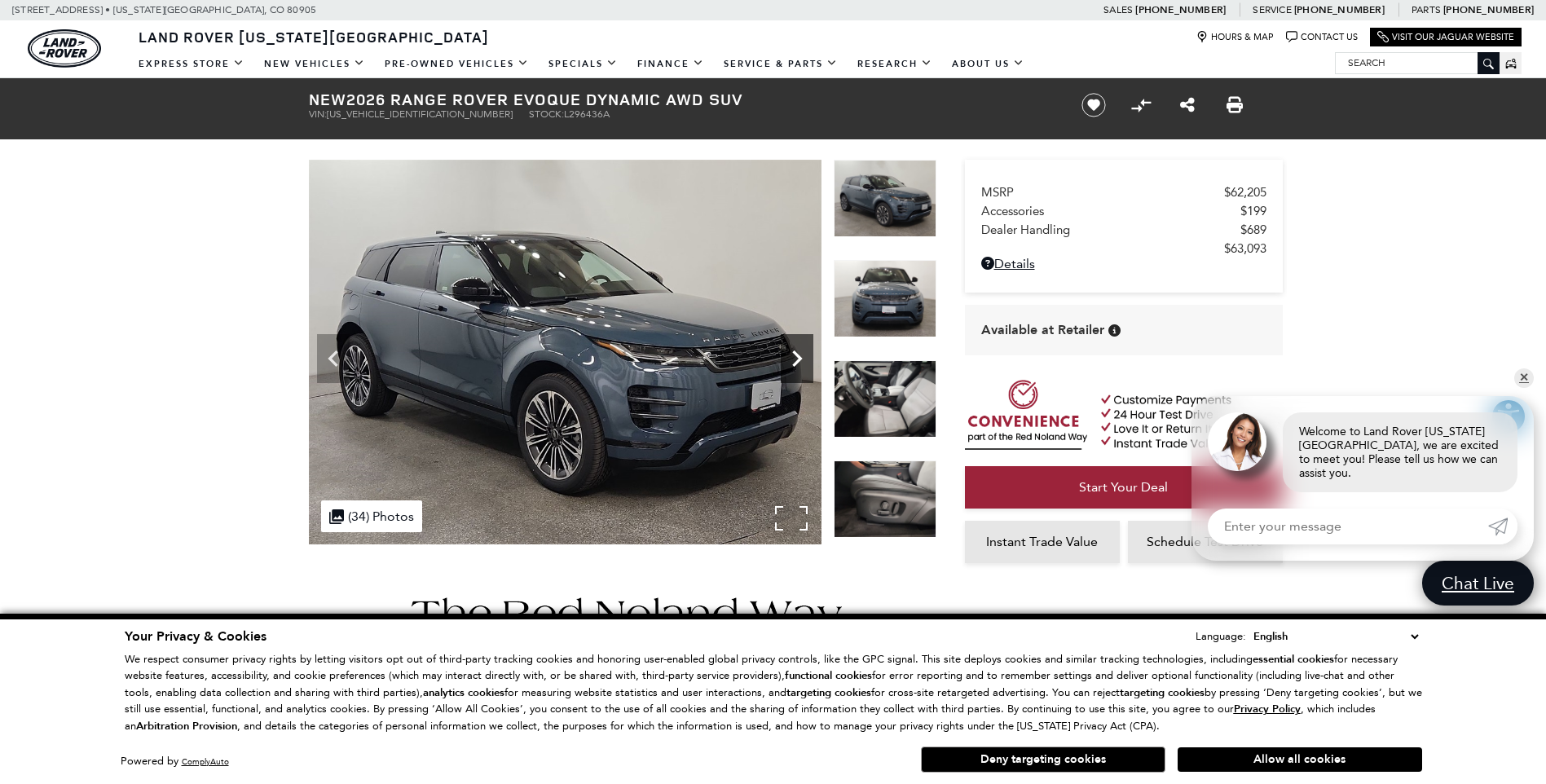
click at [791, 348] on icon "Next" at bounding box center [797, 358] width 32 height 32
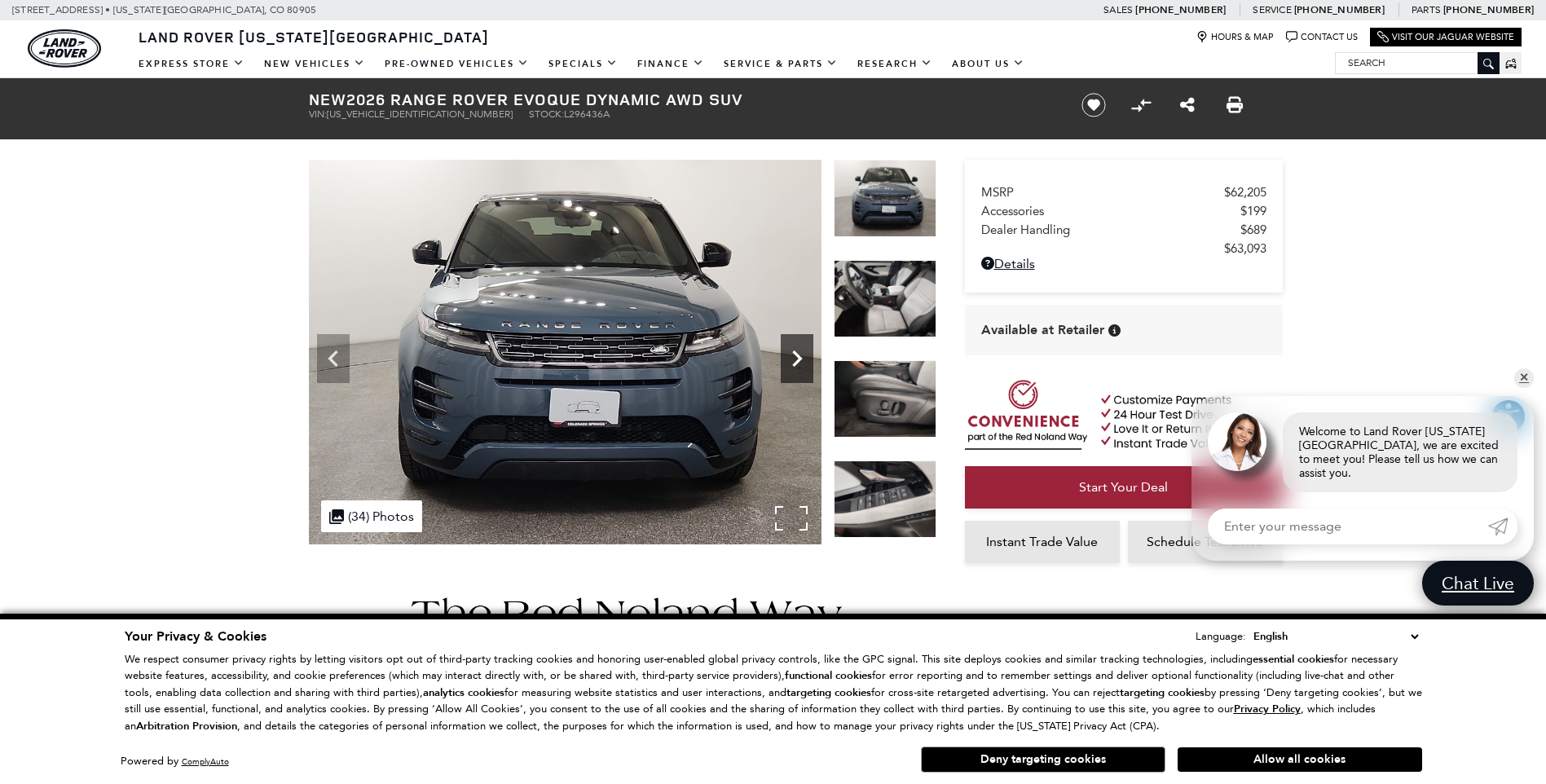
click at [791, 348] on icon "Next" at bounding box center [797, 358] width 32 height 32
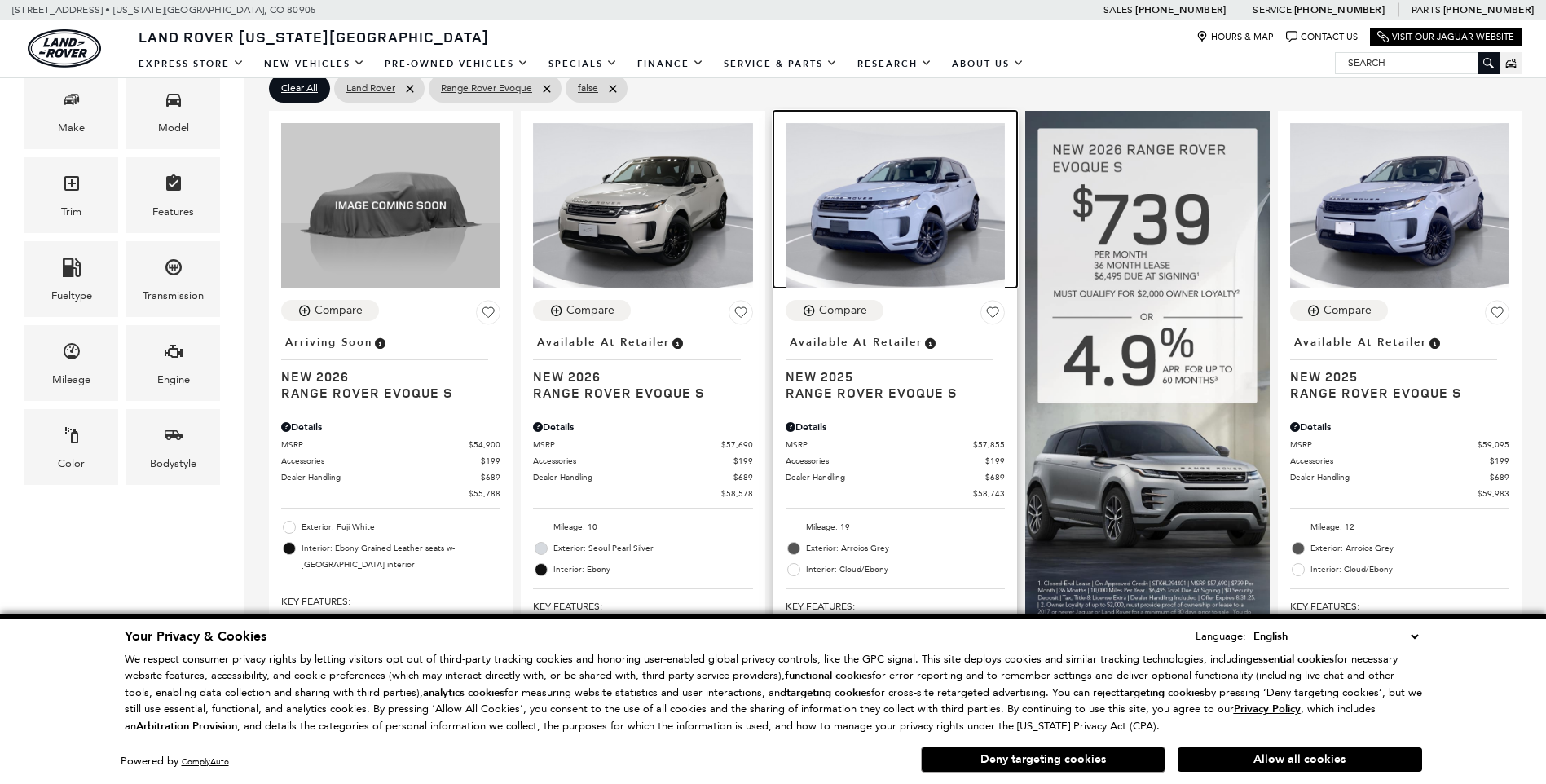
click at [882, 229] on img at bounding box center [895, 206] width 220 height 165
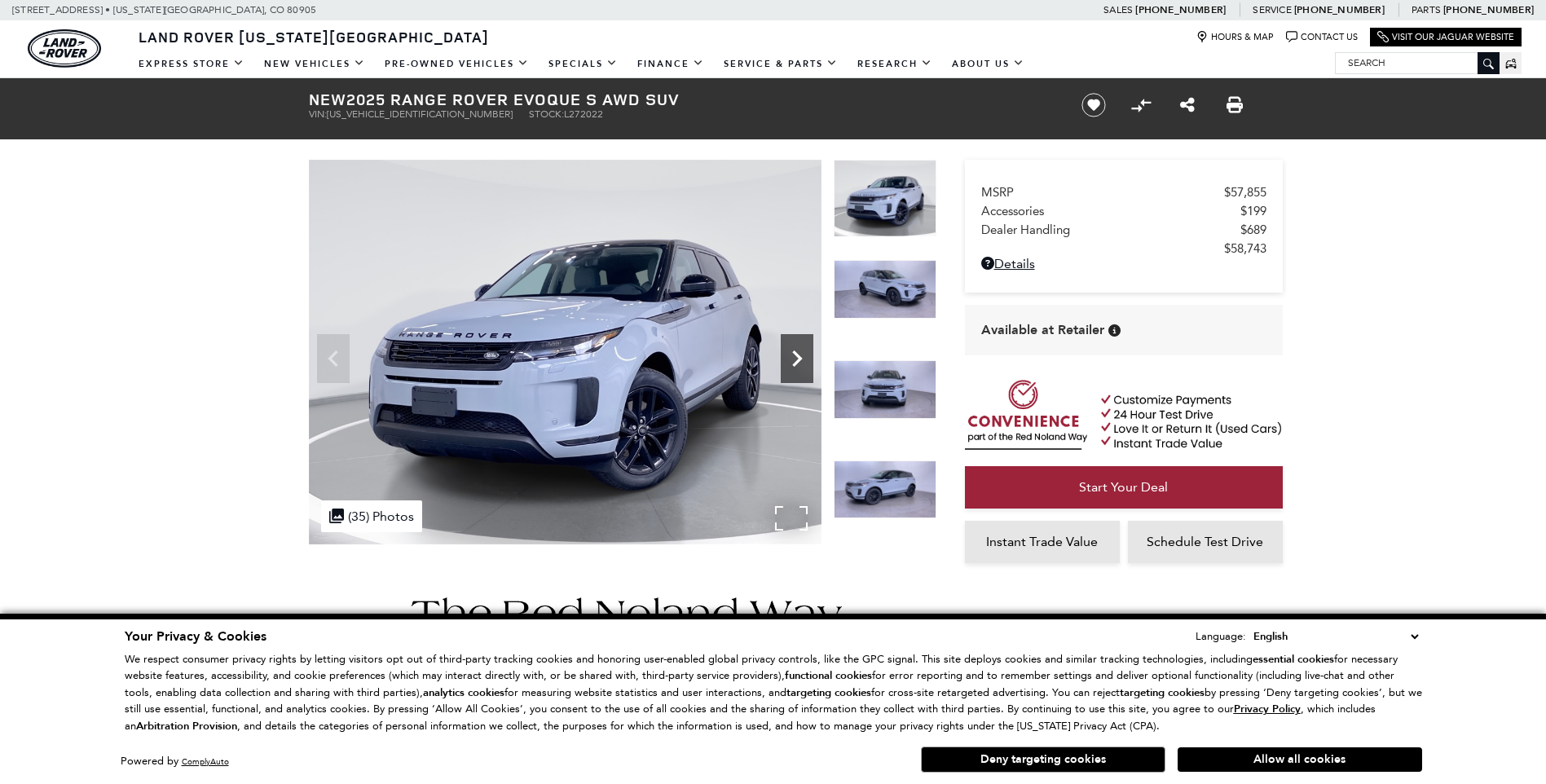
click at [795, 360] on icon "Next" at bounding box center [797, 358] width 32 height 32
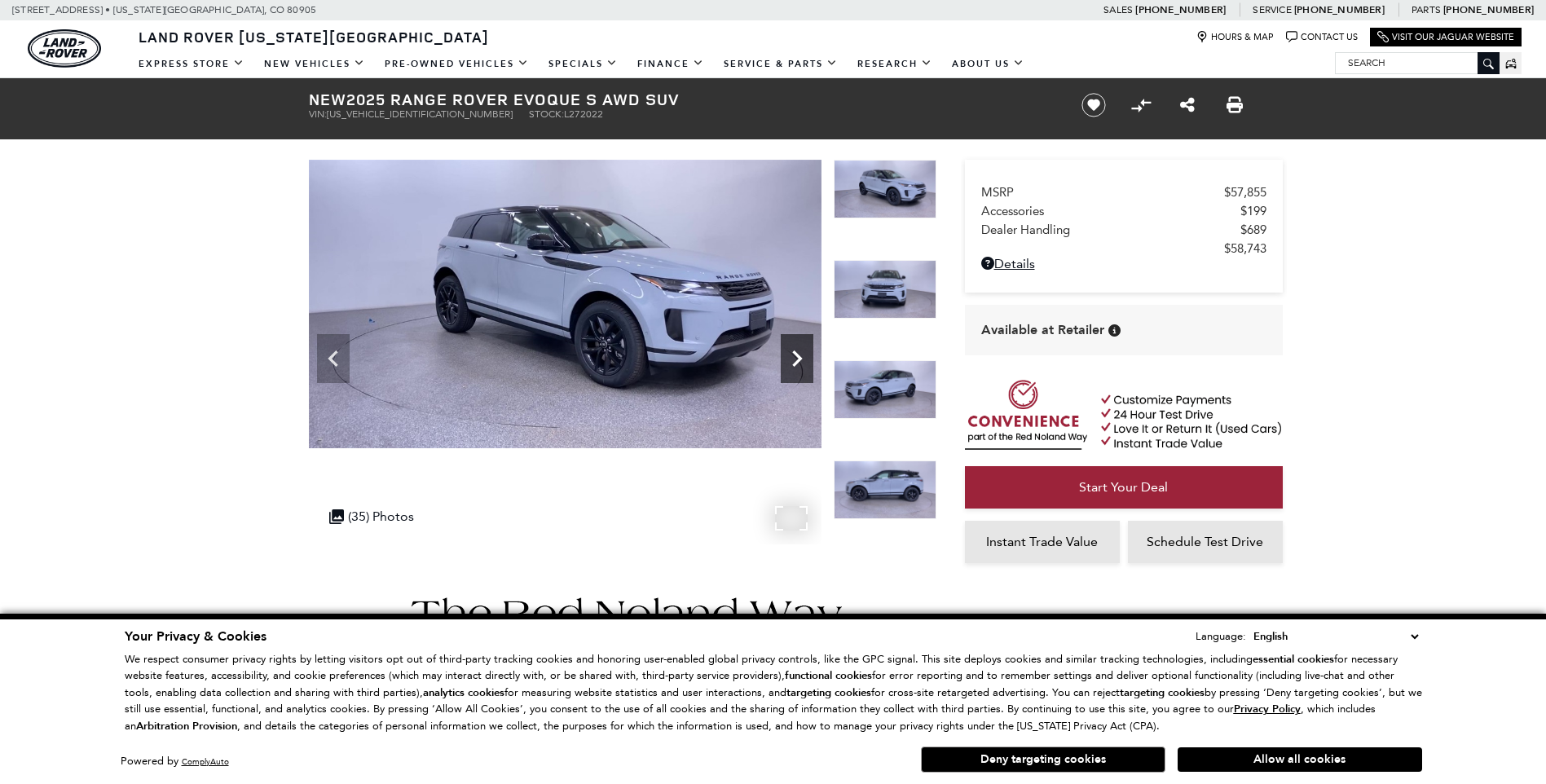
click at [795, 360] on icon "Next" at bounding box center [797, 358] width 32 height 32
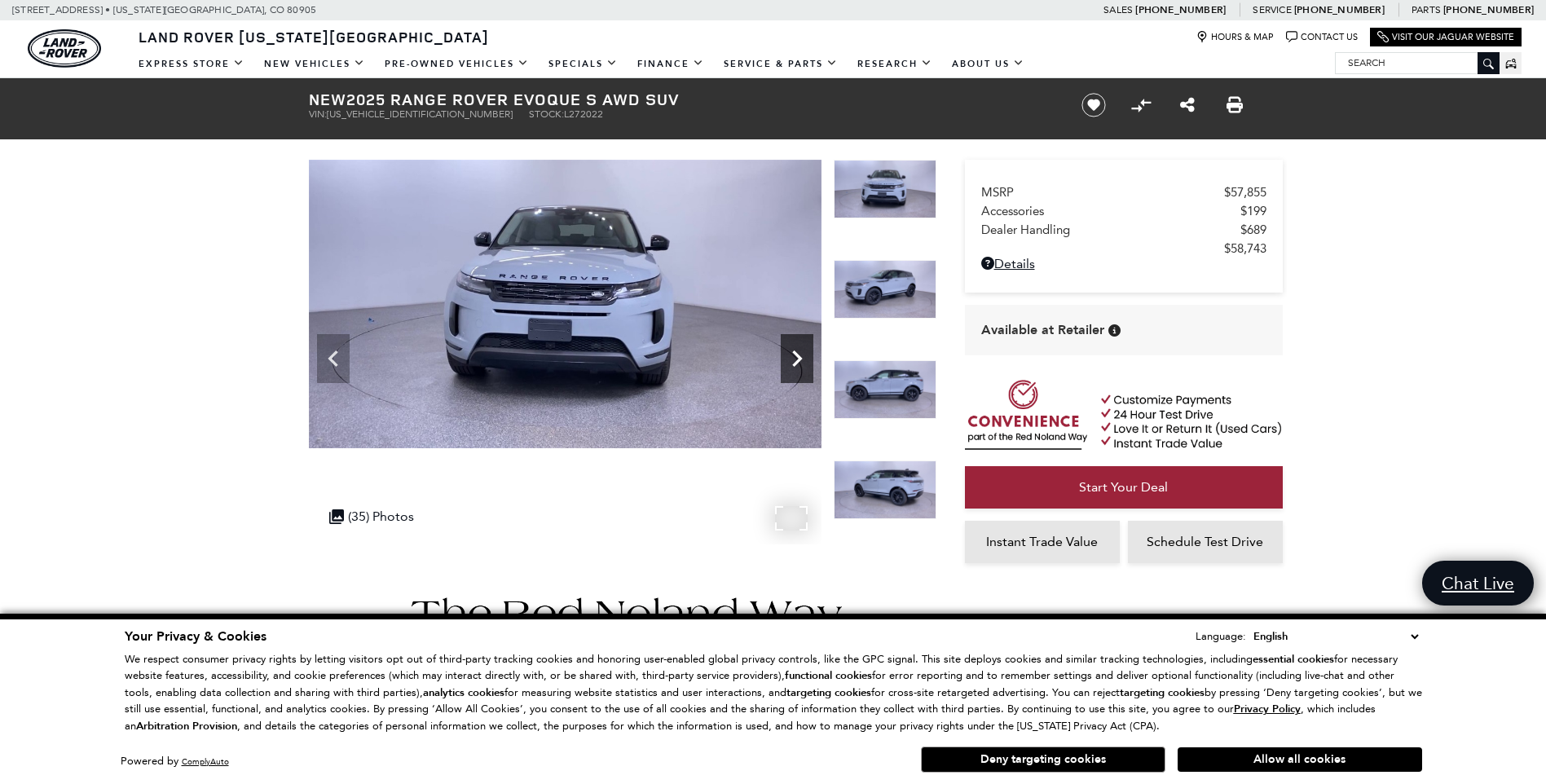
click at [795, 360] on icon "Next" at bounding box center [797, 358] width 32 height 32
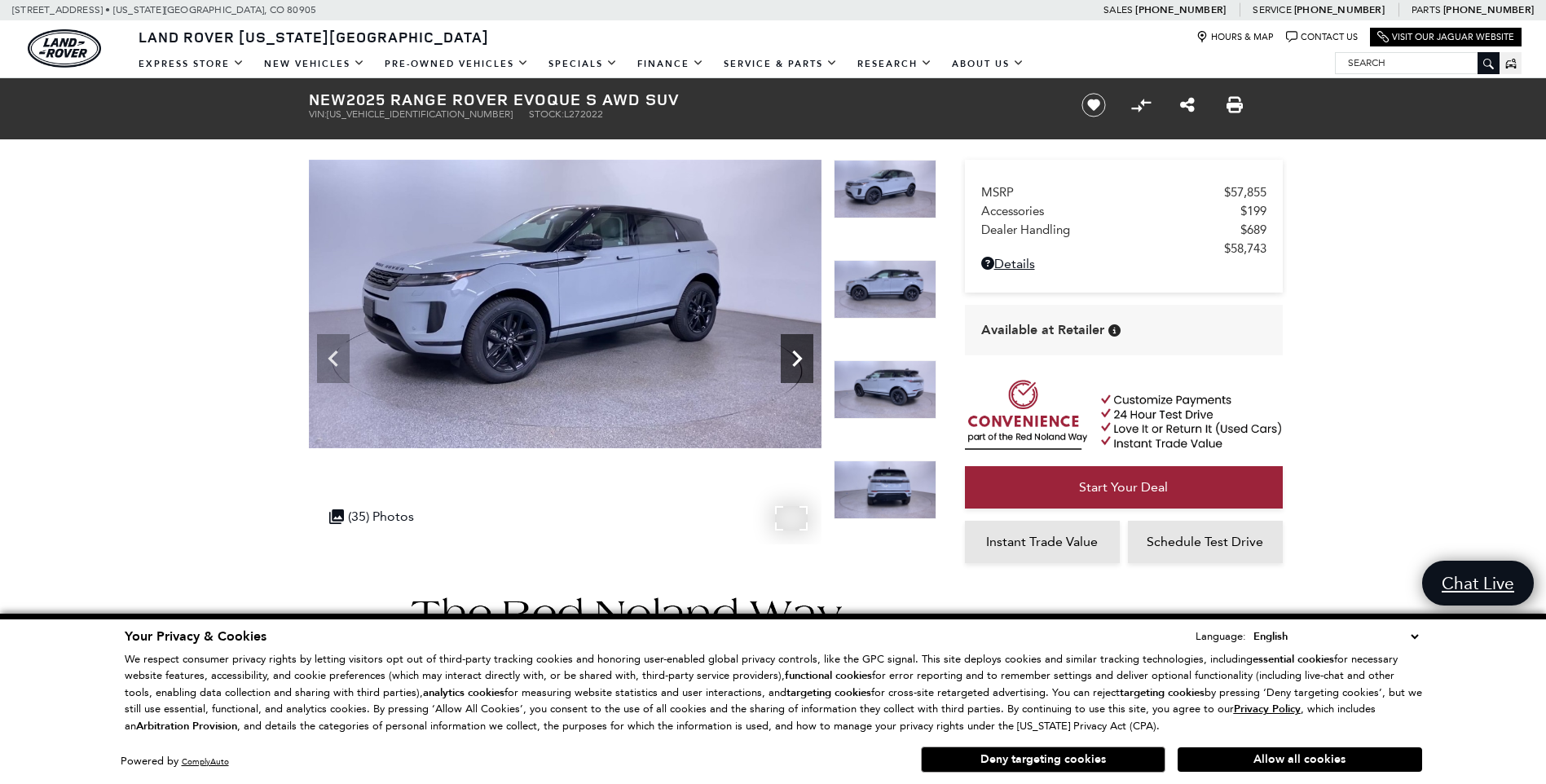
click at [795, 360] on icon "Next" at bounding box center [797, 358] width 32 height 32
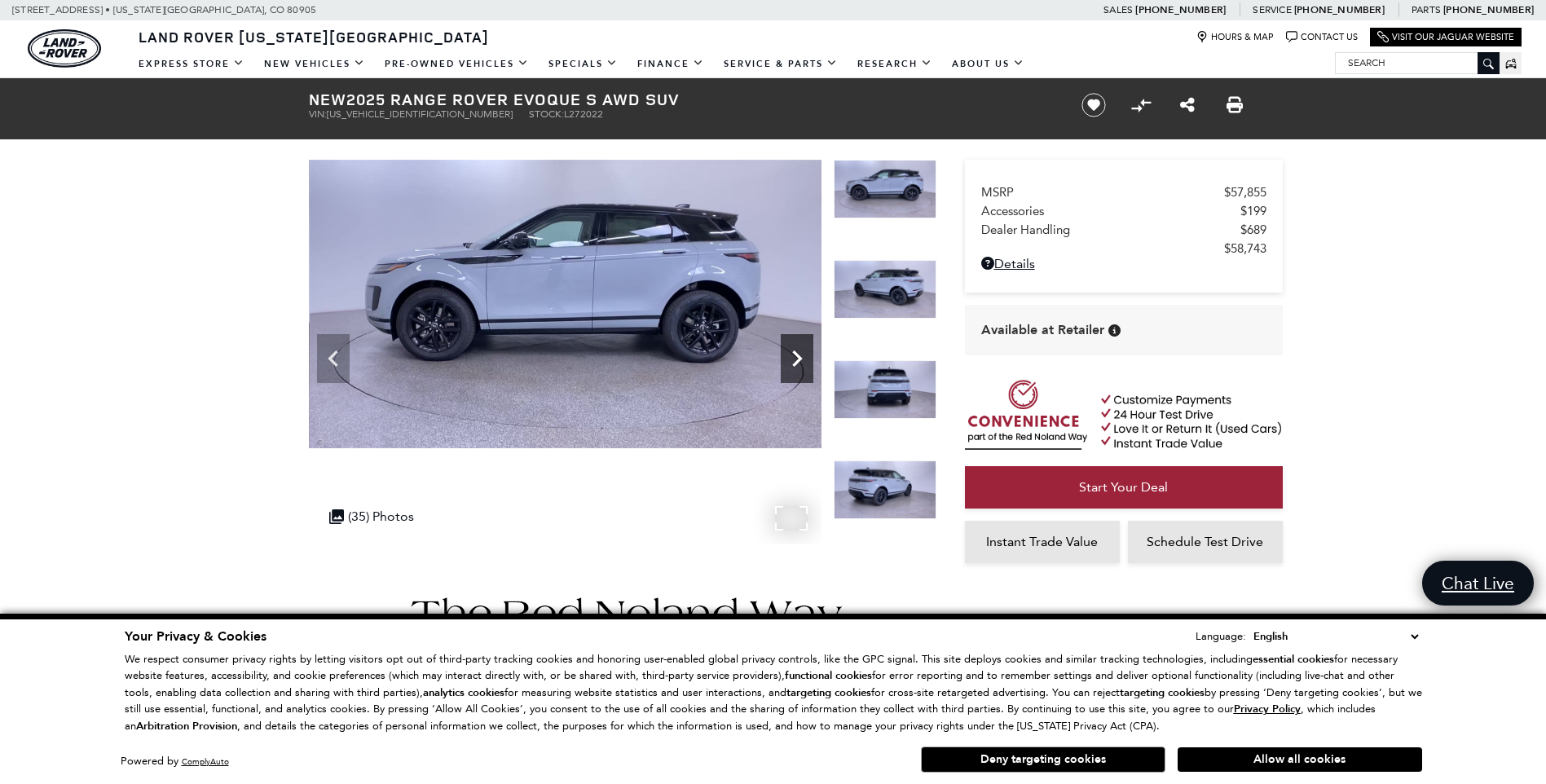
click at [796, 358] on icon "Next" at bounding box center [797, 358] width 32 height 32
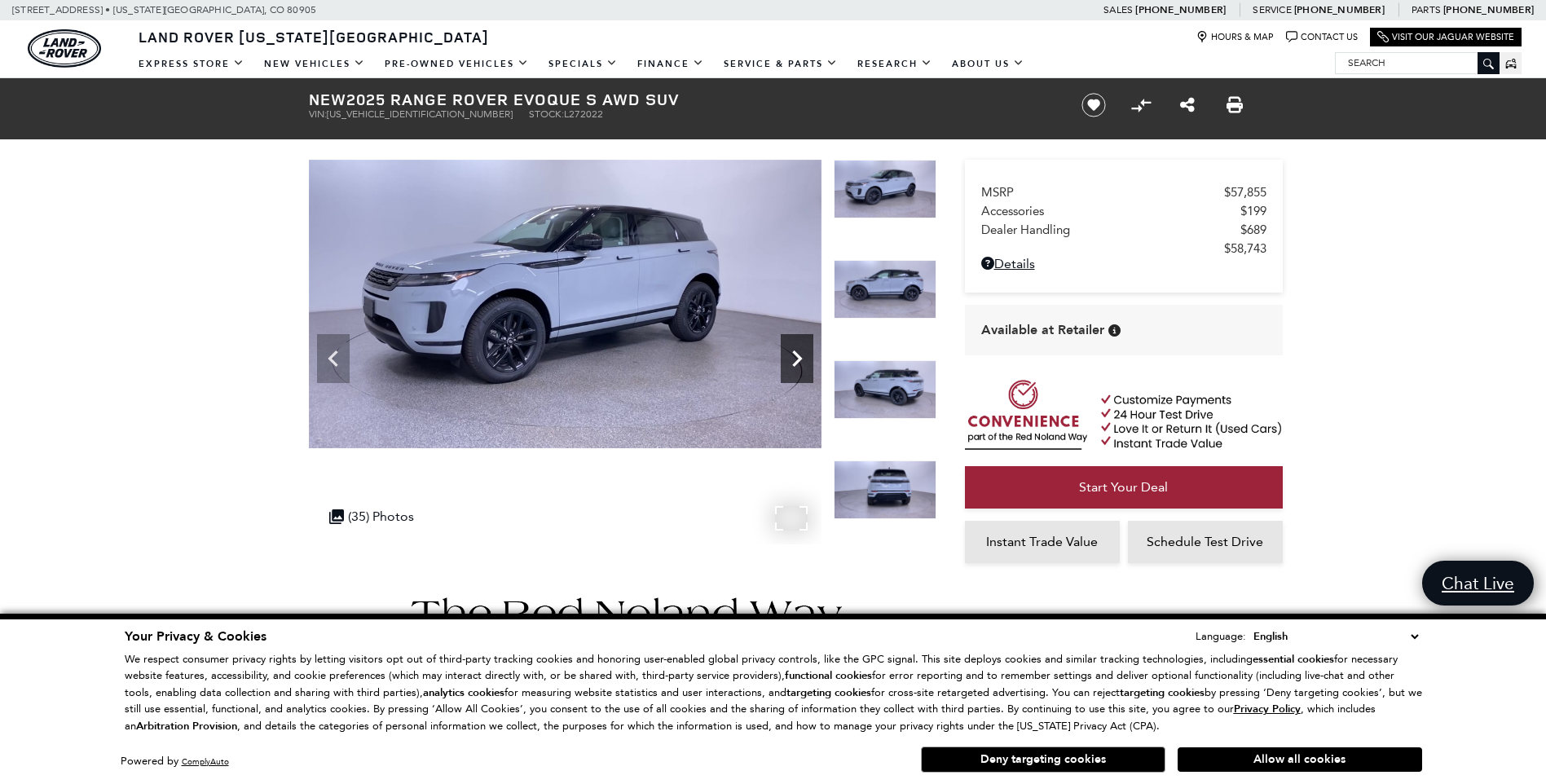
click at [796, 358] on icon "Next" at bounding box center [797, 358] width 32 height 32
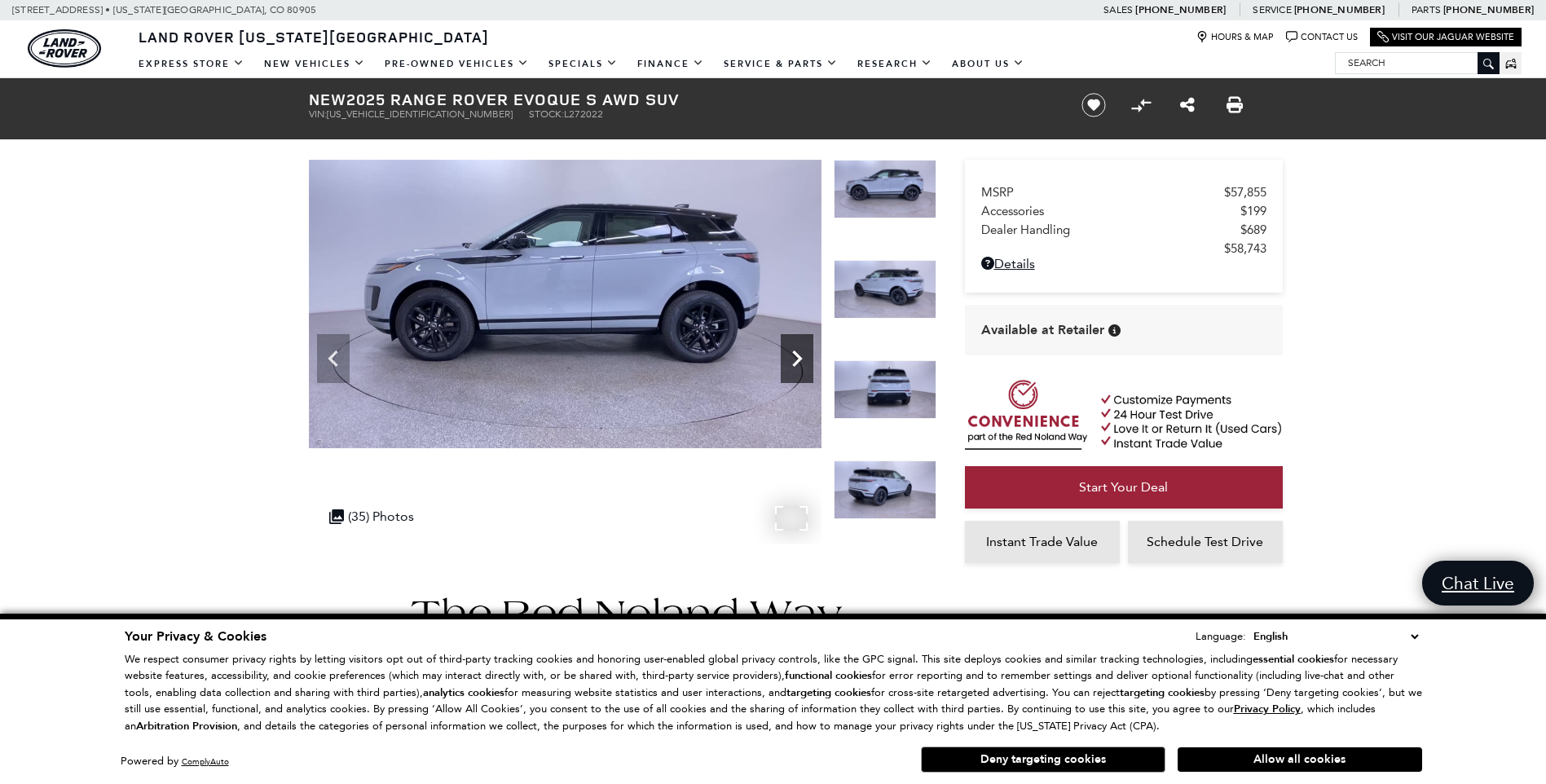
click at [796, 358] on icon "Next" at bounding box center [797, 358] width 32 height 32
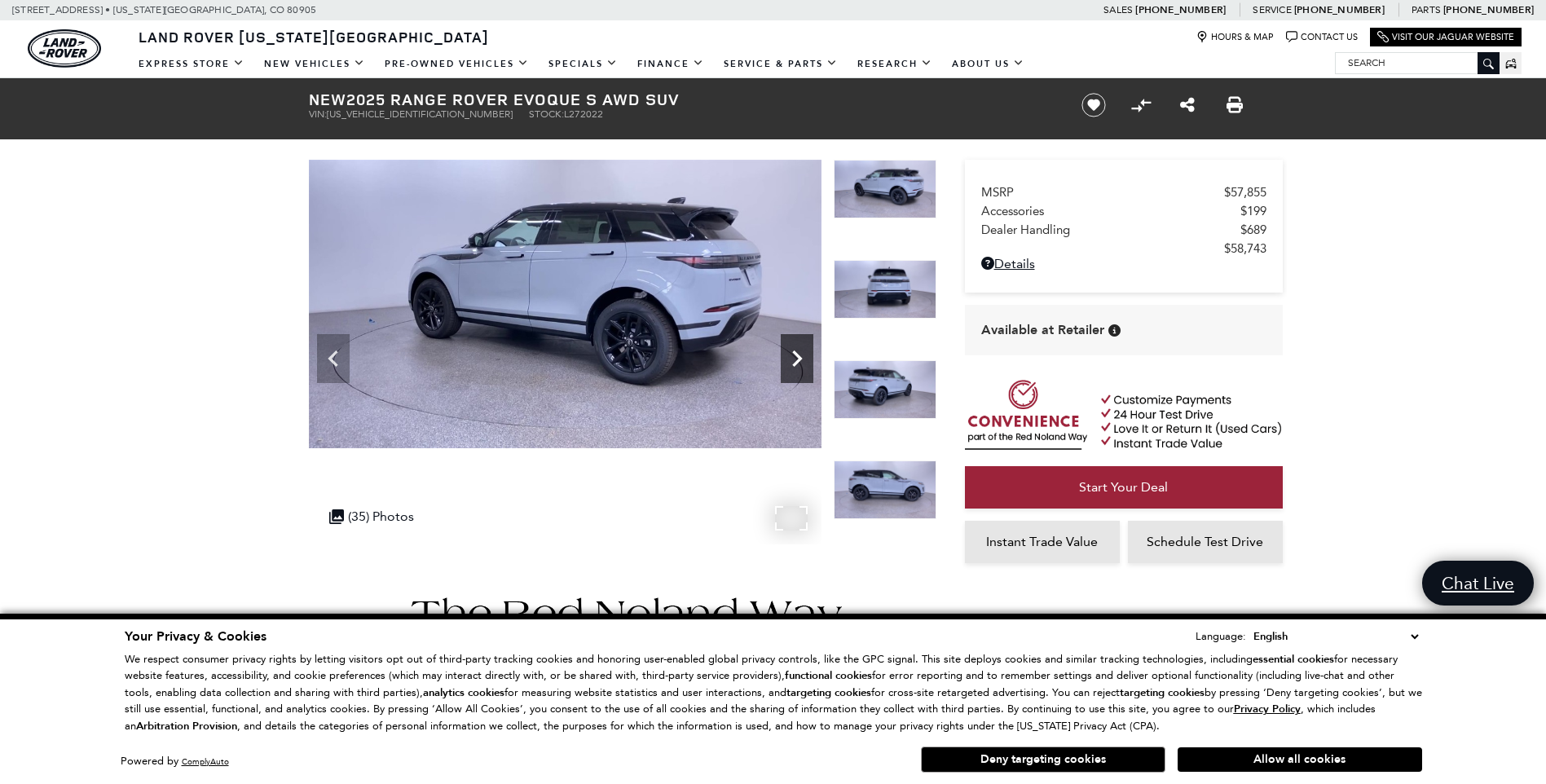
click at [796, 358] on icon "Next" at bounding box center [797, 358] width 32 height 32
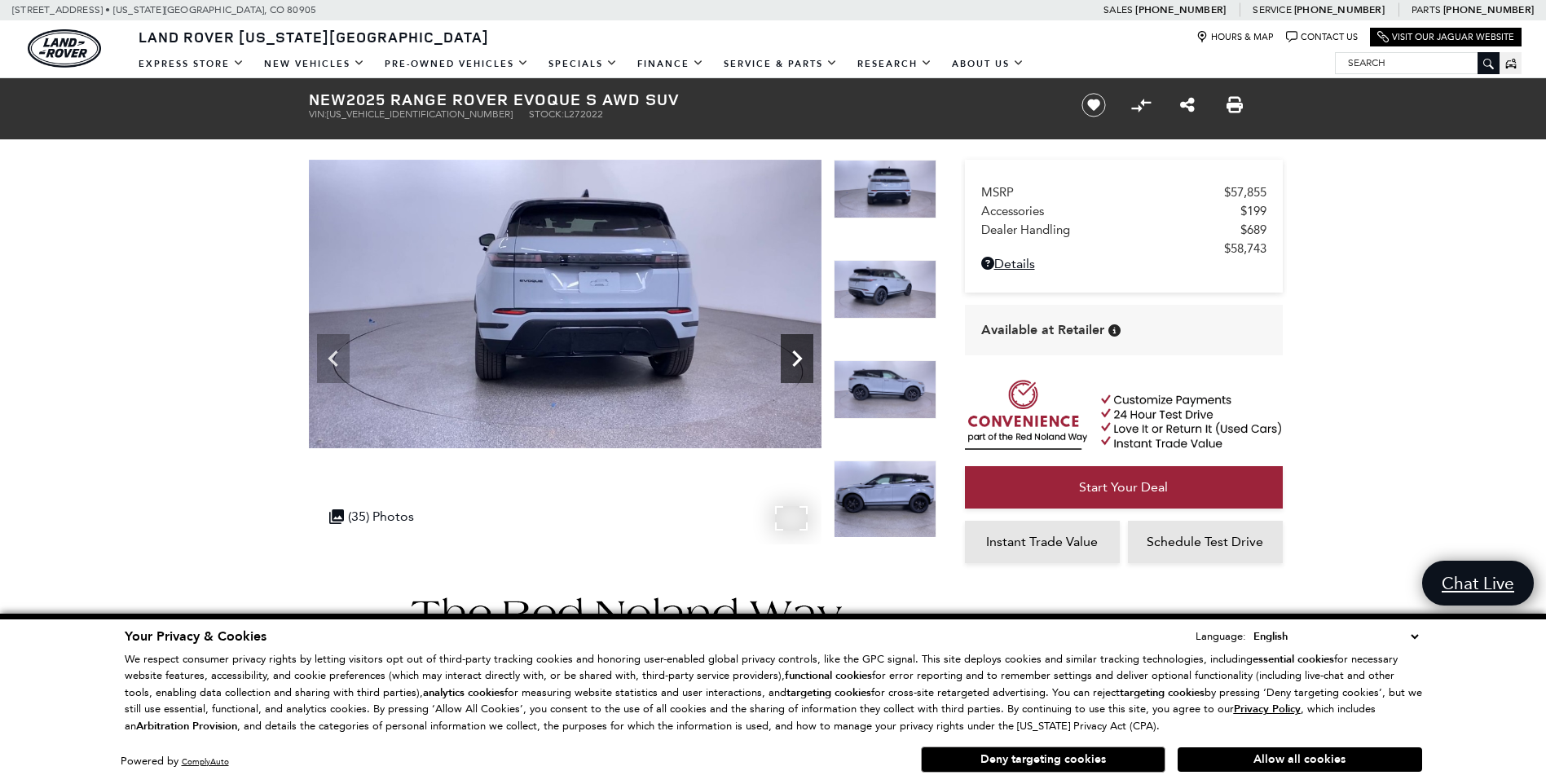
click at [796, 358] on icon "Next" at bounding box center [797, 358] width 32 height 32
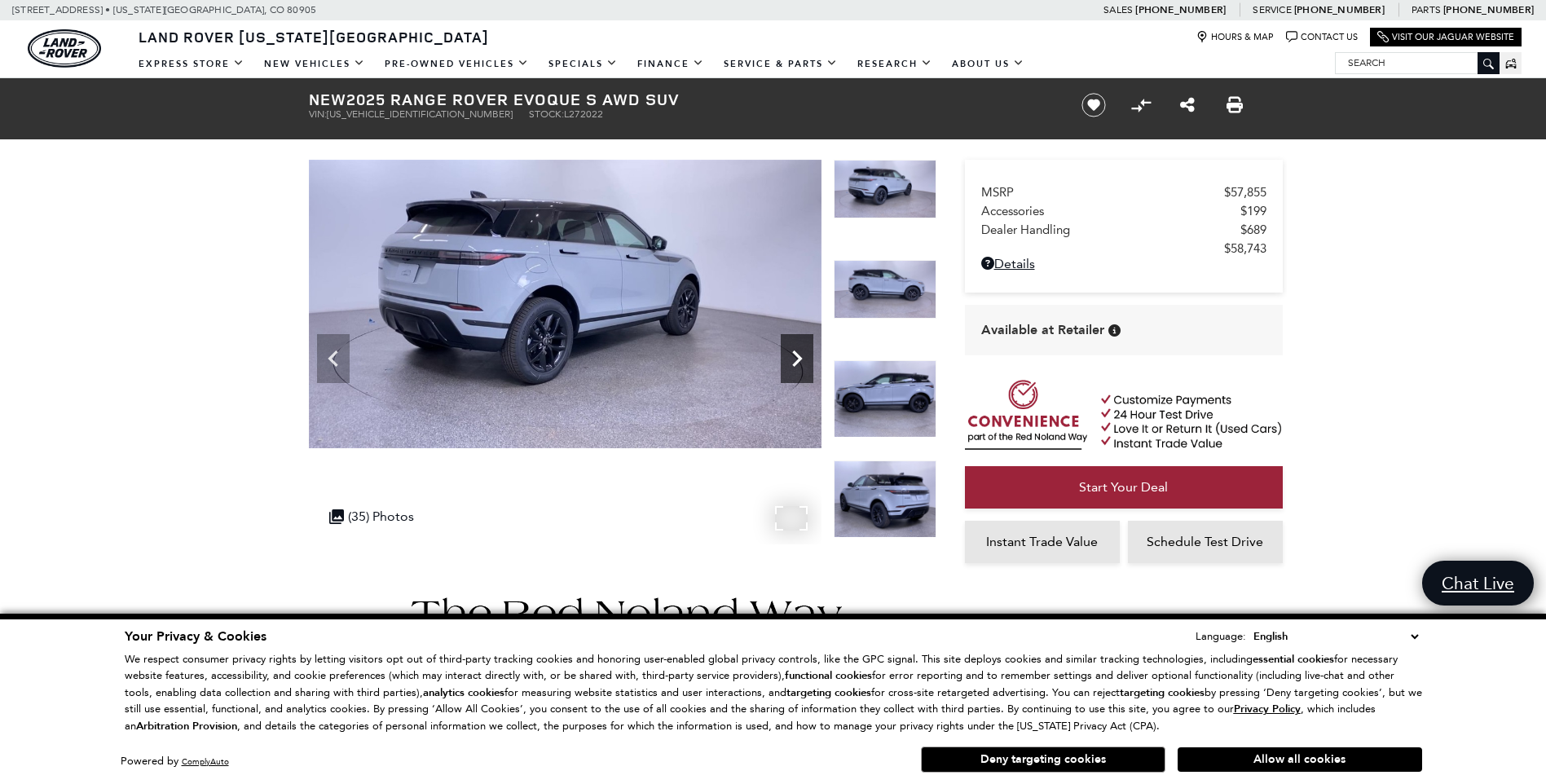
click at [796, 358] on icon "Next" at bounding box center [797, 358] width 32 height 32
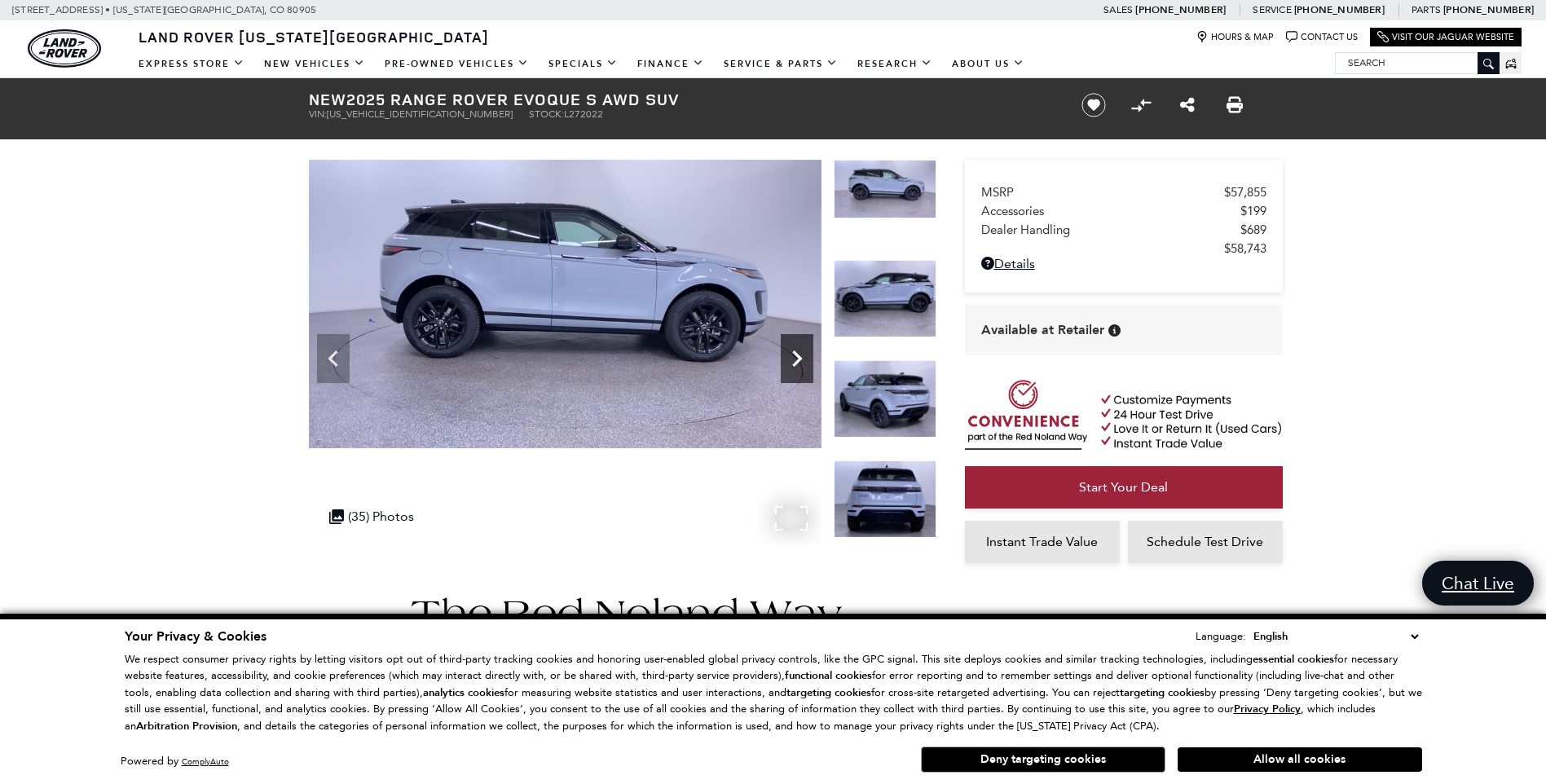
click at [796, 358] on icon "Next" at bounding box center [797, 358] width 32 height 32
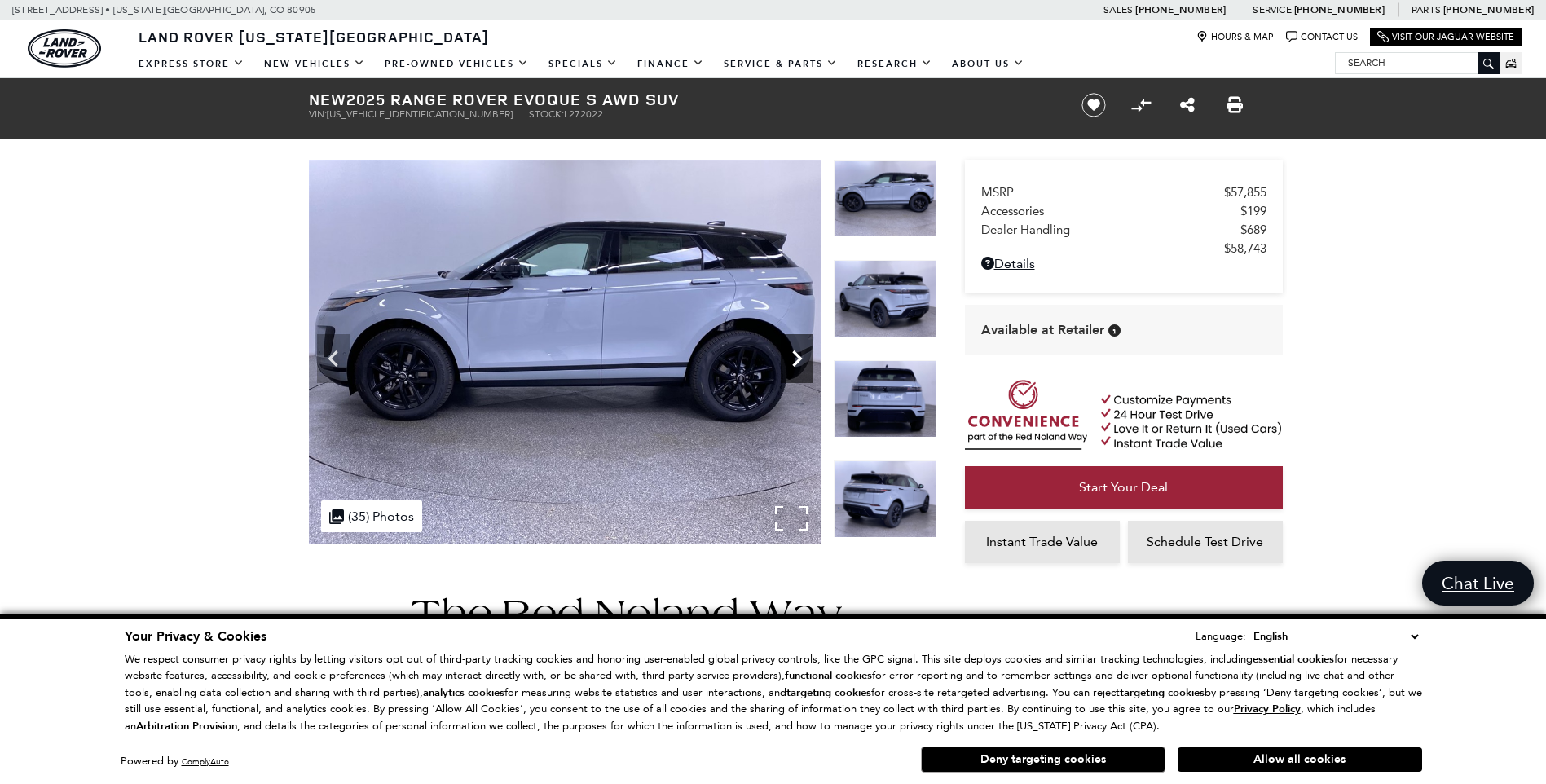
click at [796, 358] on icon "Next" at bounding box center [797, 358] width 32 height 32
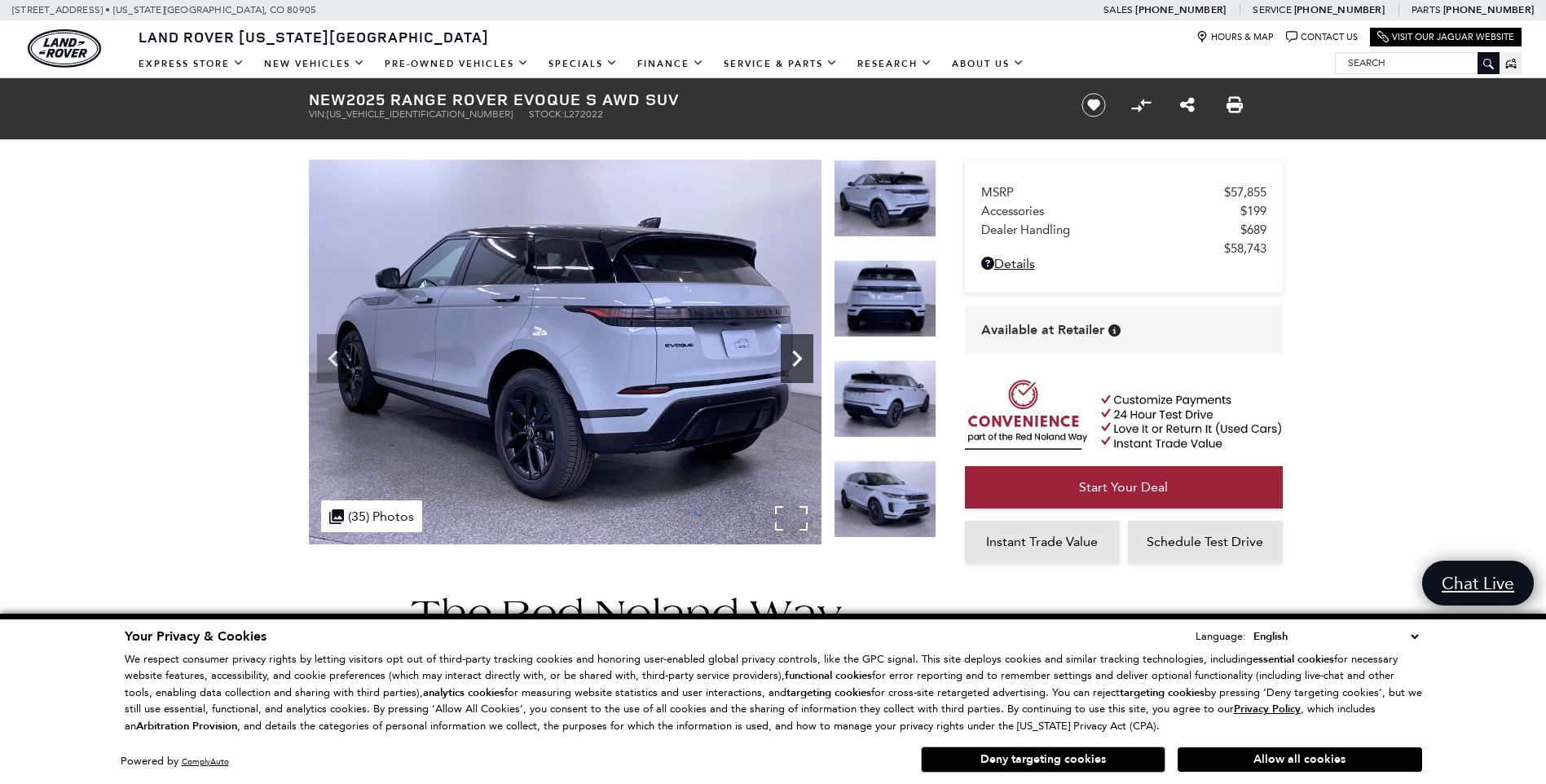
click at [796, 358] on icon "Next" at bounding box center [797, 358] width 32 height 32
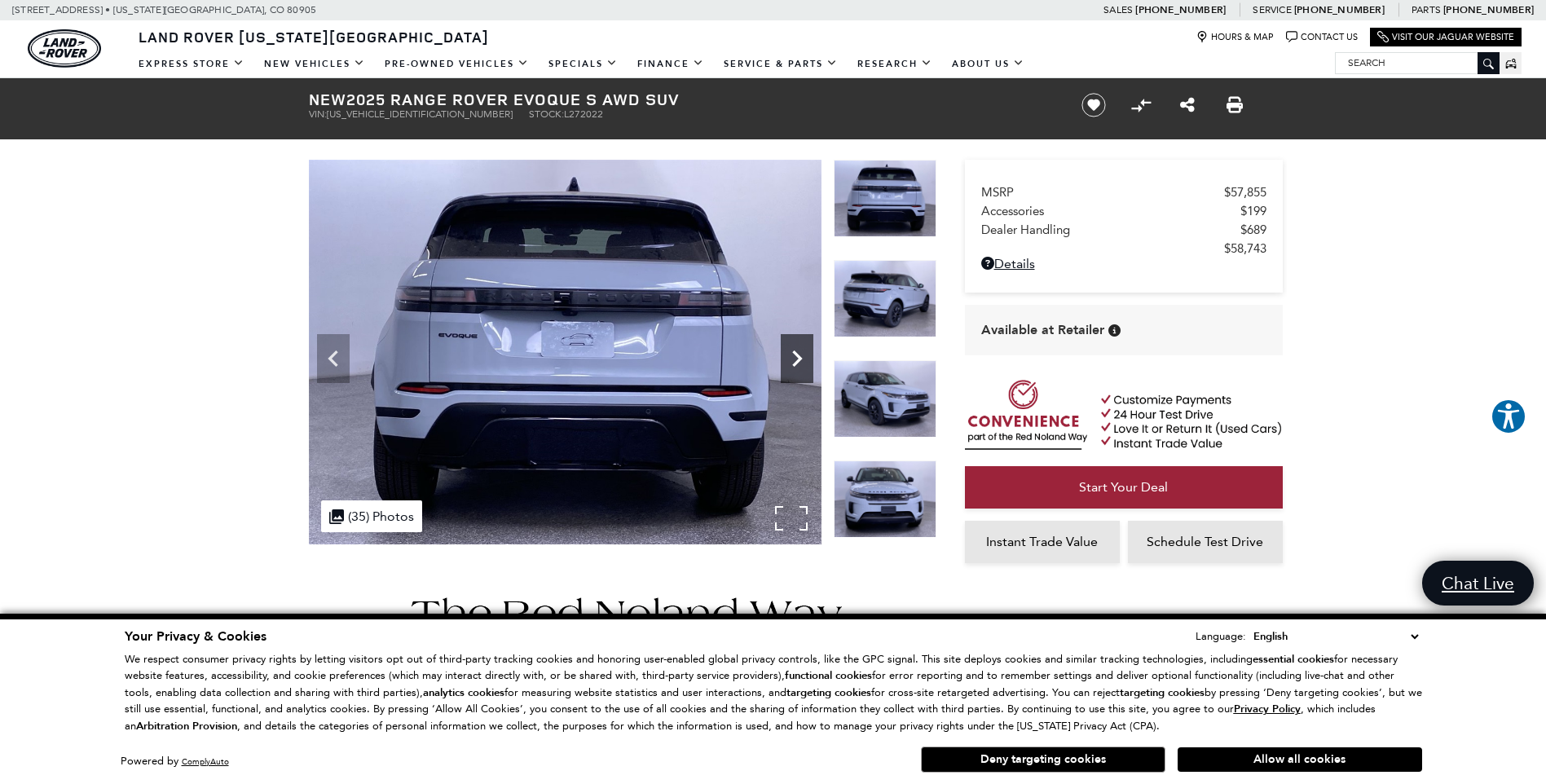
click at [796, 358] on icon "Next" at bounding box center [797, 358] width 32 height 32
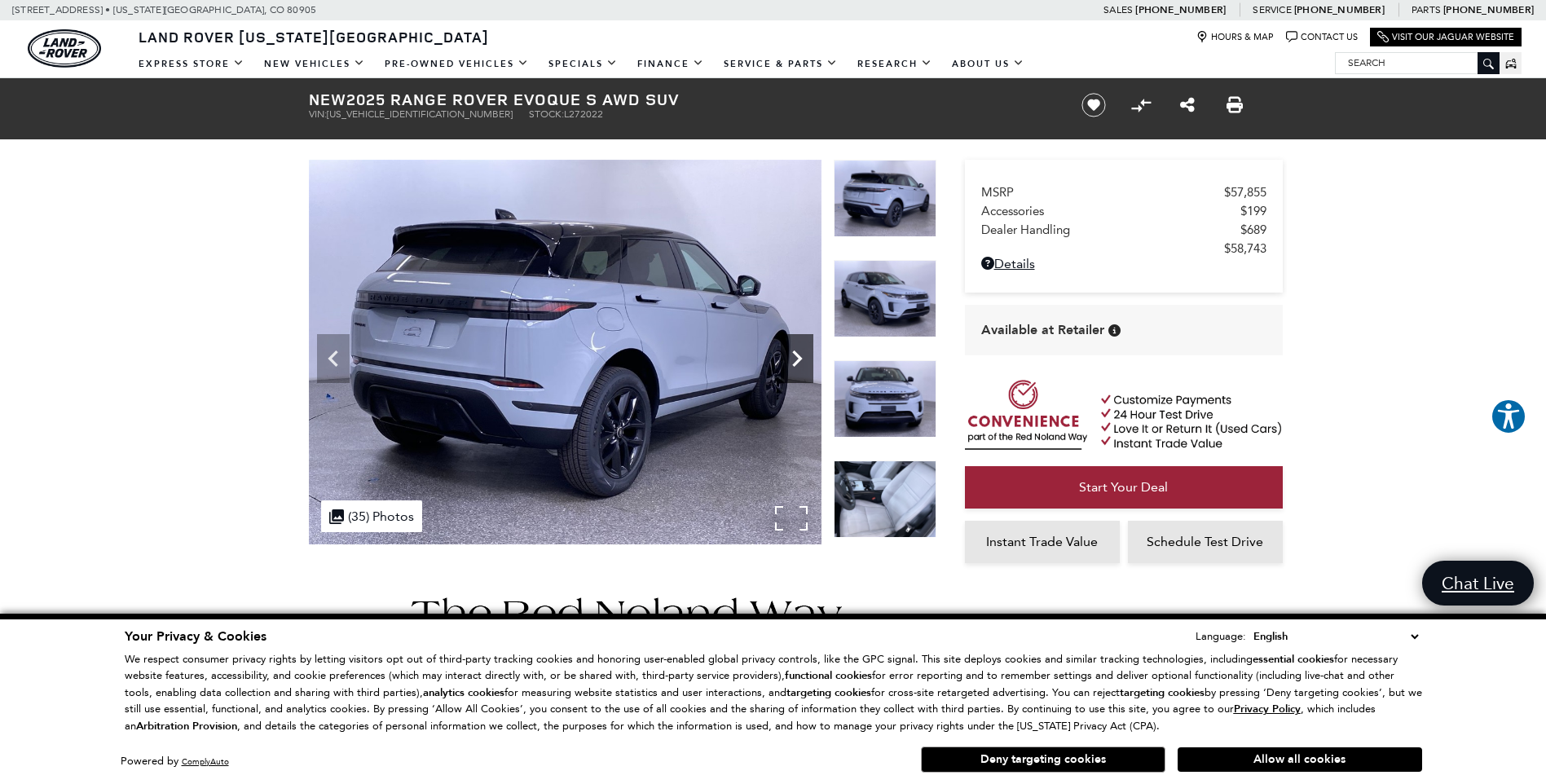
click at [796, 358] on icon "Next" at bounding box center [797, 358] width 32 height 32
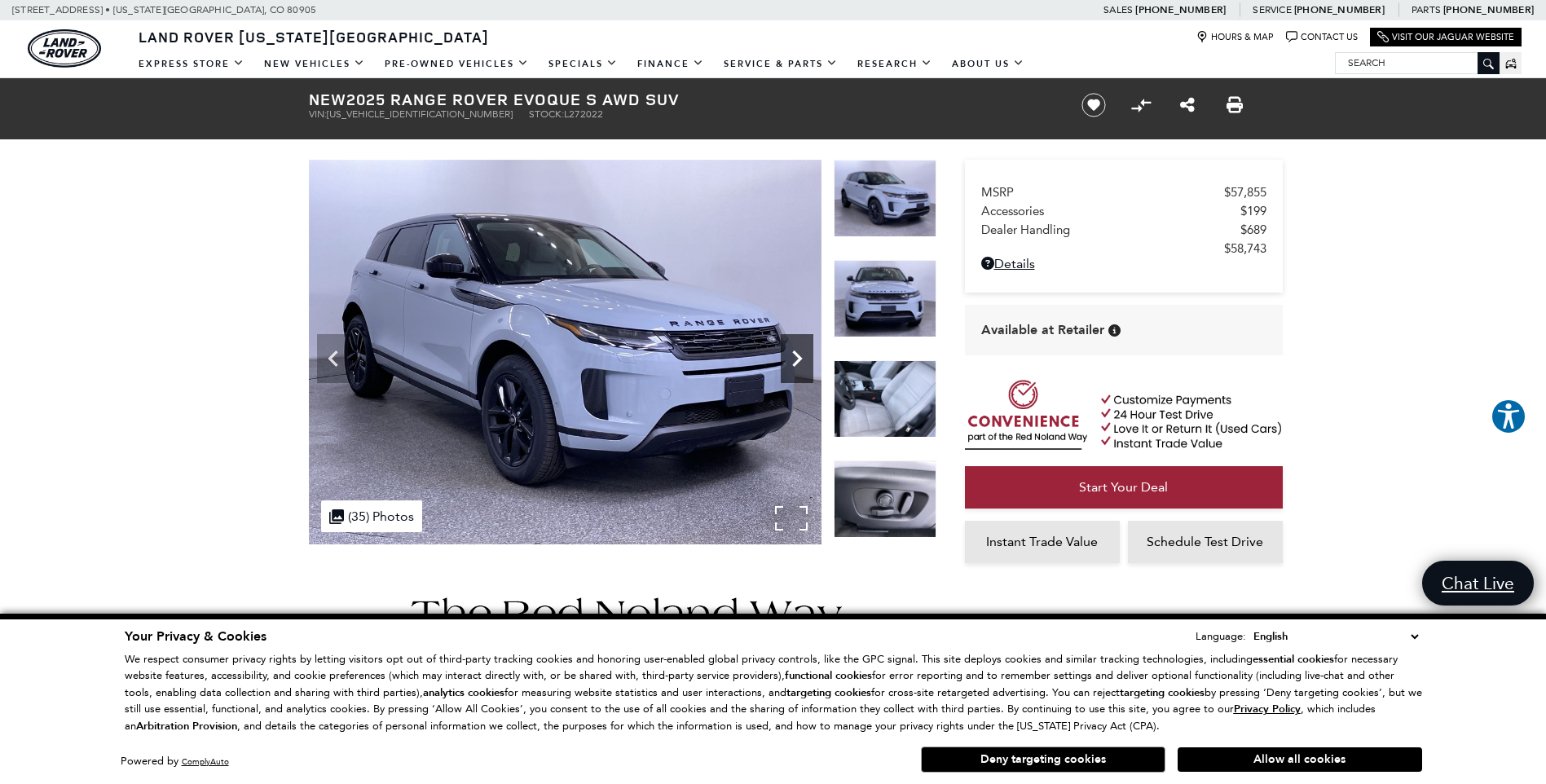
click at [796, 358] on icon "Next" at bounding box center [797, 358] width 32 height 32
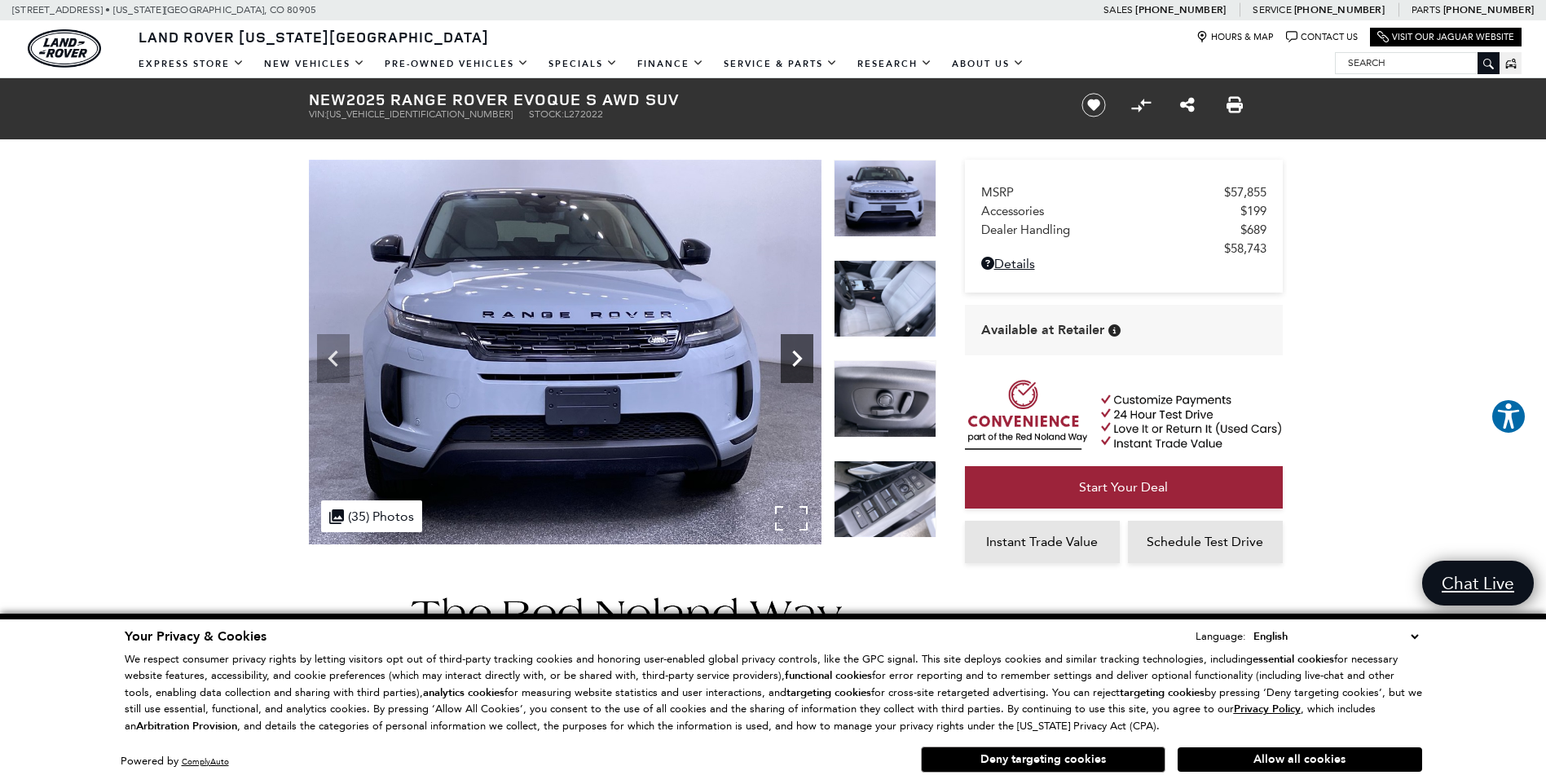
click at [796, 358] on icon "Next" at bounding box center [797, 358] width 32 height 32
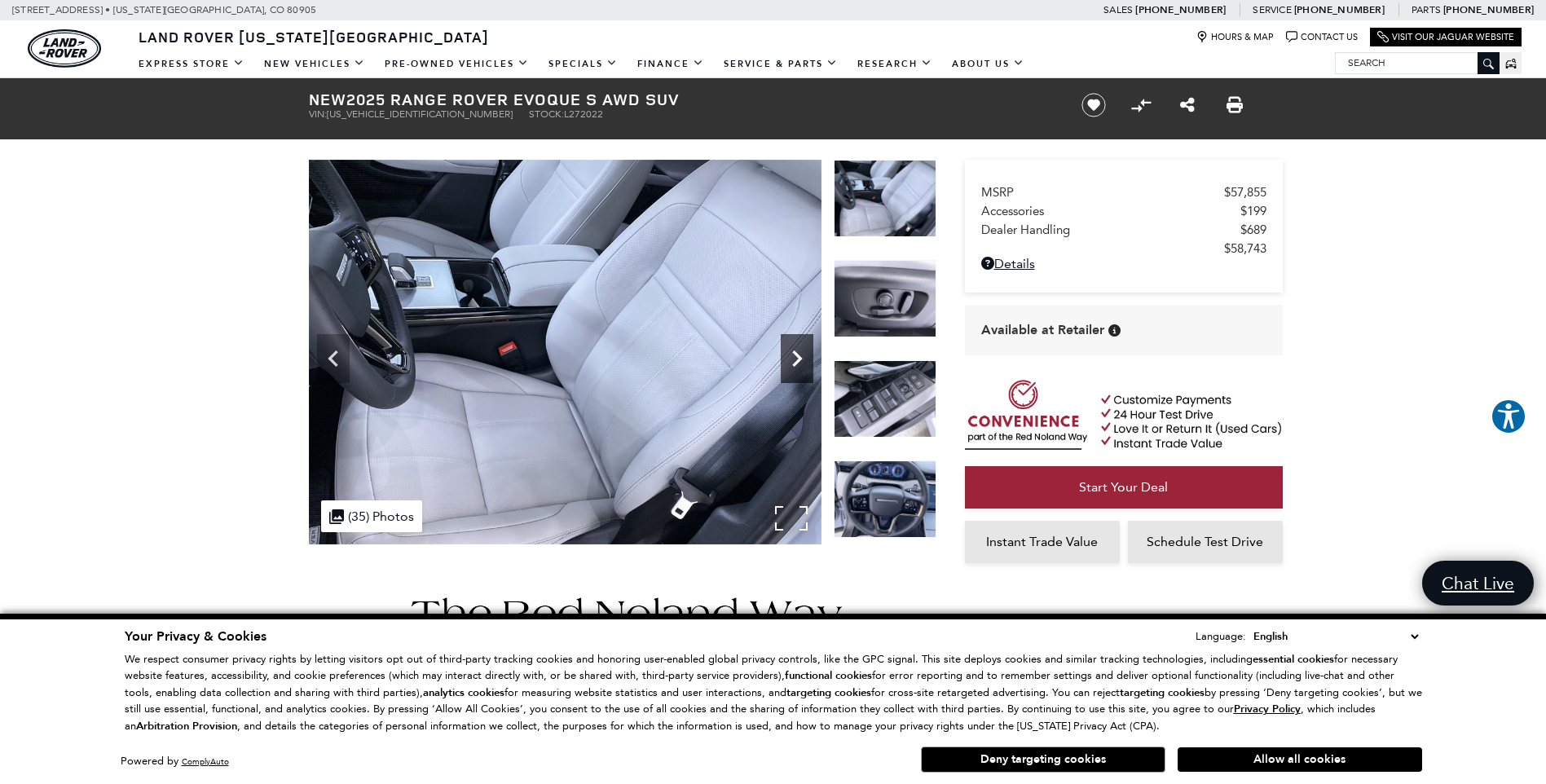
click at [796, 358] on icon "Next" at bounding box center [797, 358] width 32 height 32
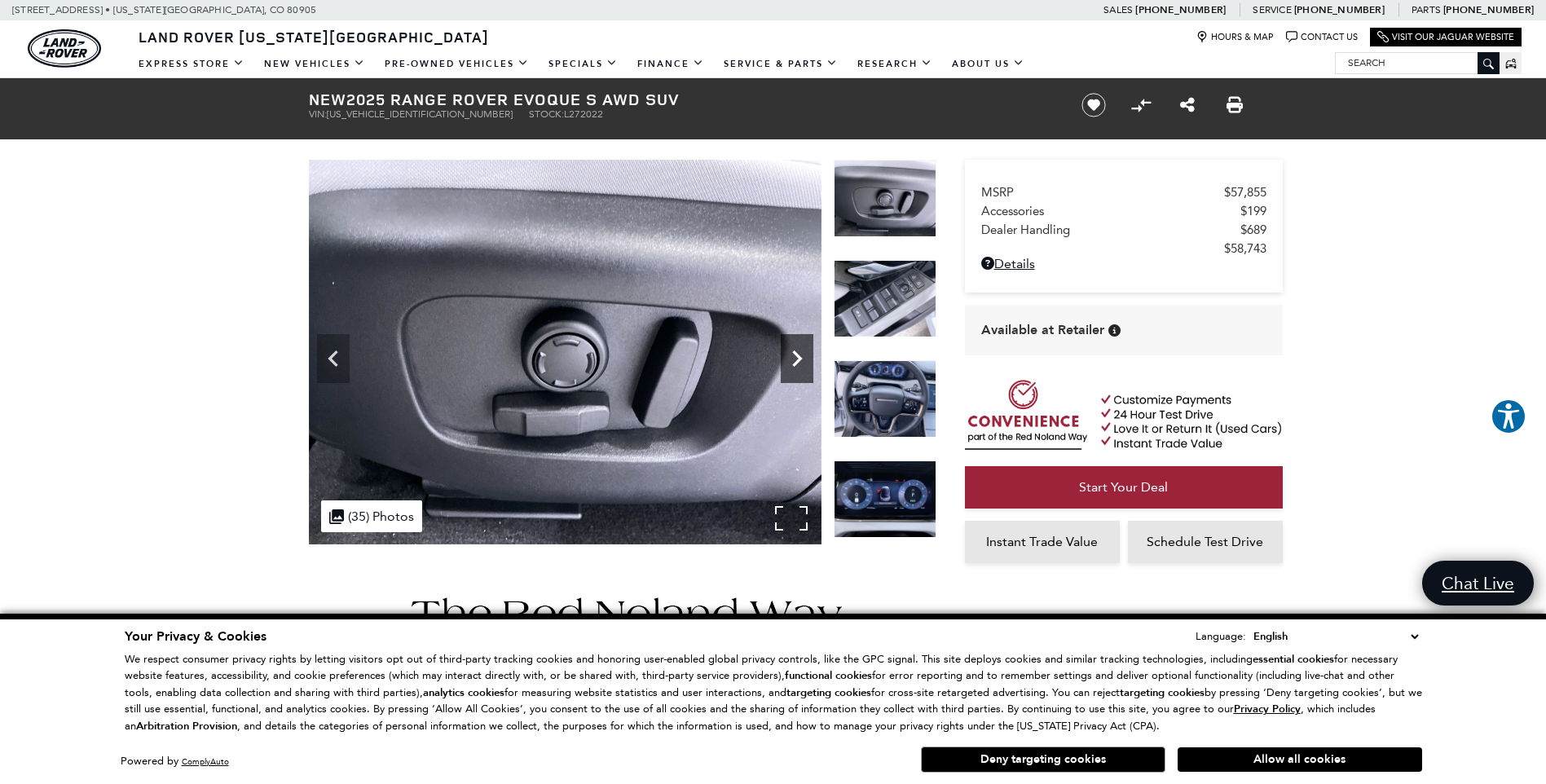
click at [796, 358] on icon "Next" at bounding box center [797, 358] width 32 height 32
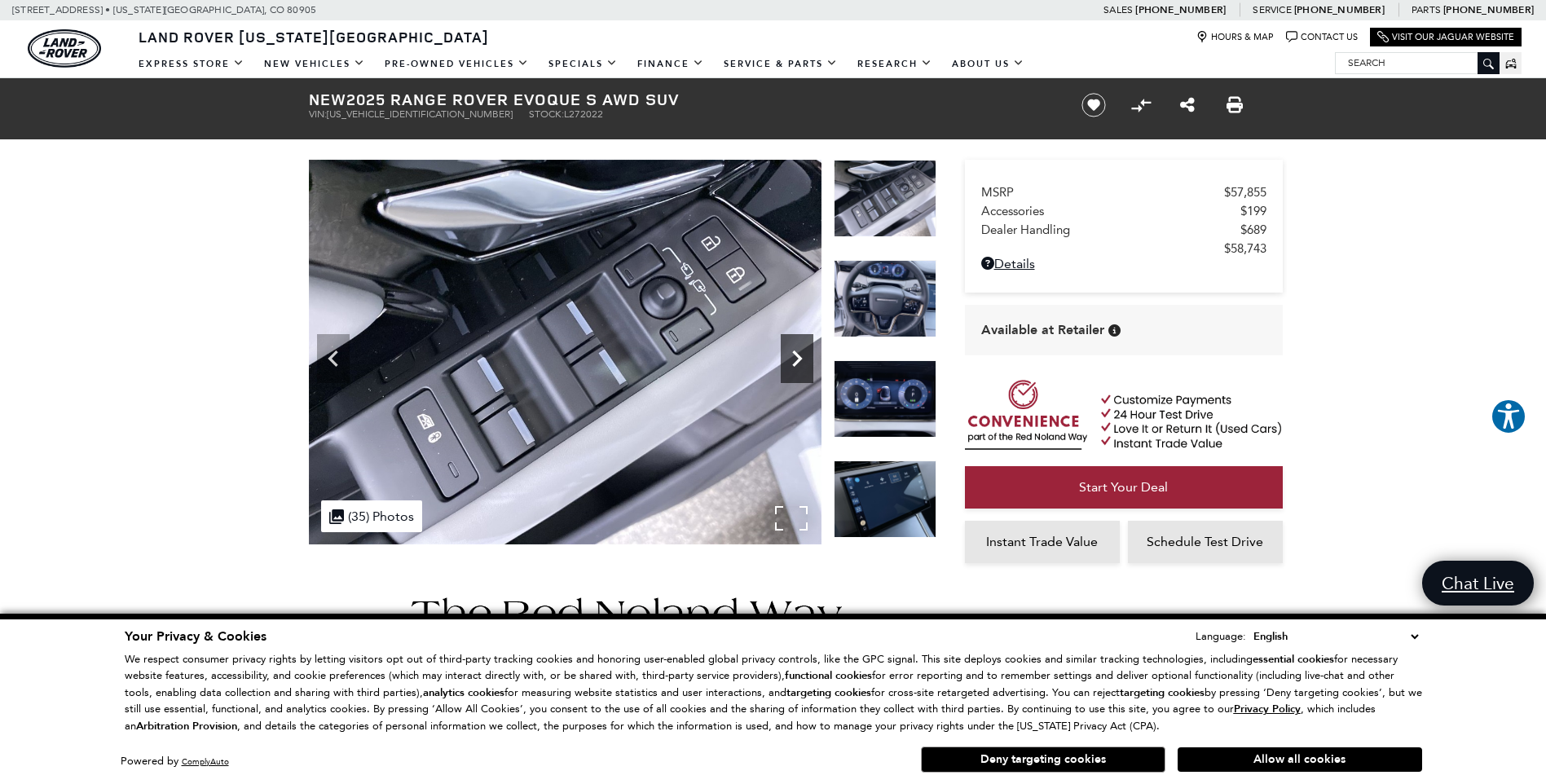
click at [796, 357] on icon "Next" at bounding box center [797, 358] width 32 height 32
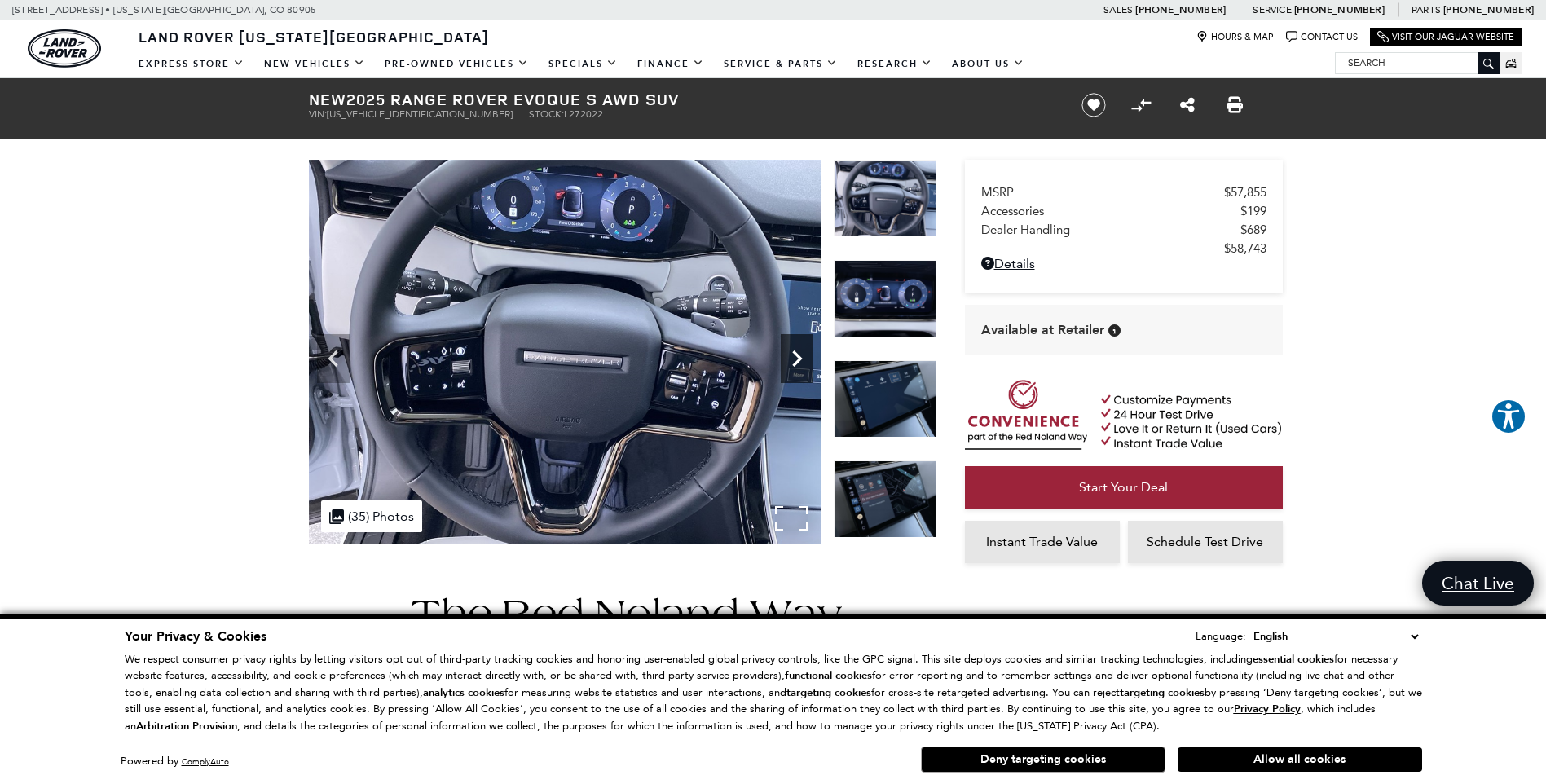
click at [796, 357] on icon "Next" at bounding box center [797, 358] width 32 height 32
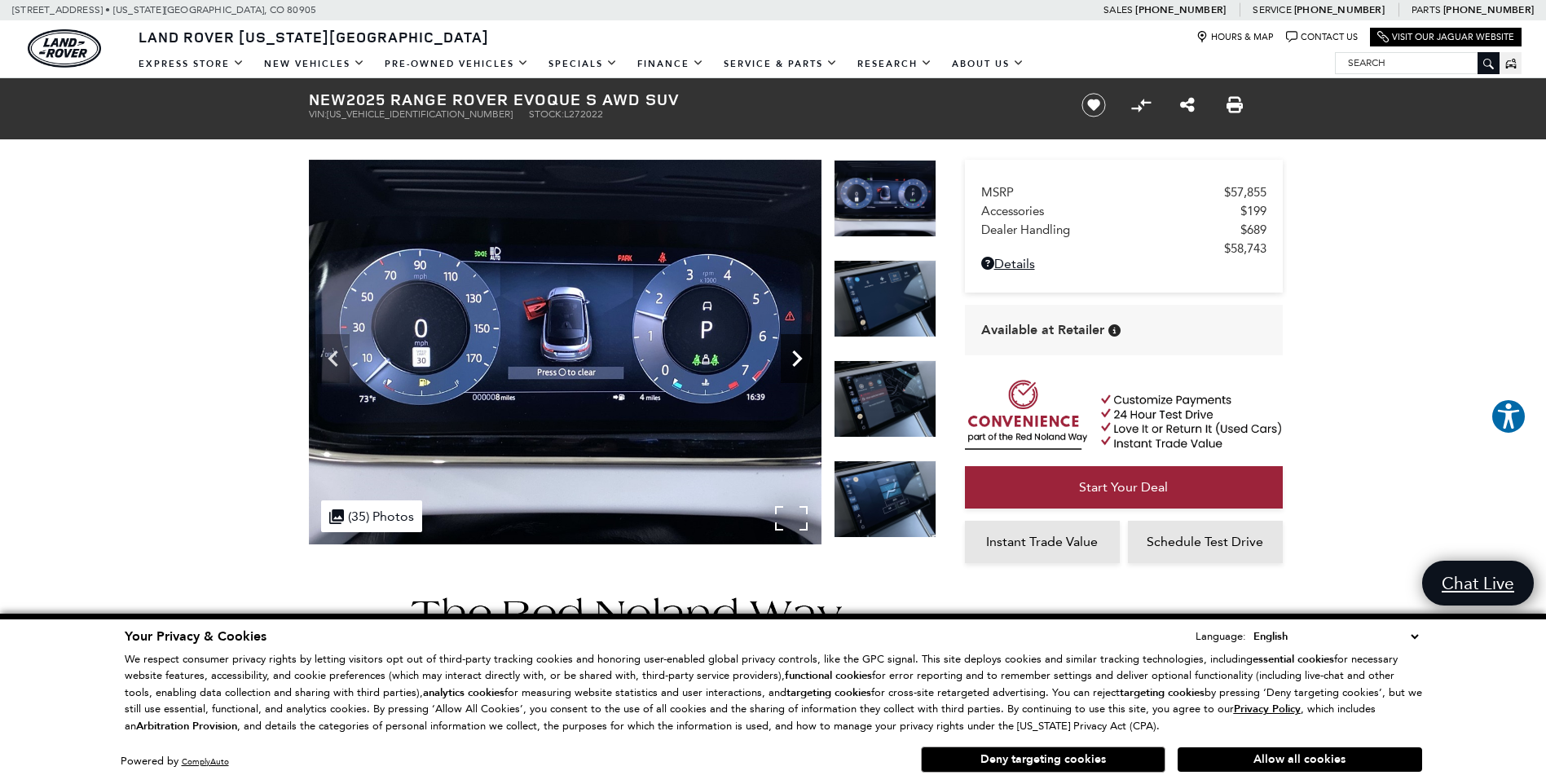
click at [796, 357] on icon "Next" at bounding box center [797, 358] width 32 height 32
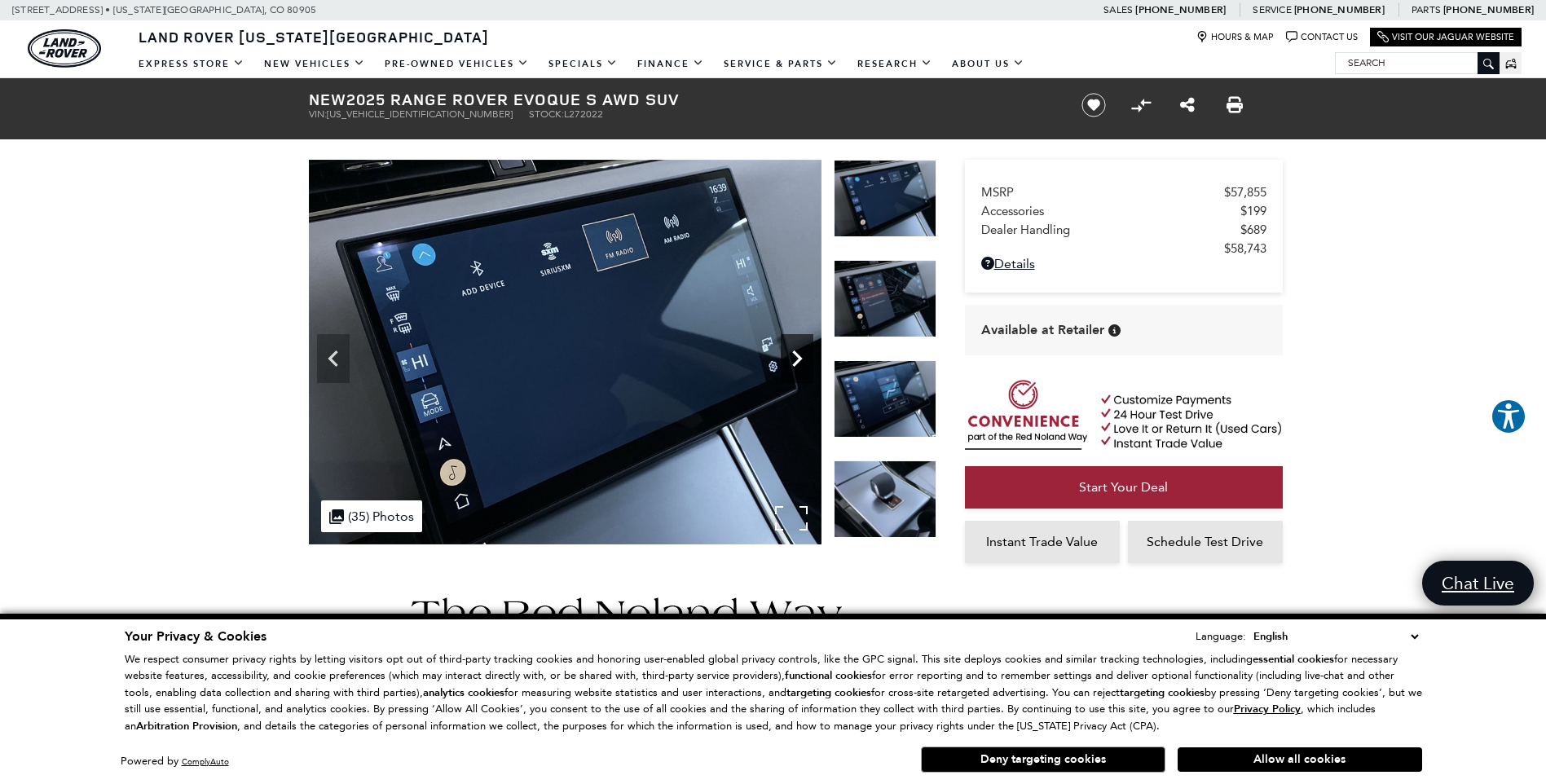
click at [796, 355] on icon "Next" at bounding box center [797, 359] width 10 height 17
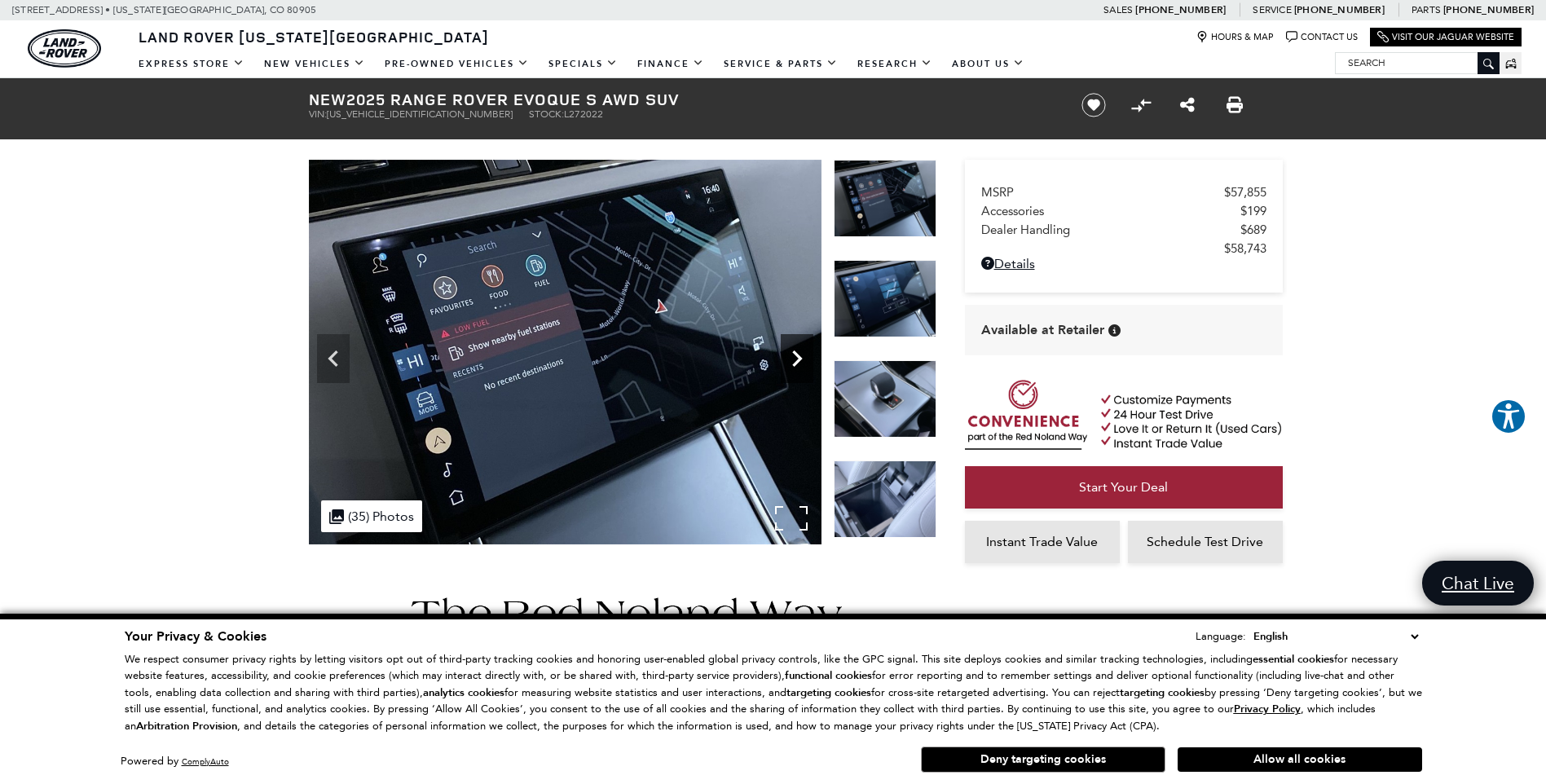
click at [796, 355] on icon "Next" at bounding box center [797, 359] width 10 height 17
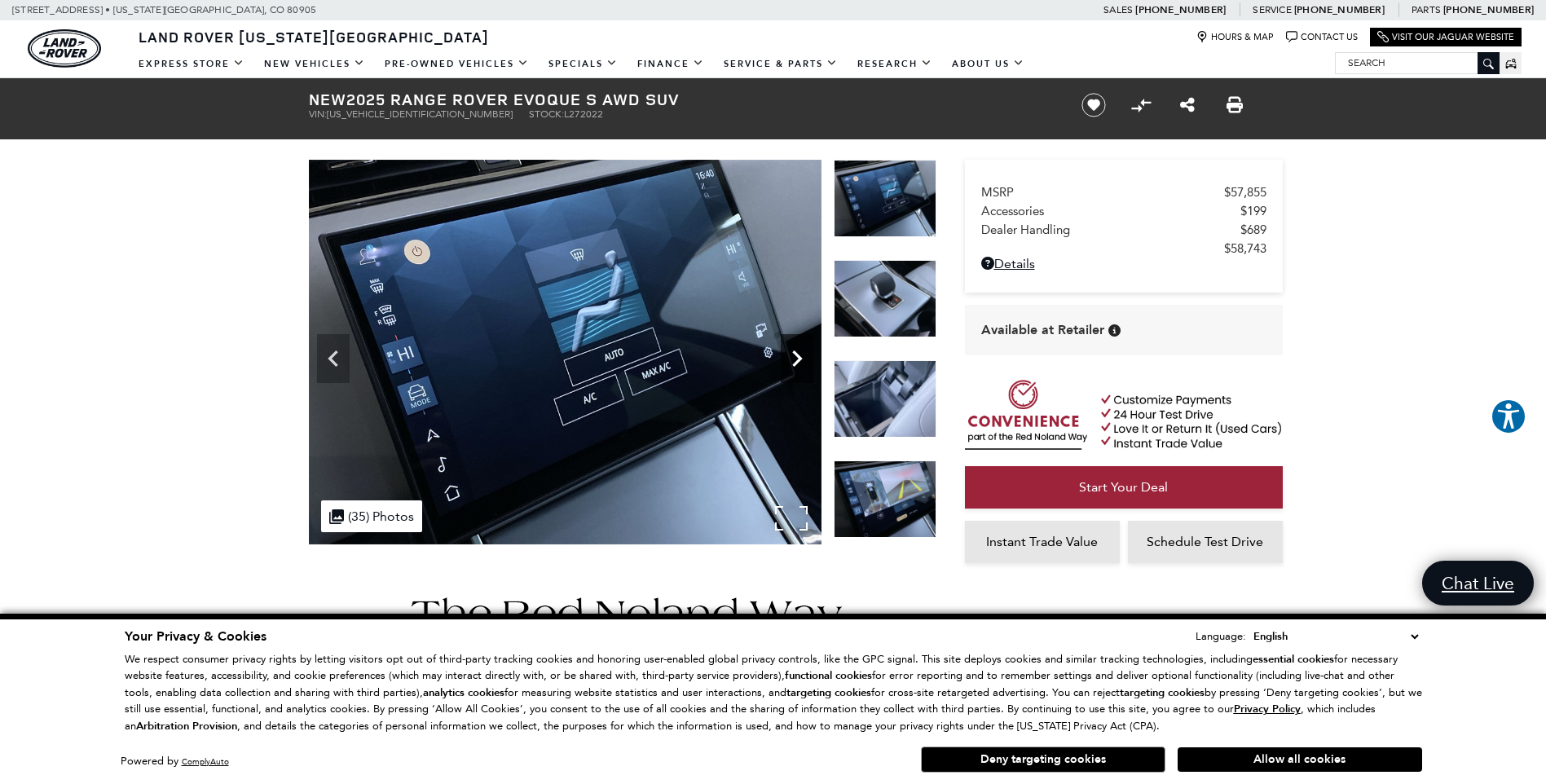
click at [796, 355] on icon "Next" at bounding box center [797, 359] width 10 height 17
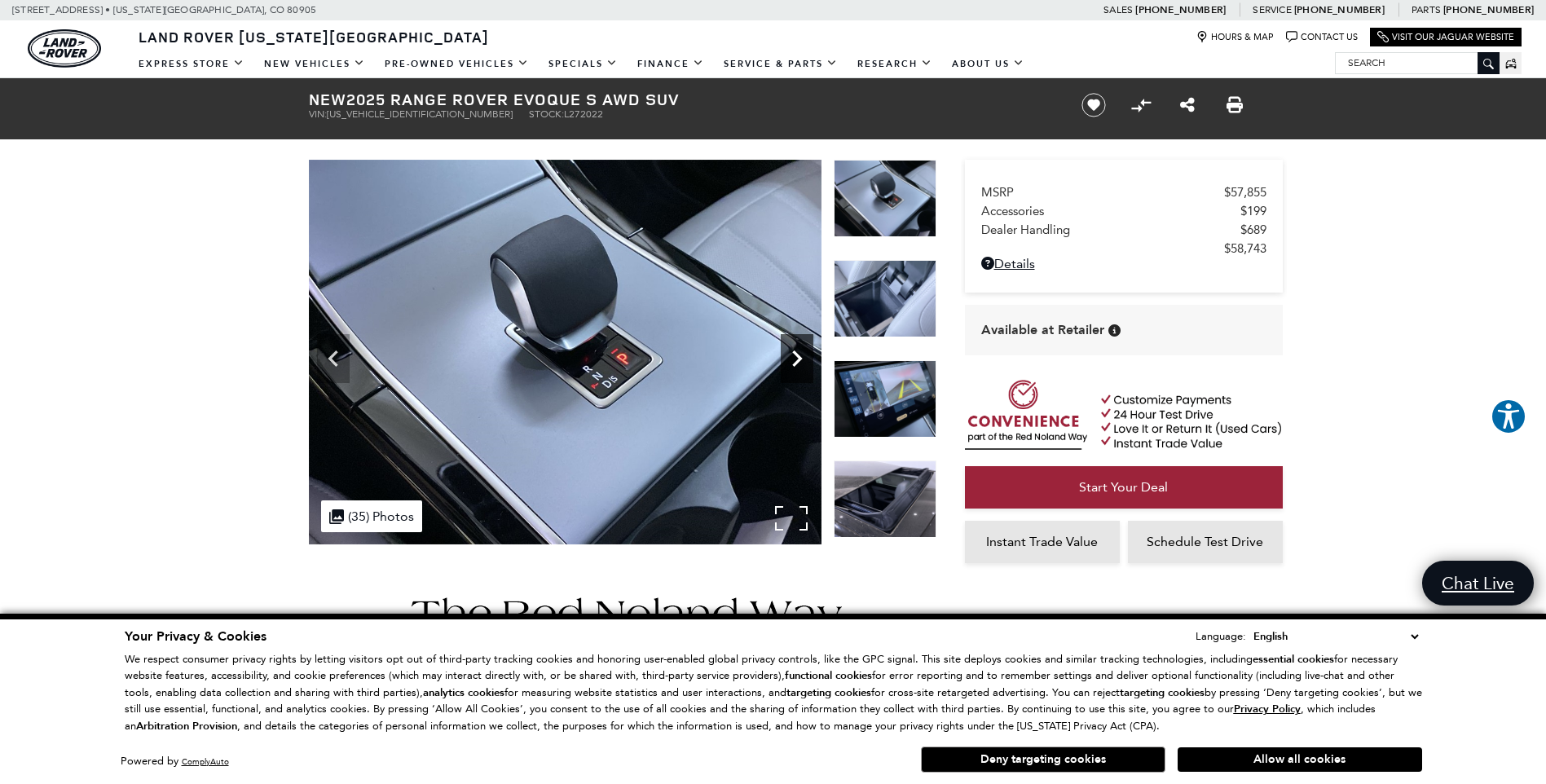
click at [796, 355] on icon "Next" at bounding box center [797, 359] width 10 height 17
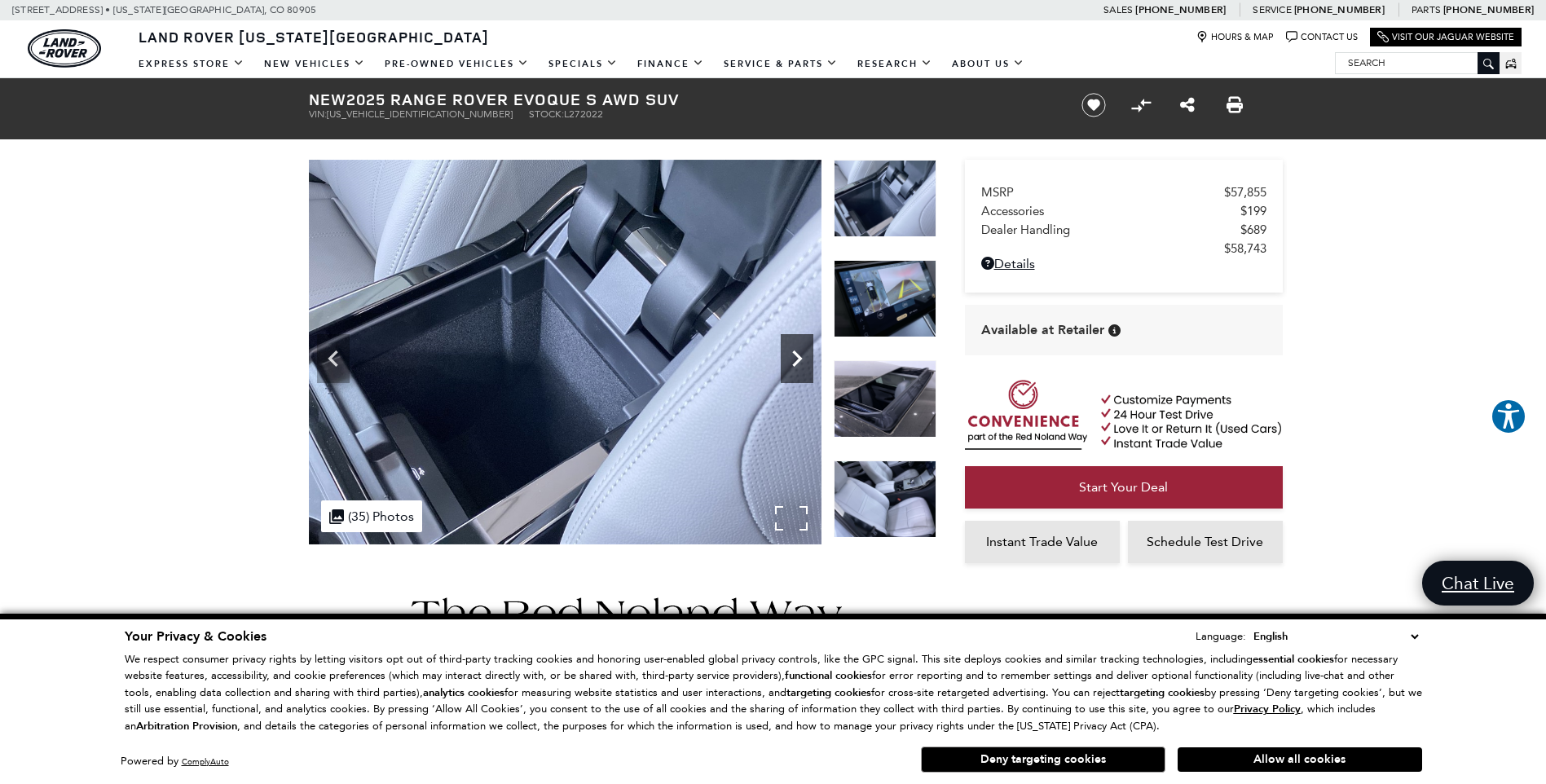
click at [796, 355] on icon "Next" at bounding box center [797, 359] width 10 height 17
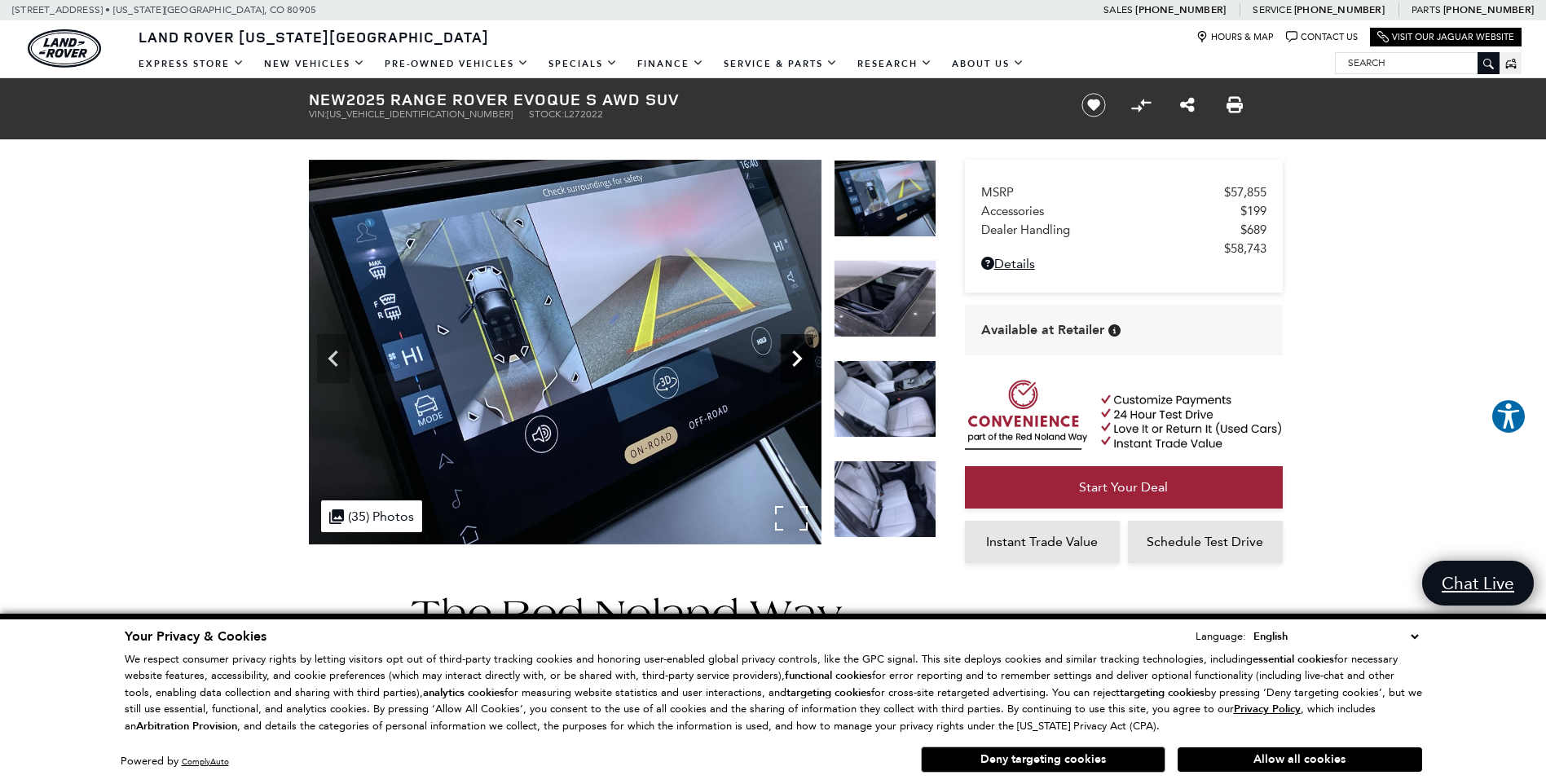
click at [796, 355] on icon "Next" at bounding box center [797, 359] width 10 height 17
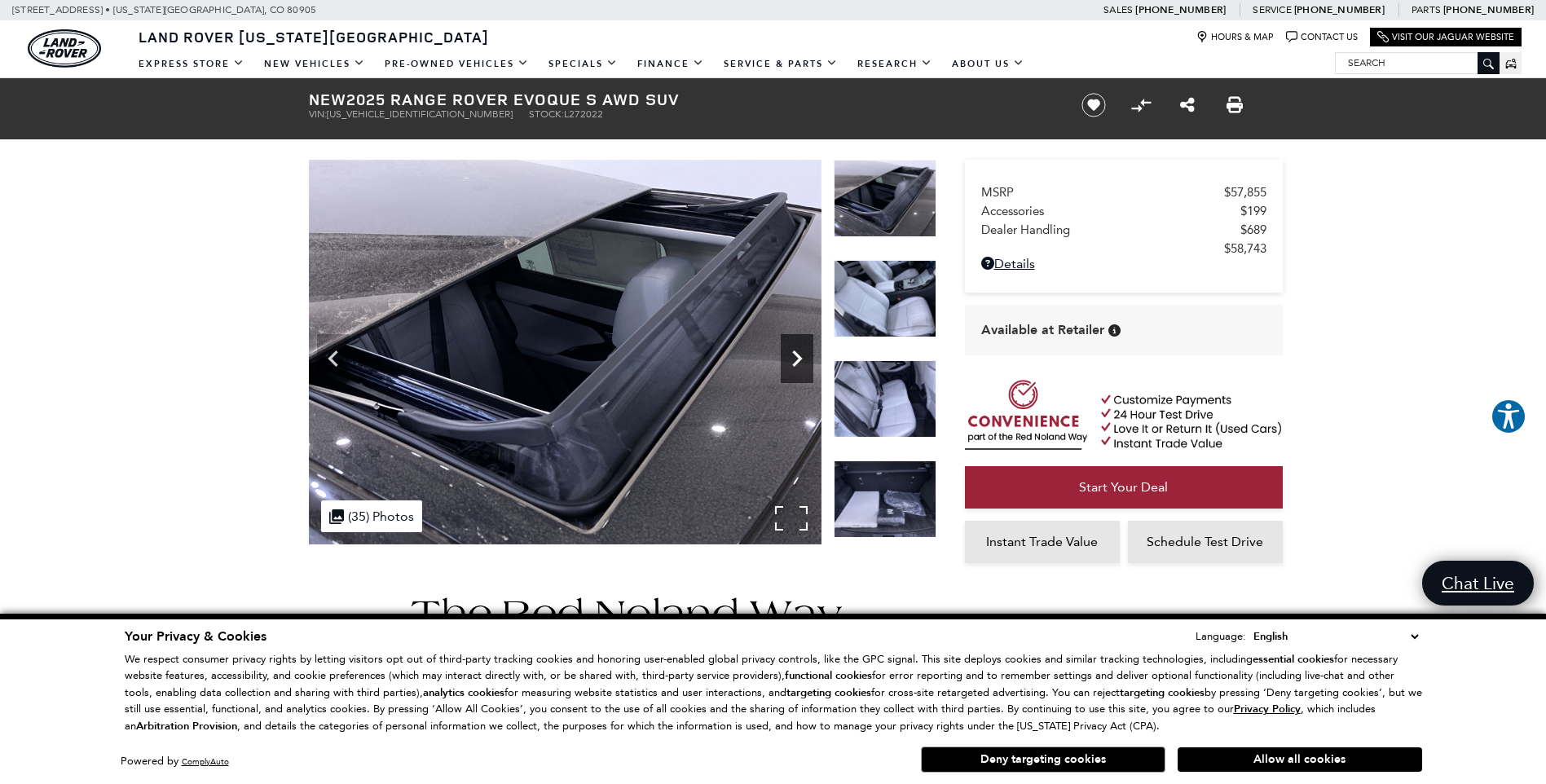
click at [795, 355] on icon "Next" at bounding box center [797, 359] width 10 height 17
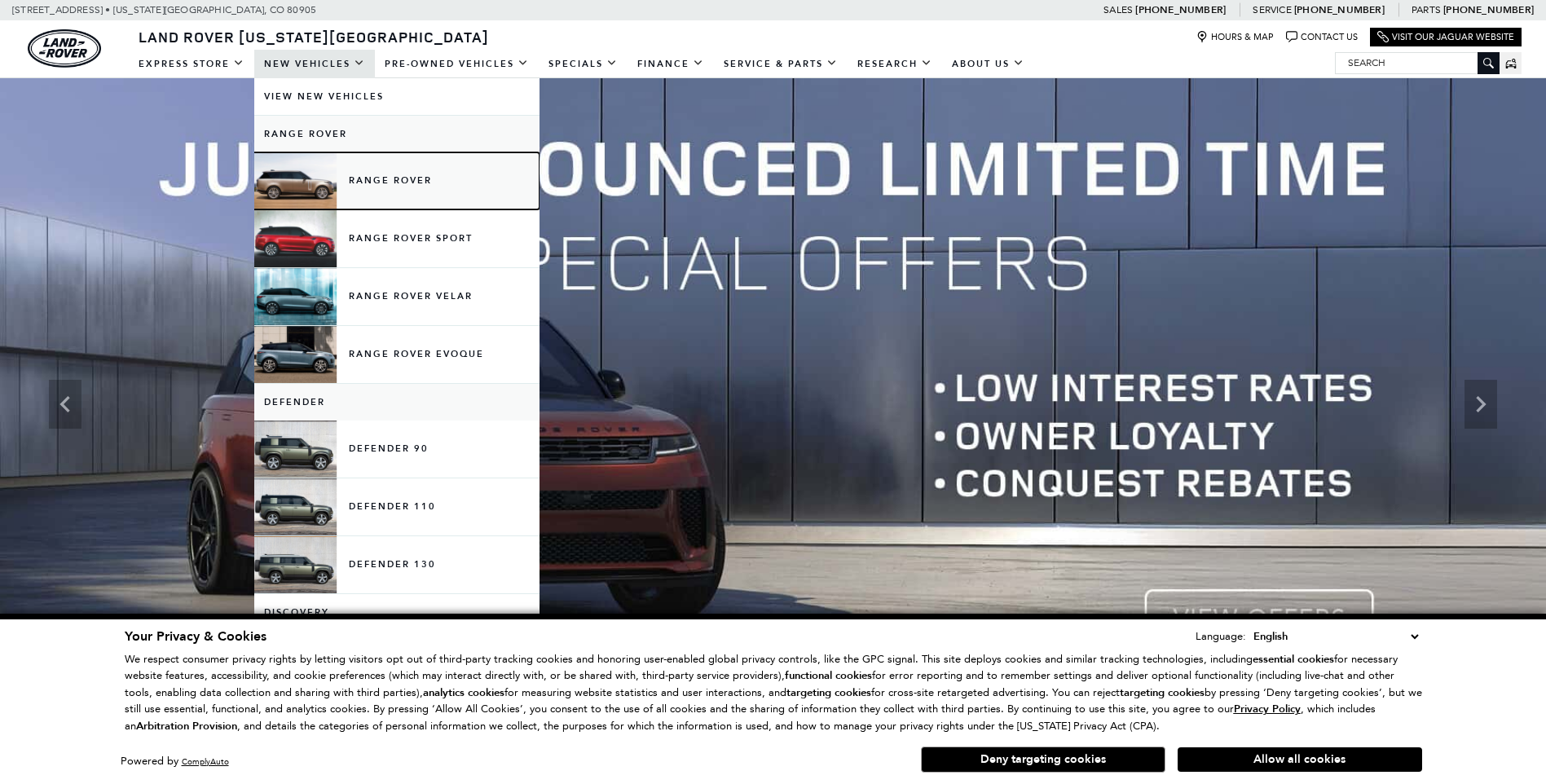
click at [407, 174] on link "Range Rover" at bounding box center [397, 181] width 285 height 57
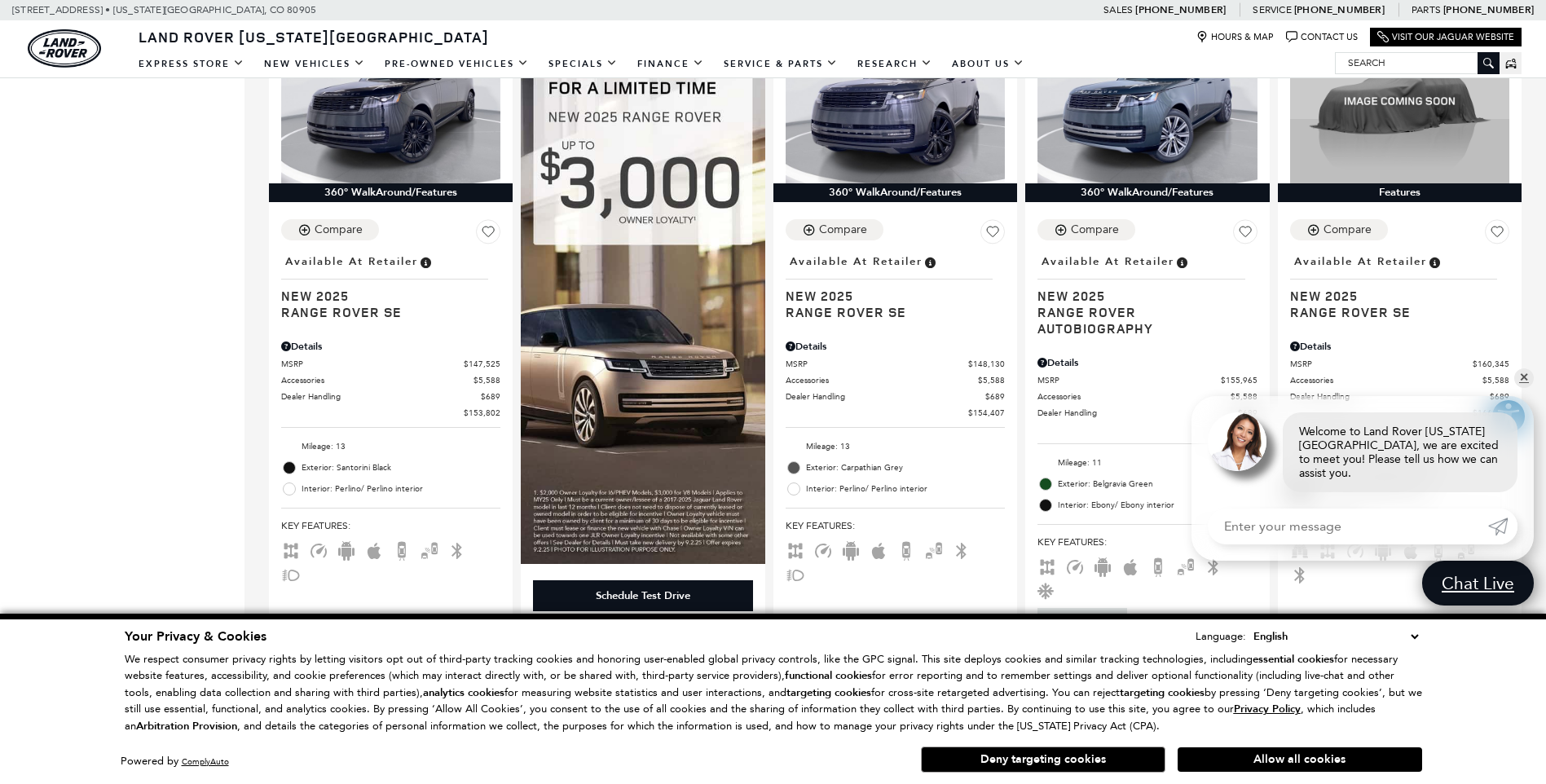
scroll to position [1494, 0]
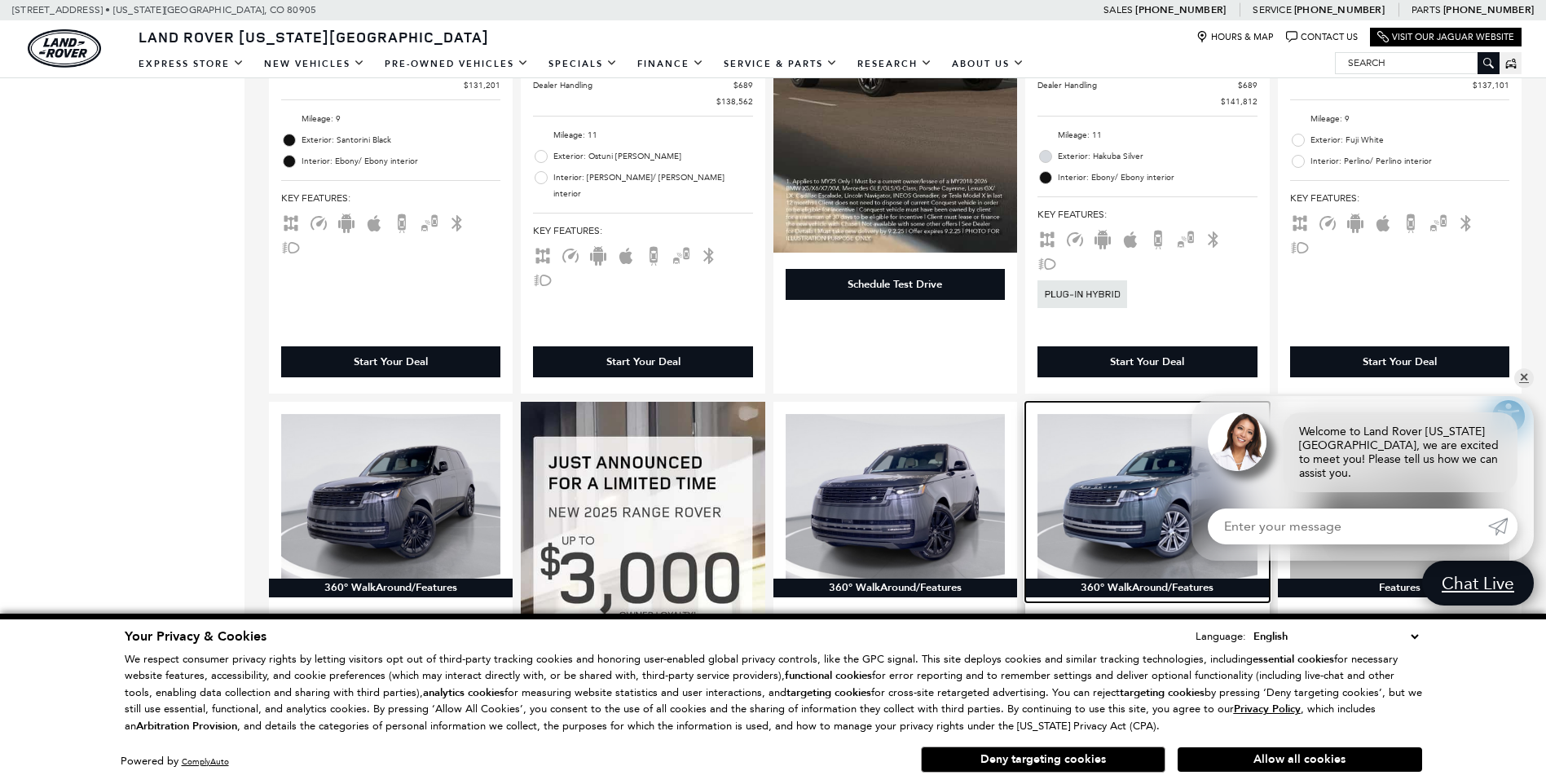
click at [1121, 462] on img at bounding box center [1147, 497] width 220 height 165
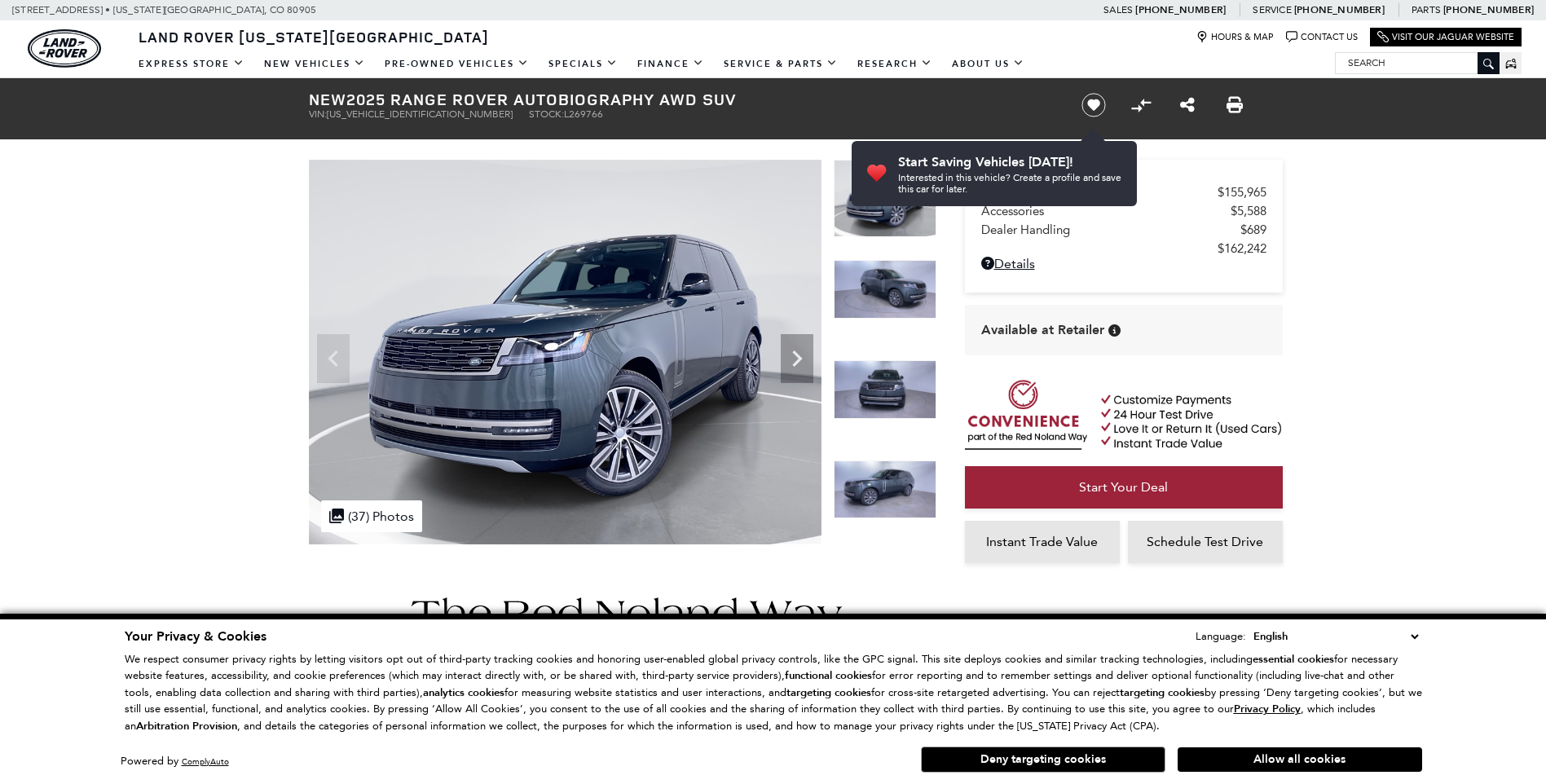
click at [883, 472] on img at bounding box center [885, 489] width 103 height 58
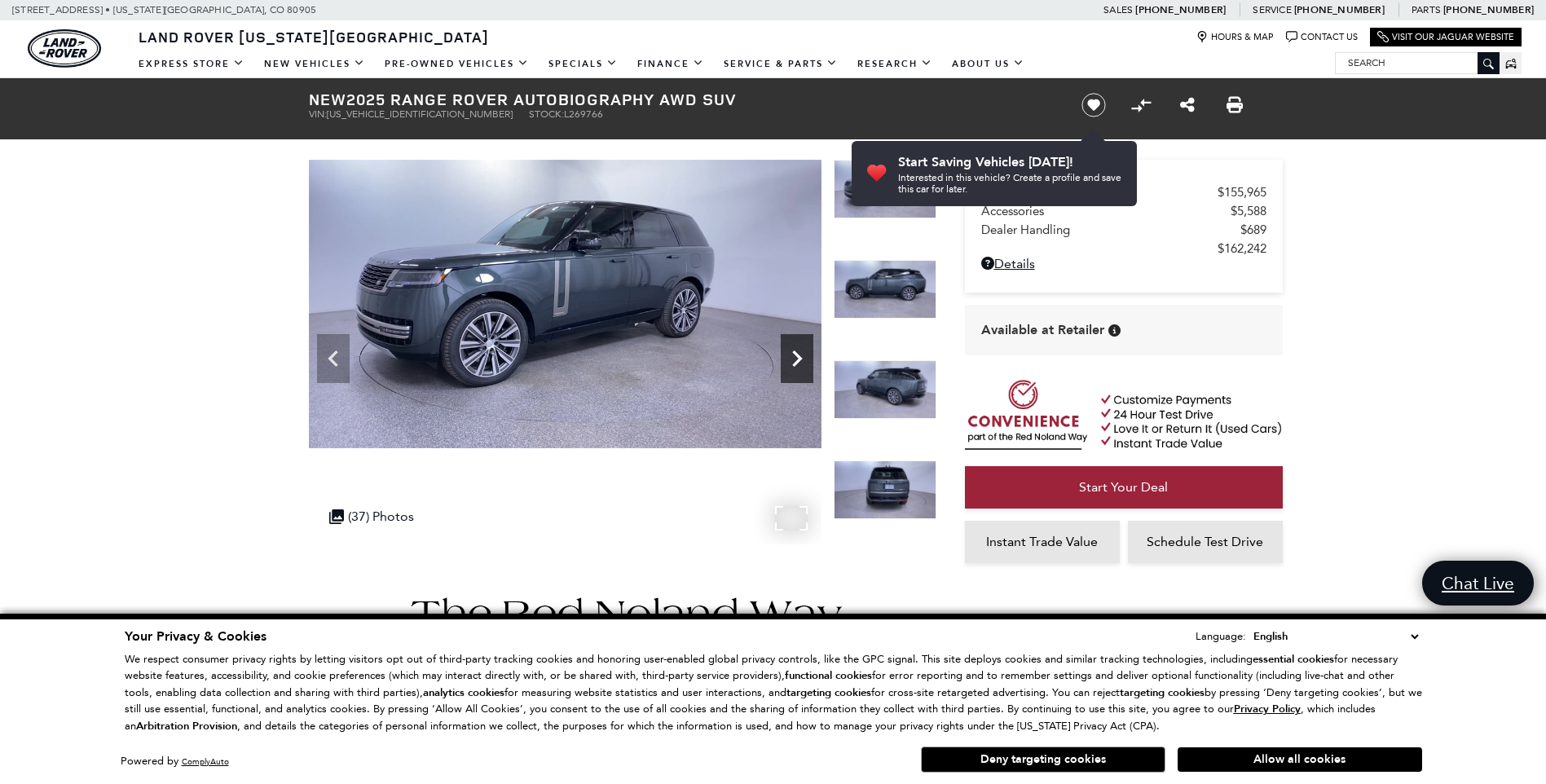
click at [802, 356] on icon "Next" at bounding box center [797, 358] width 32 height 32
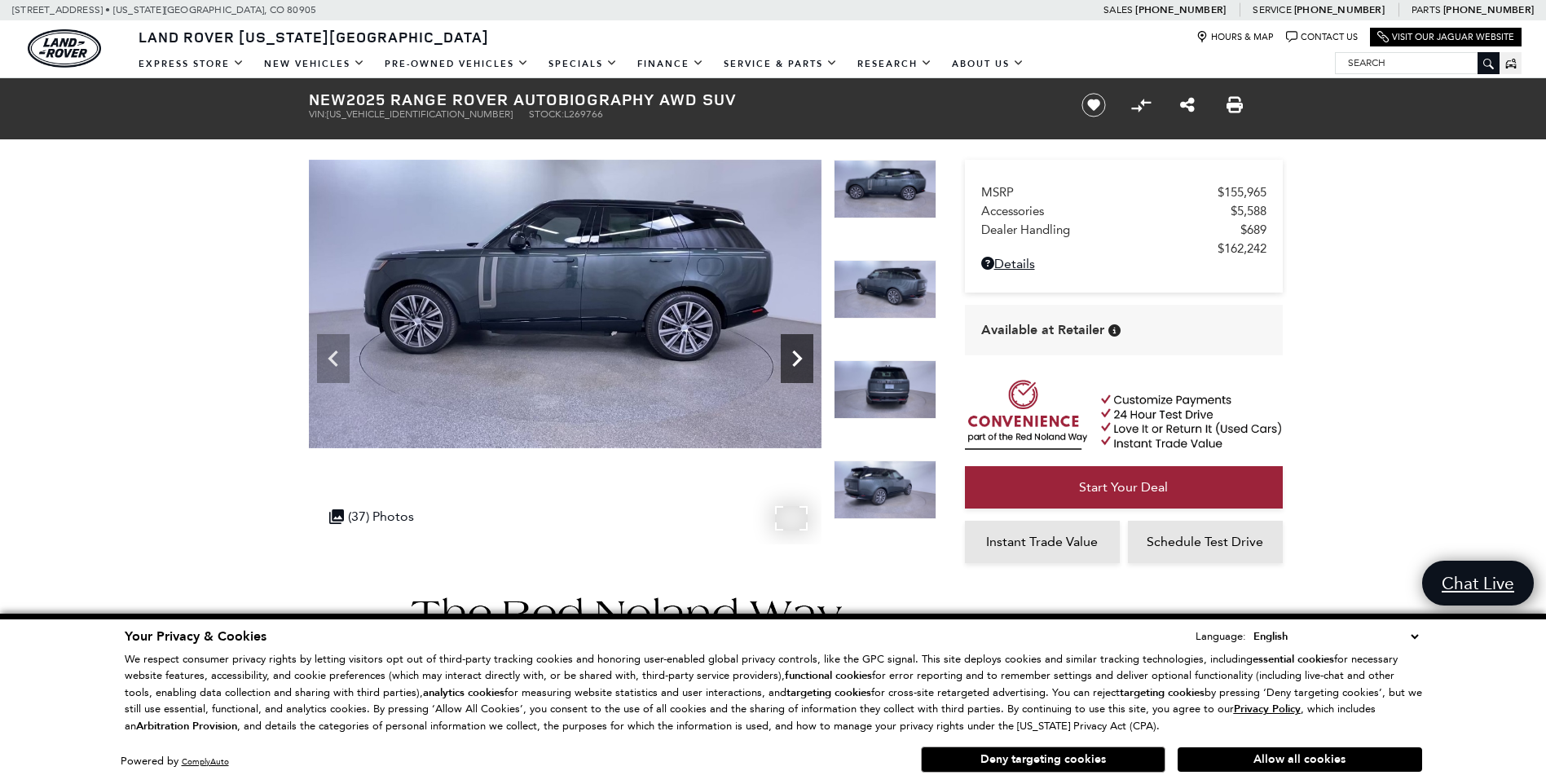
click at [797, 355] on icon "Next" at bounding box center [797, 359] width 10 height 17
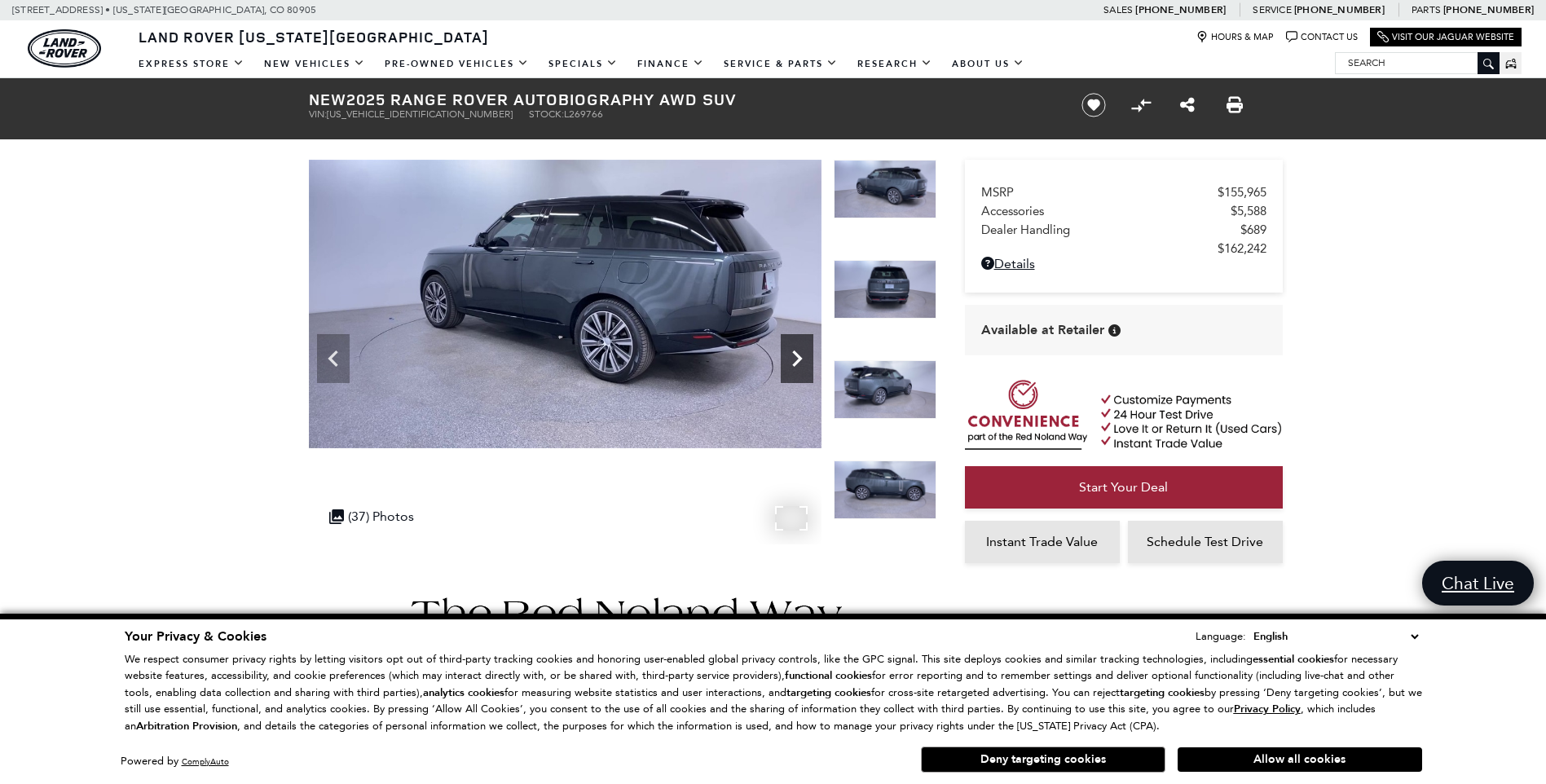
click at [797, 355] on icon "Next" at bounding box center [797, 359] width 10 height 17
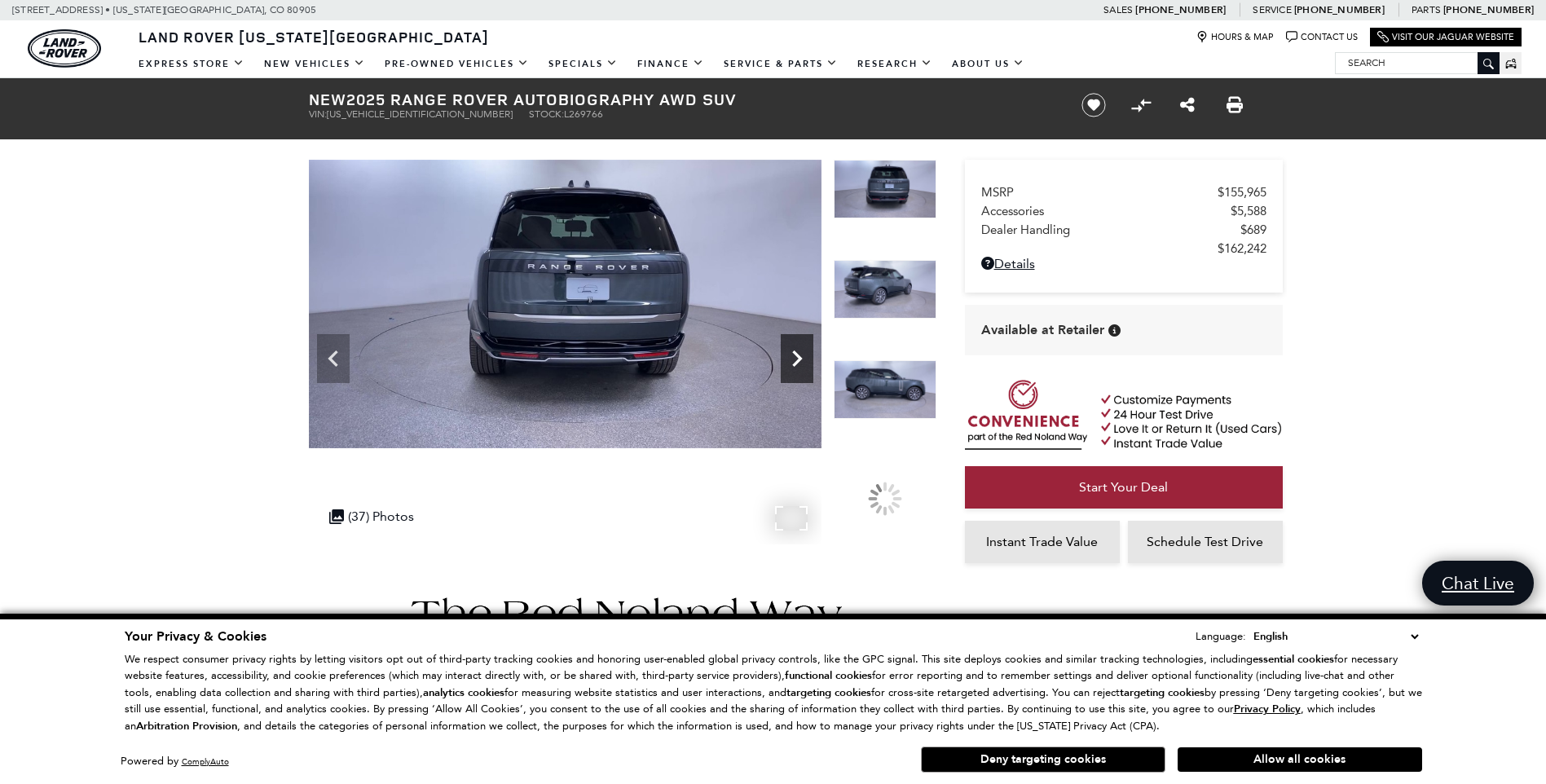
click at [797, 355] on icon "Next" at bounding box center [797, 359] width 10 height 17
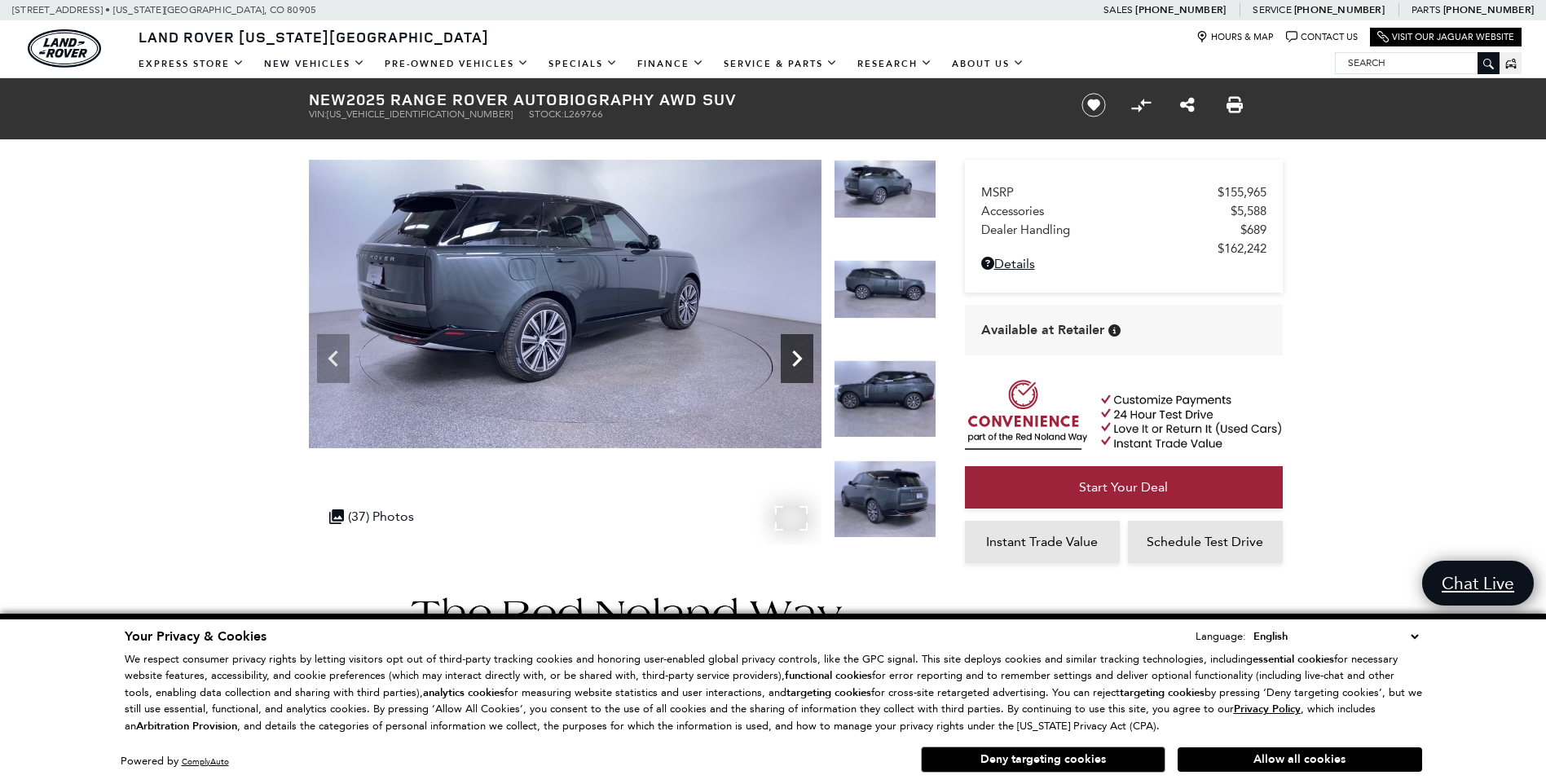
click at [797, 355] on icon "Next" at bounding box center [797, 359] width 10 height 17
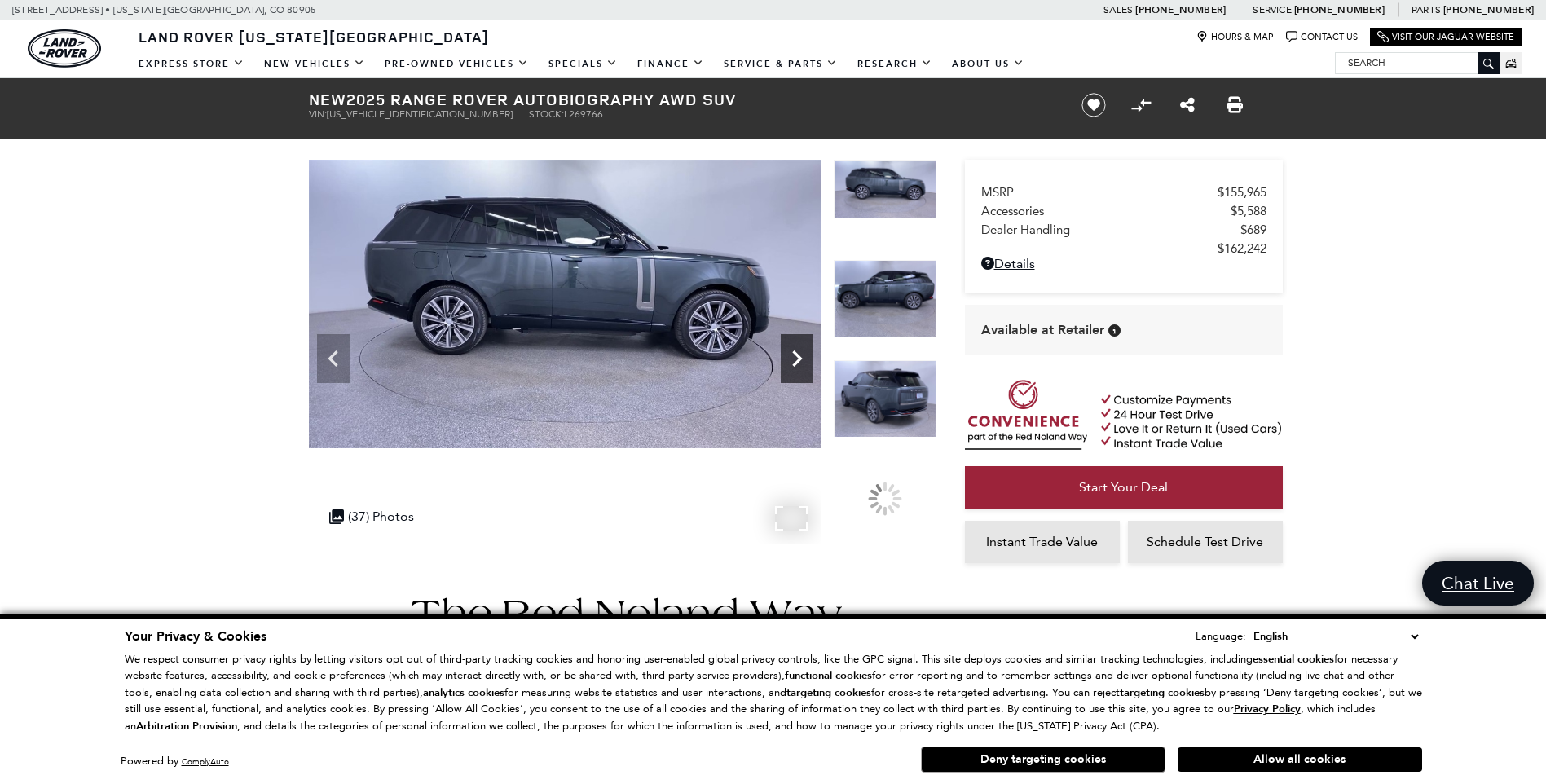
click at [797, 355] on icon "Next" at bounding box center [797, 359] width 10 height 17
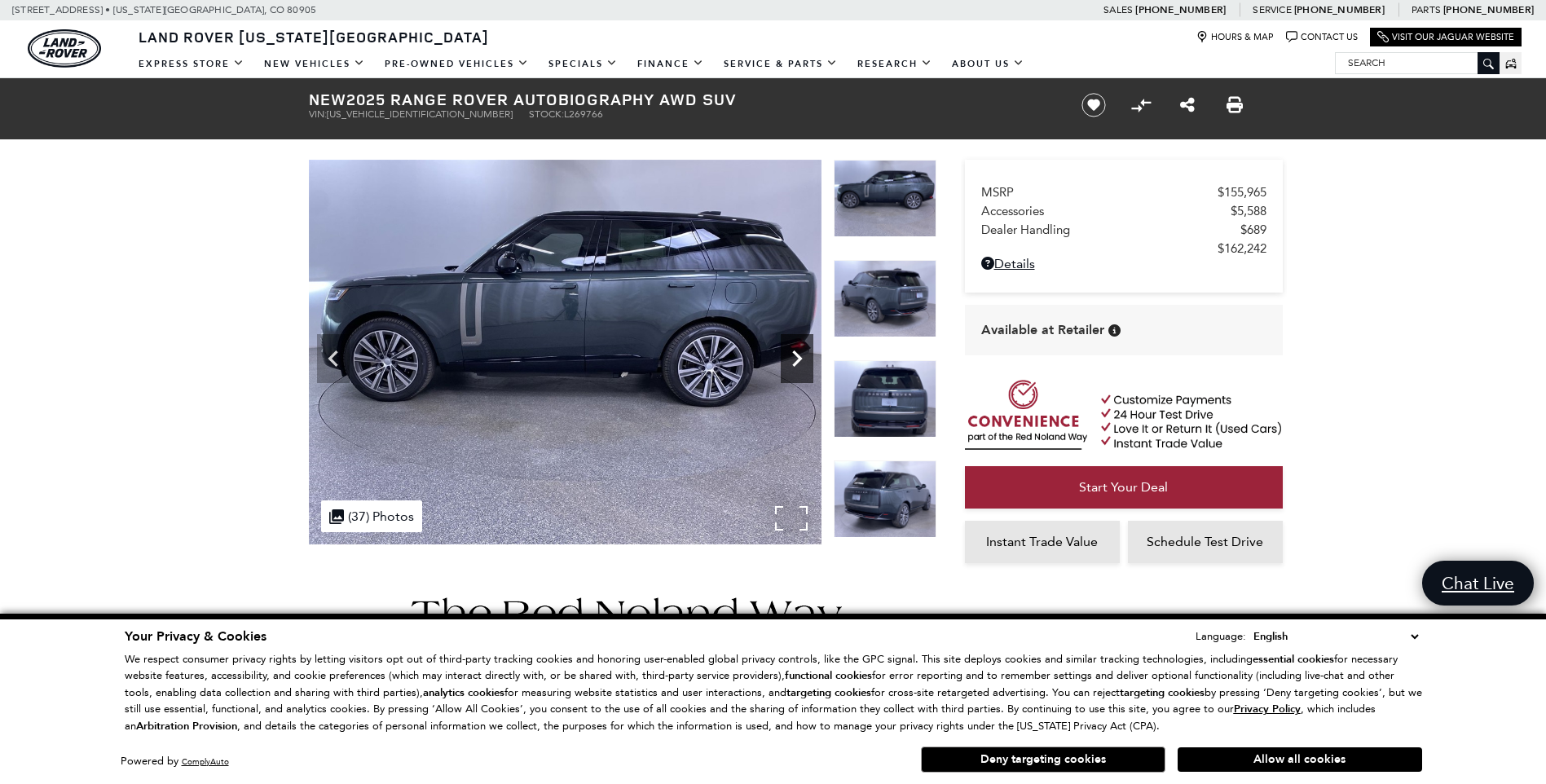
click at [797, 355] on icon "Next" at bounding box center [797, 359] width 10 height 17
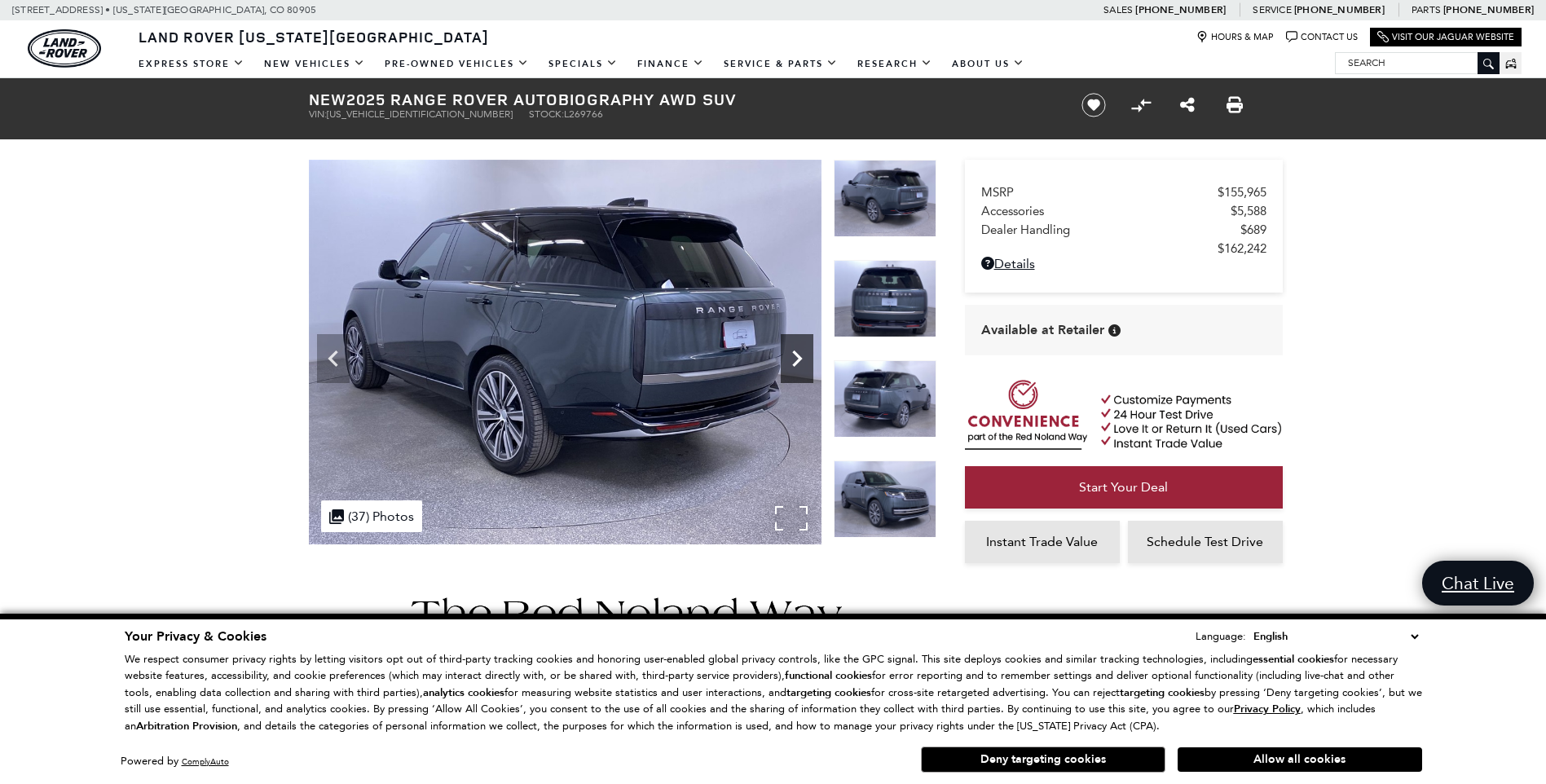
click at [797, 355] on icon "Next" at bounding box center [797, 359] width 10 height 17
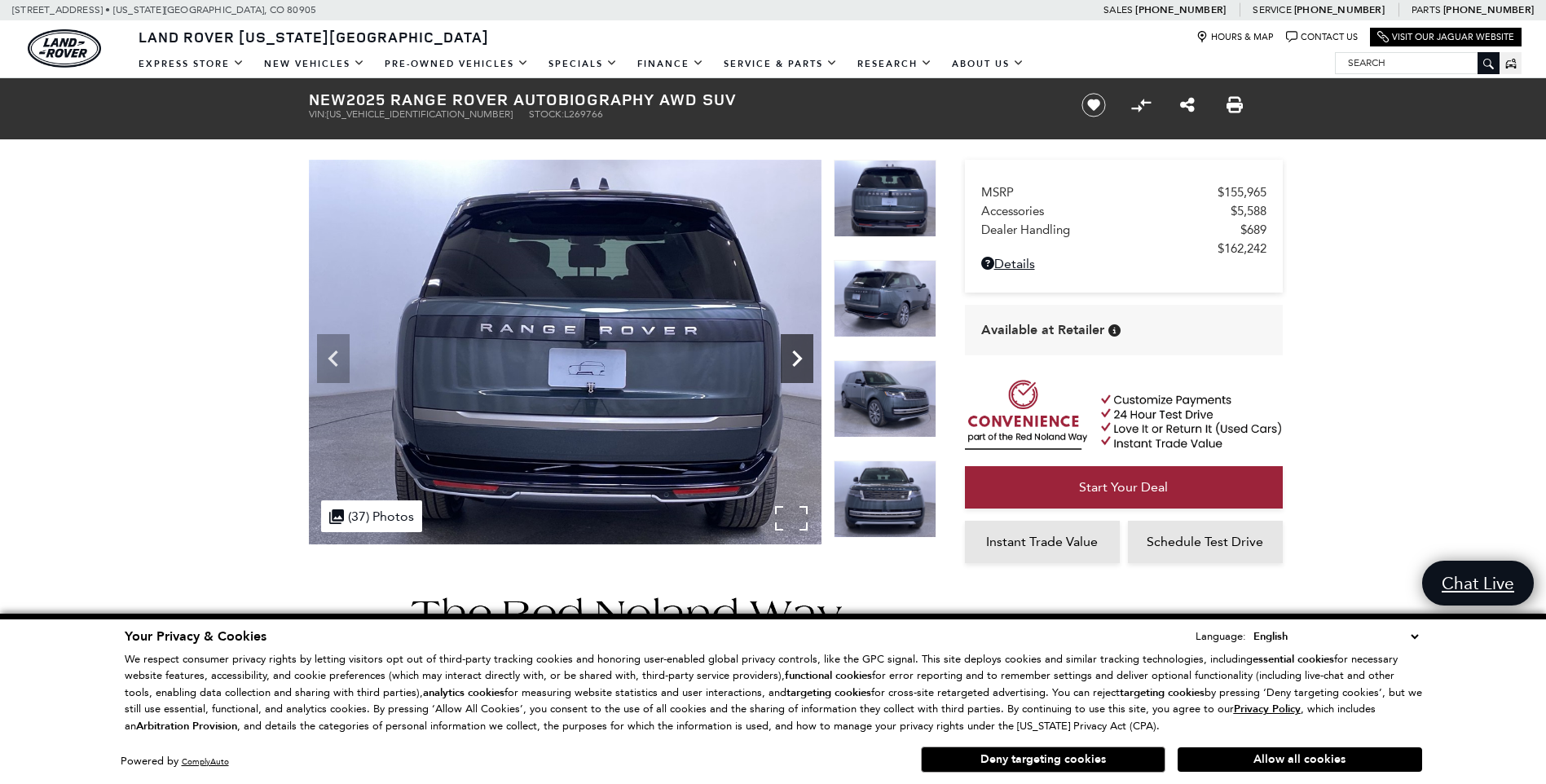
click at [797, 355] on icon "Next" at bounding box center [797, 359] width 10 height 17
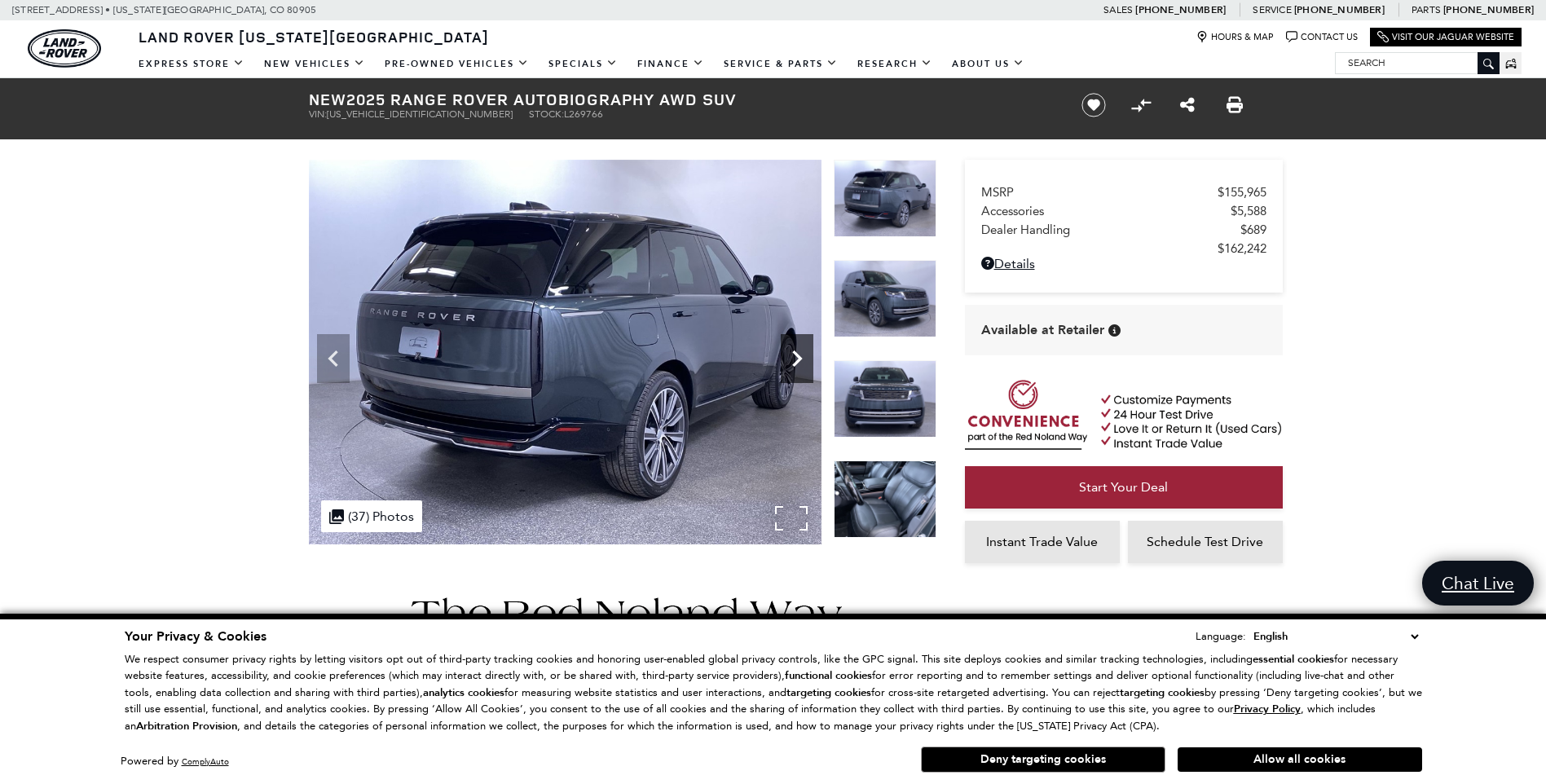
click at [797, 355] on icon "Next" at bounding box center [797, 359] width 10 height 17
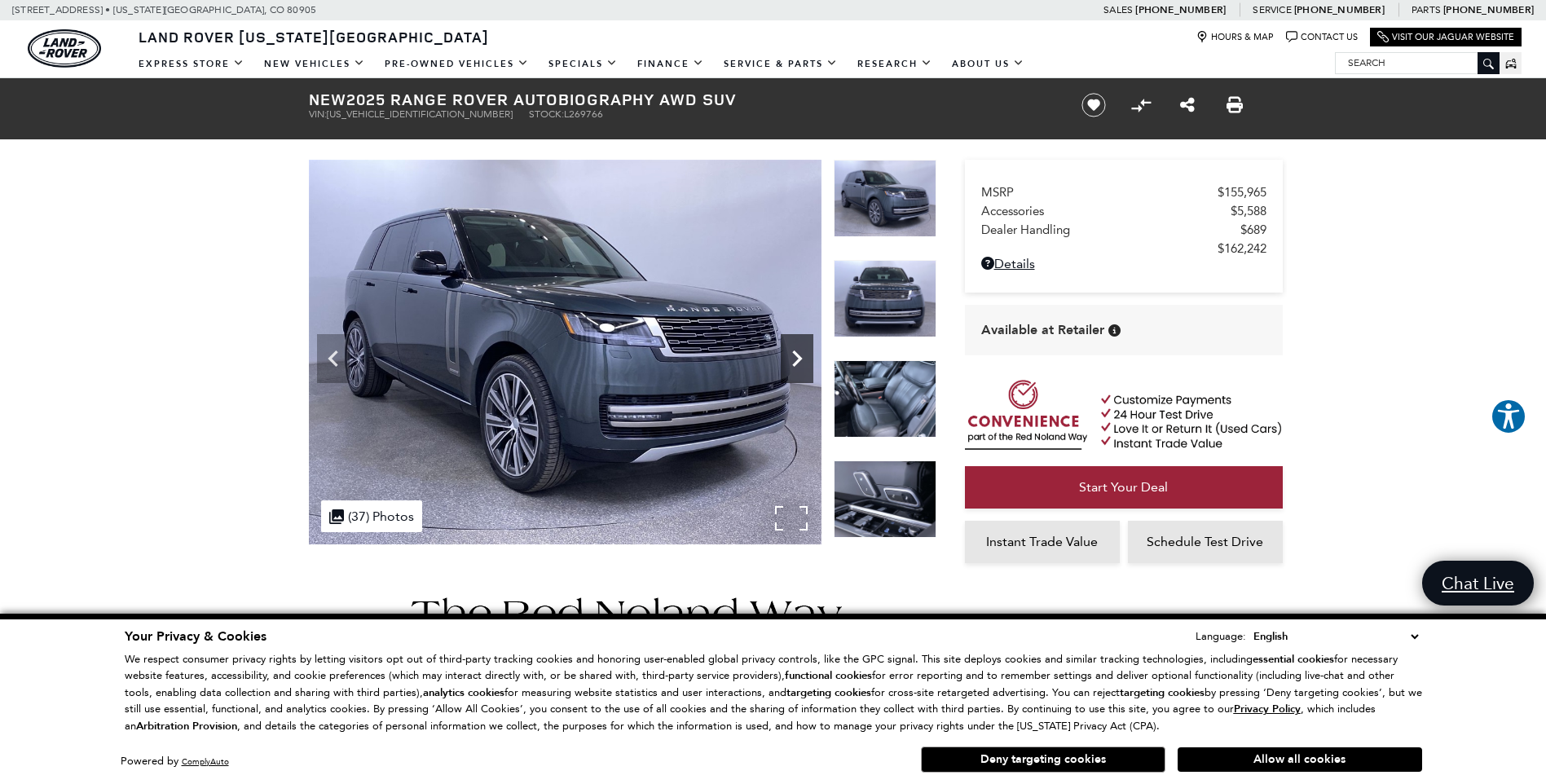
click at [797, 355] on icon "Next" at bounding box center [797, 359] width 10 height 17
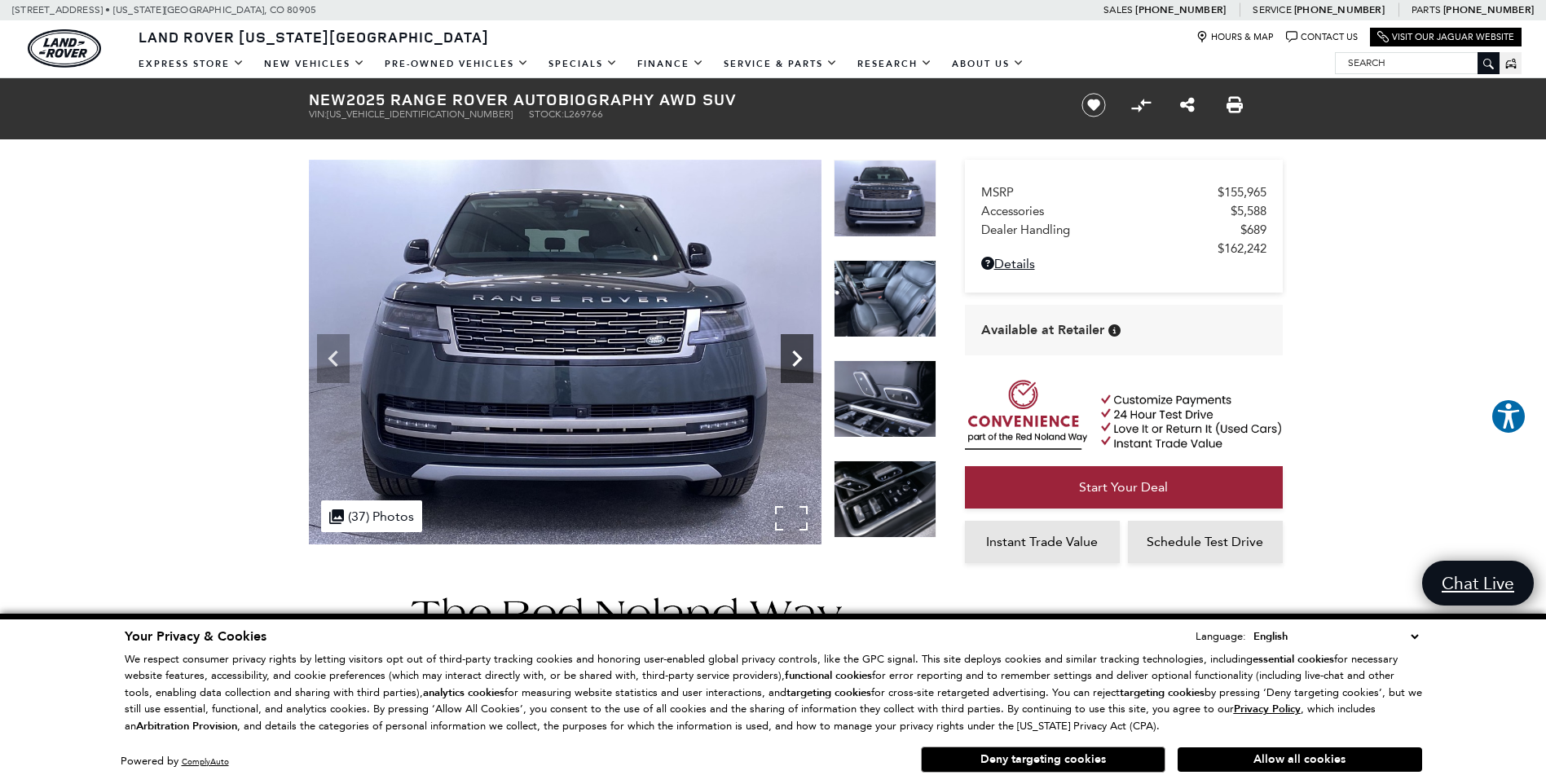
click at [797, 355] on icon "Next" at bounding box center [797, 359] width 10 height 17
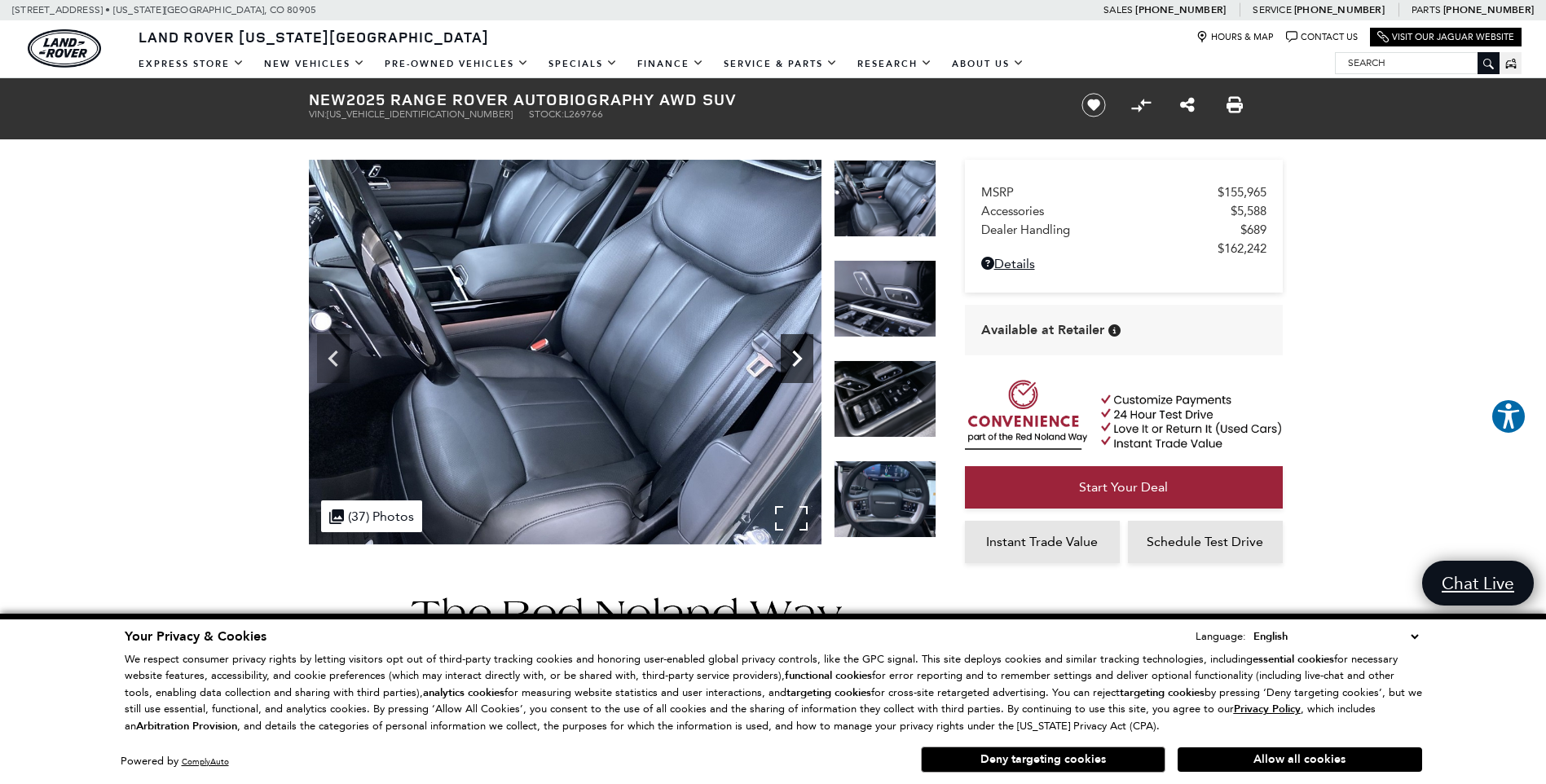
click at [797, 355] on icon "Next" at bounding box center [797, 359] width 10 height 17
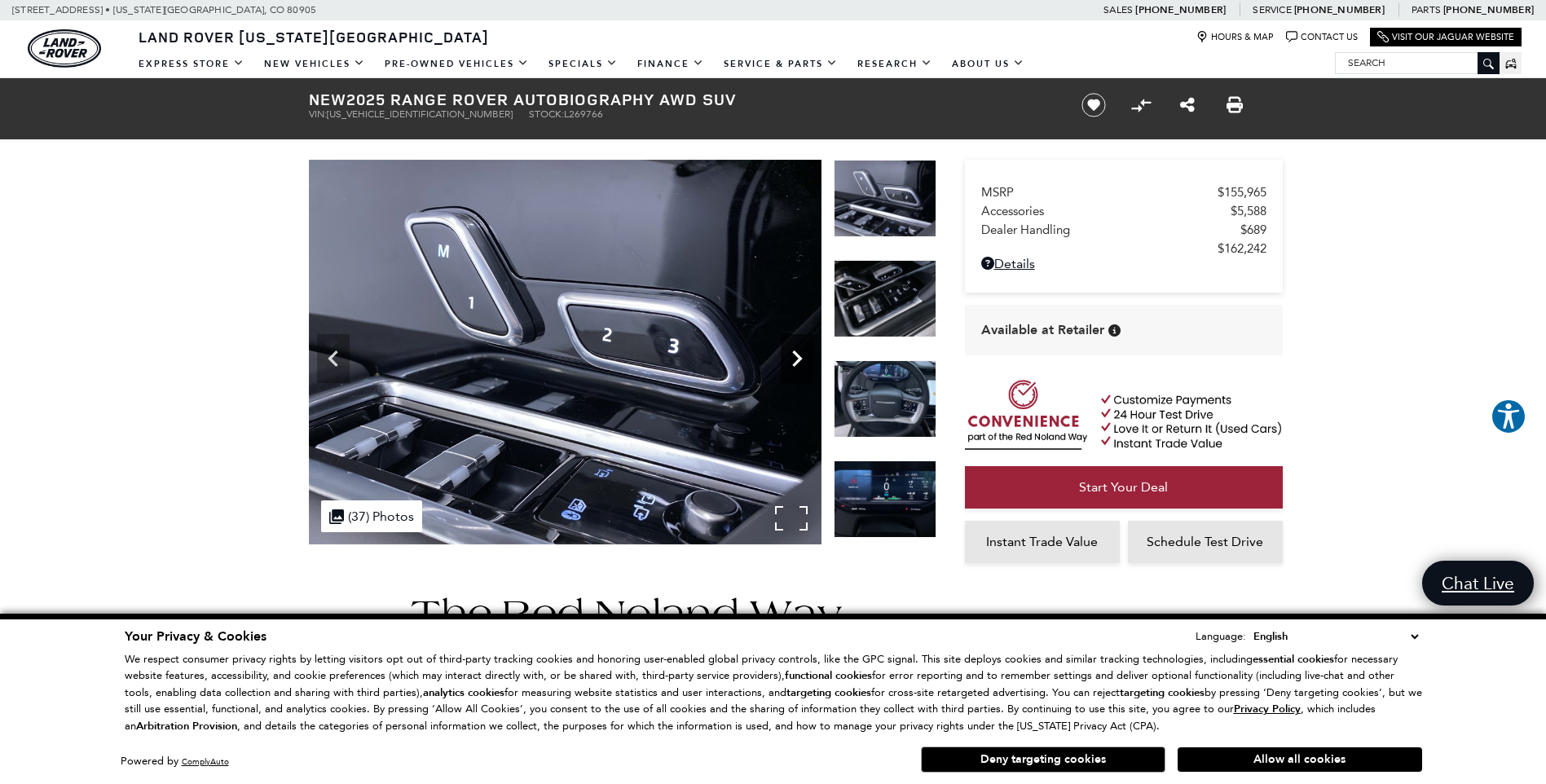
click at [797, 355] on icon "Next" at bounding box center [797, 359] width 10 height 17
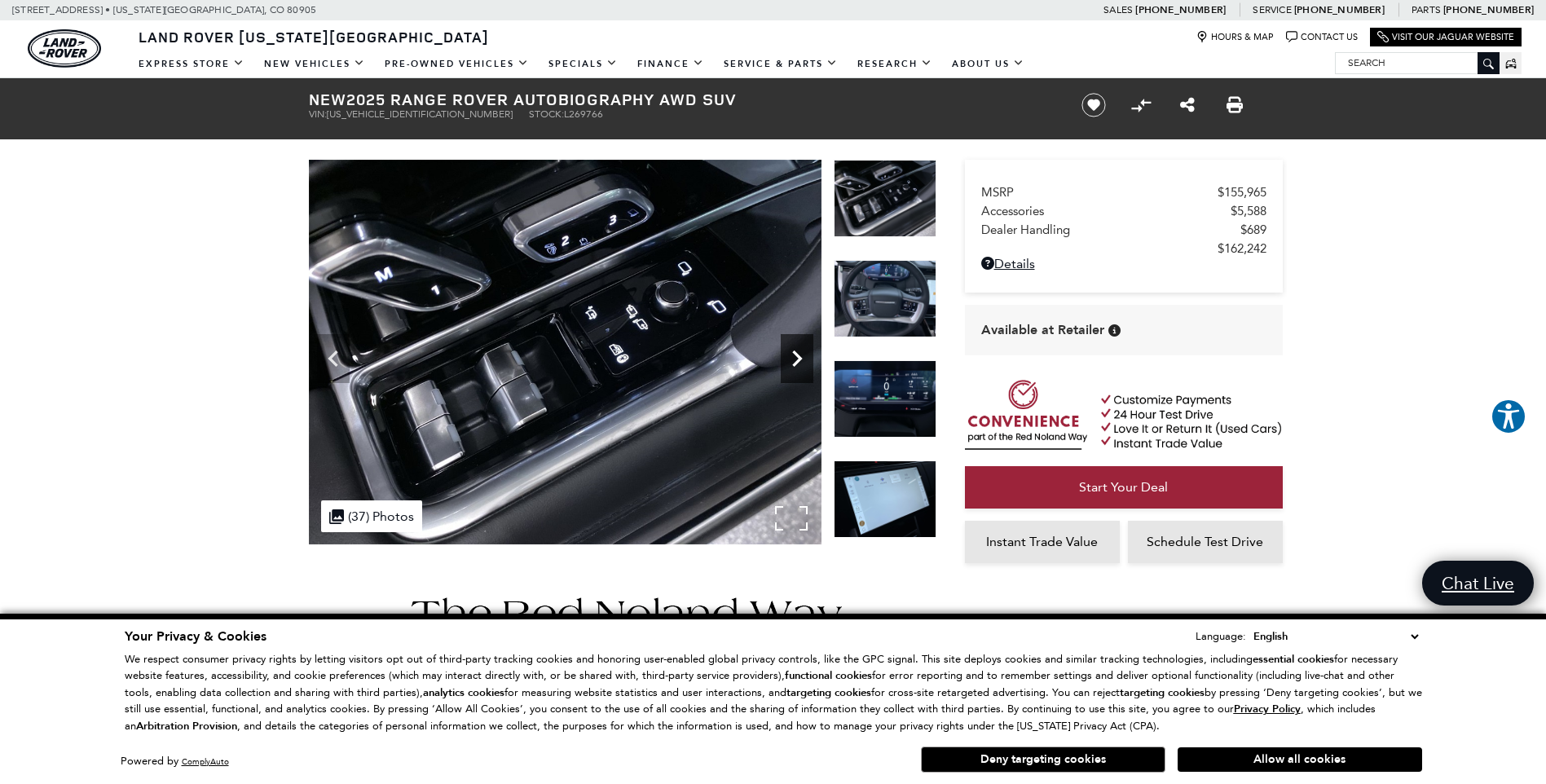
click at [797, 355] on icon "Next" at bounding box center [797, 359] width 10 height 17
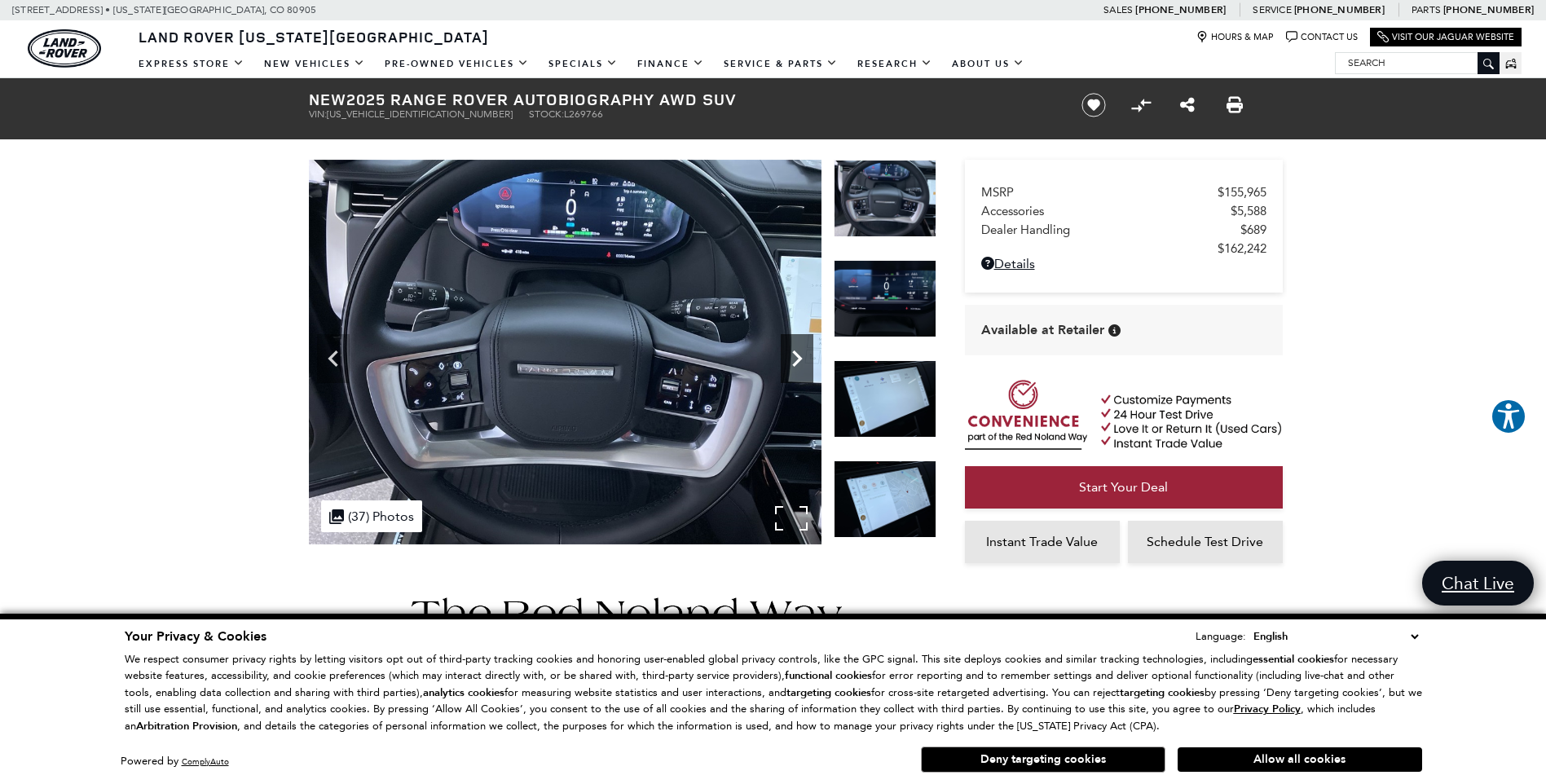
click at [797, 355] on icon "Next" at bounding box center [797, 359] width 10 height 17
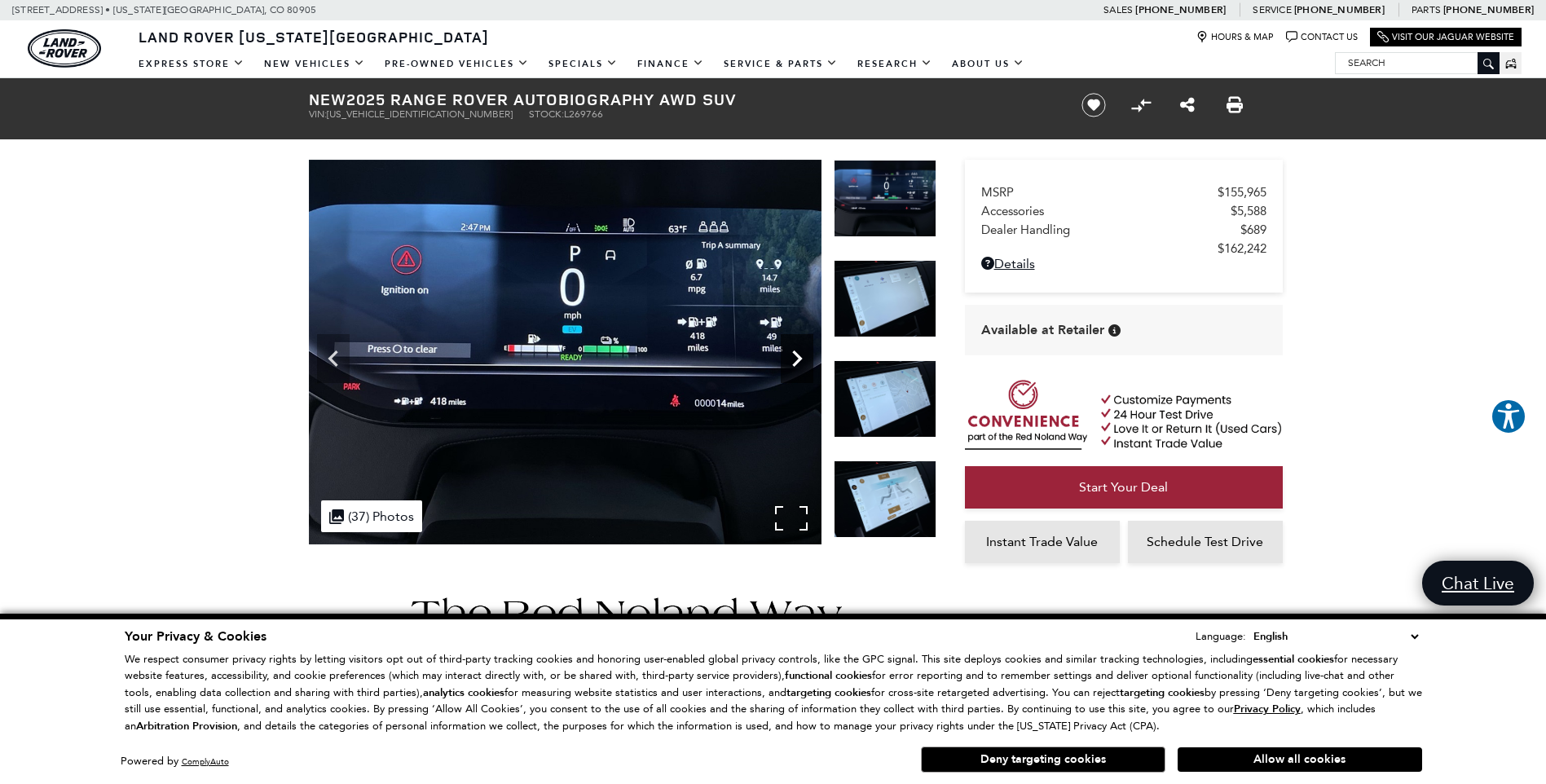
click at [797, 355] on icon "Next" at bounding box center [797, 359] width 10 height 17
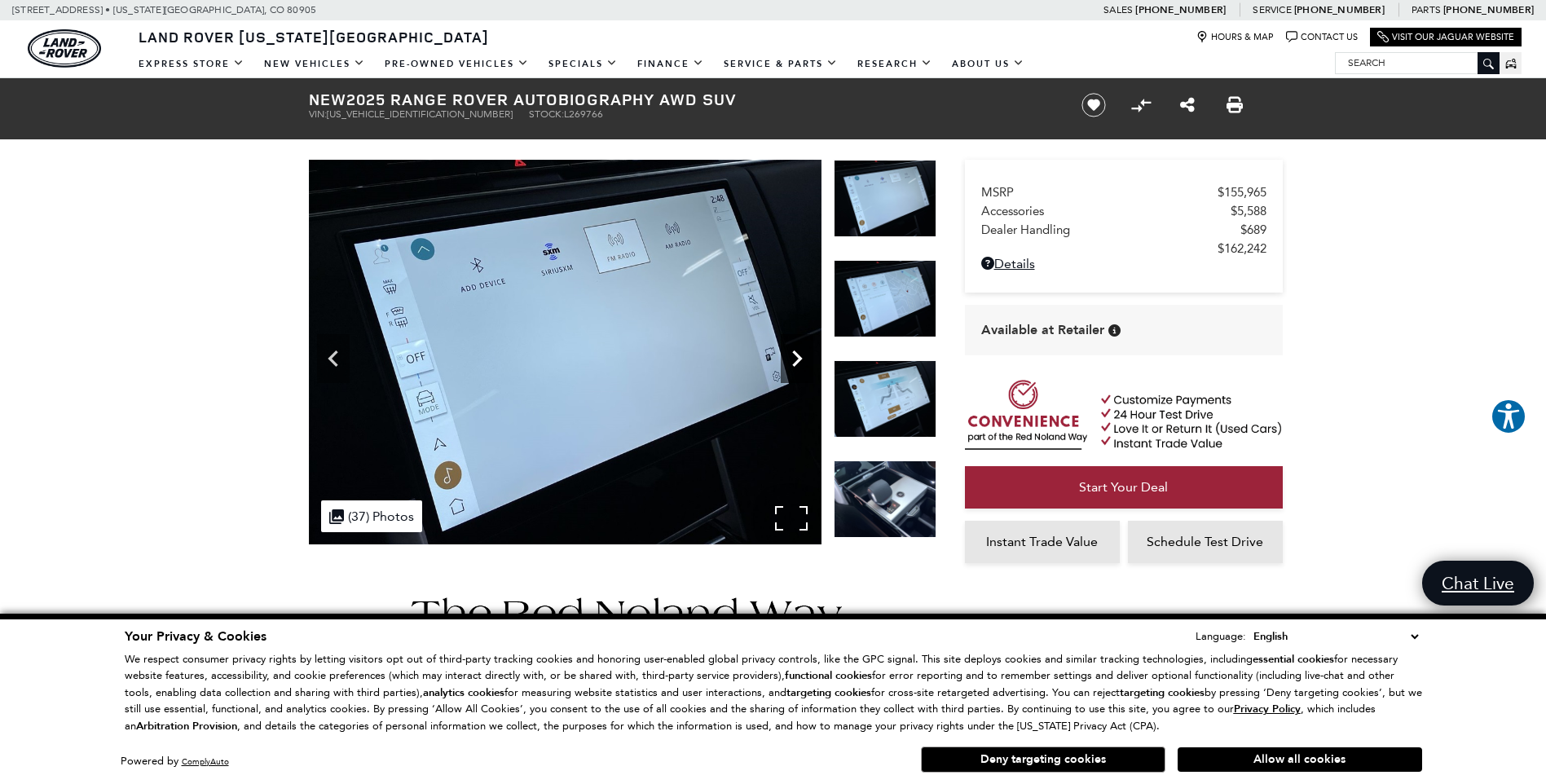
click at [797, 355] on icon "Next" at bounding box center [797, 359] width 10 height 17
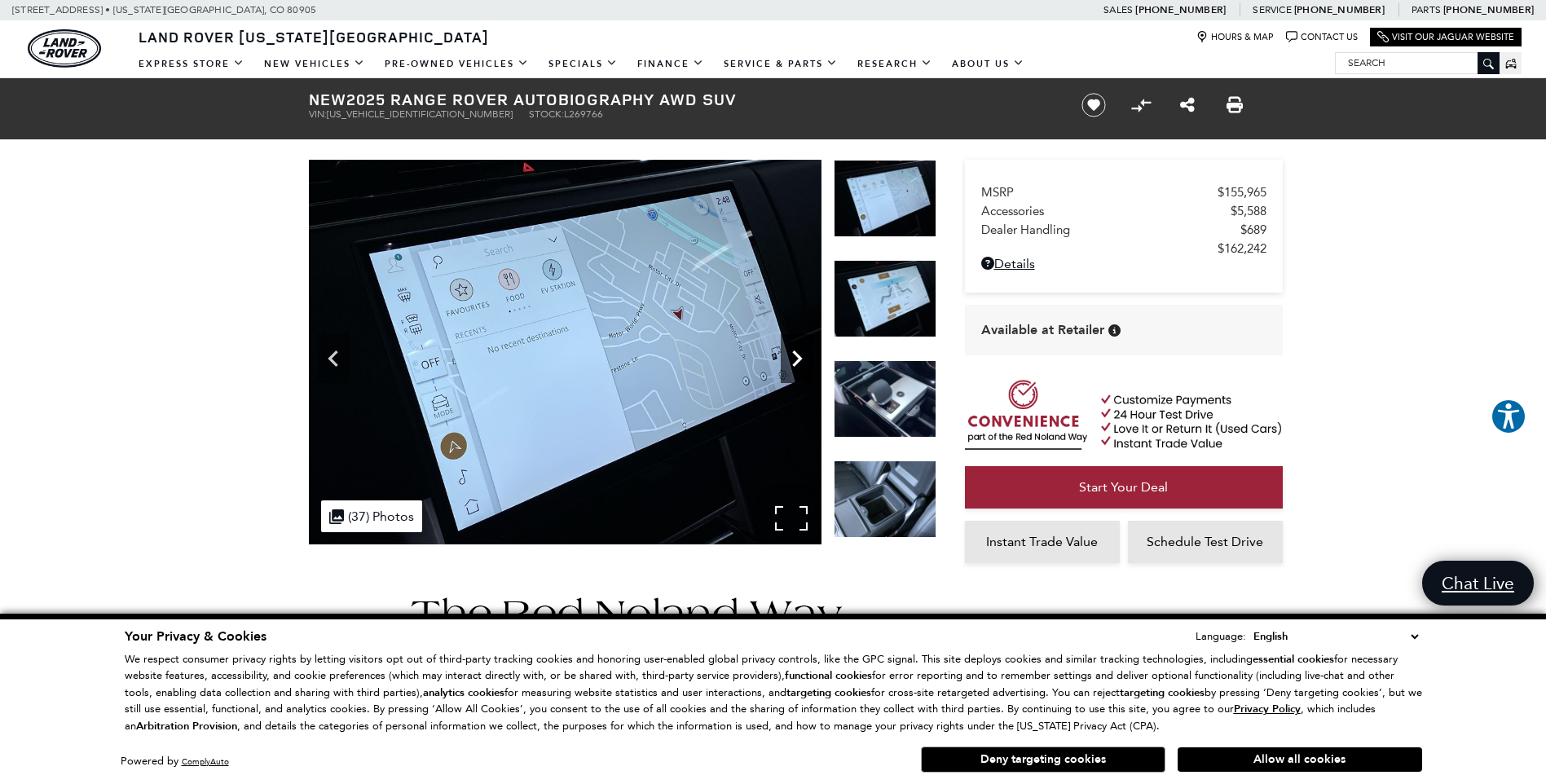
click at [797, 355] on icon "Next" at bounding box center [797, 359] width 10 height 17
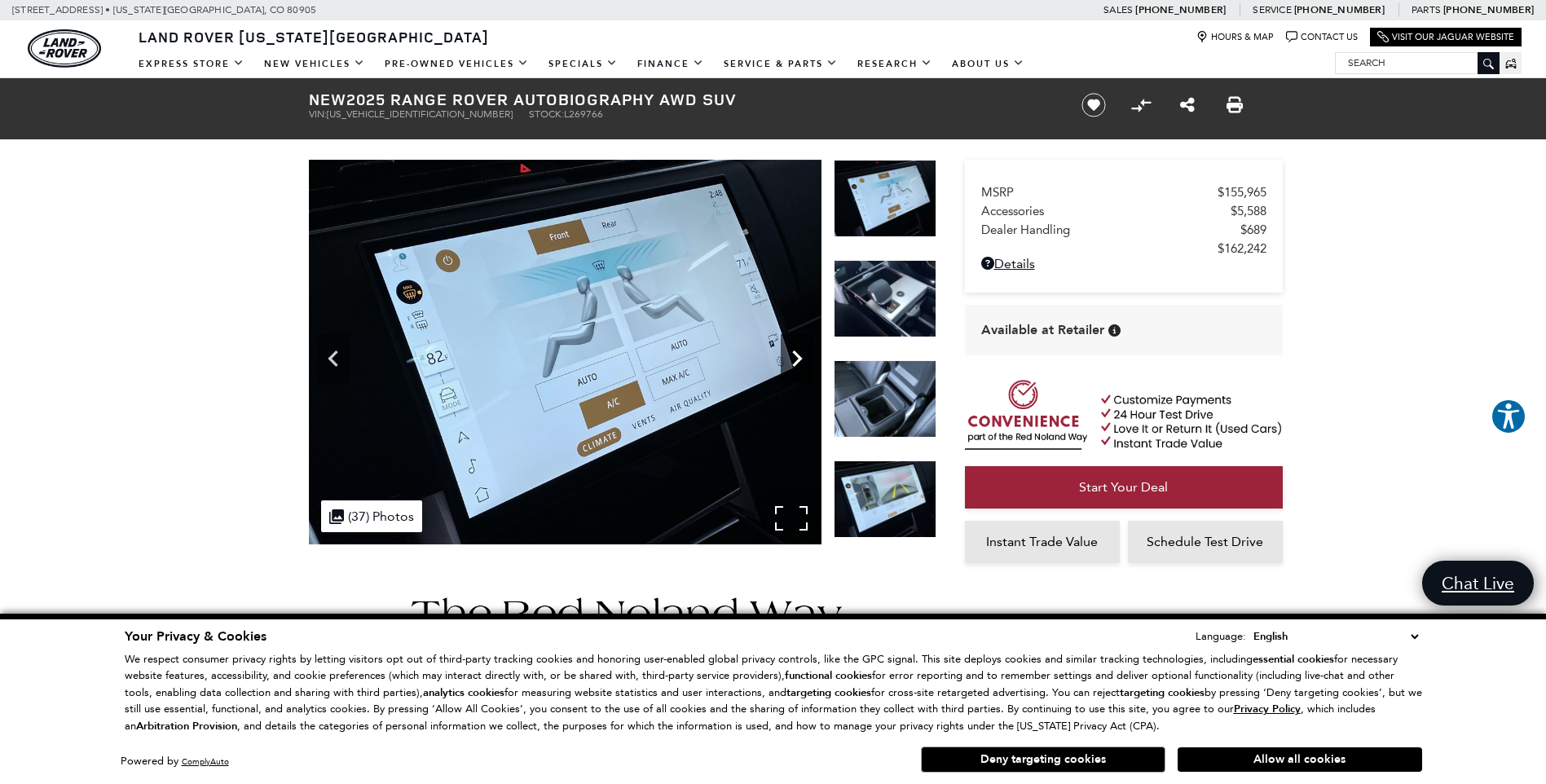
click at [797, 355] on icon "Next" at bounding box center [797, 359] width 10 height 17
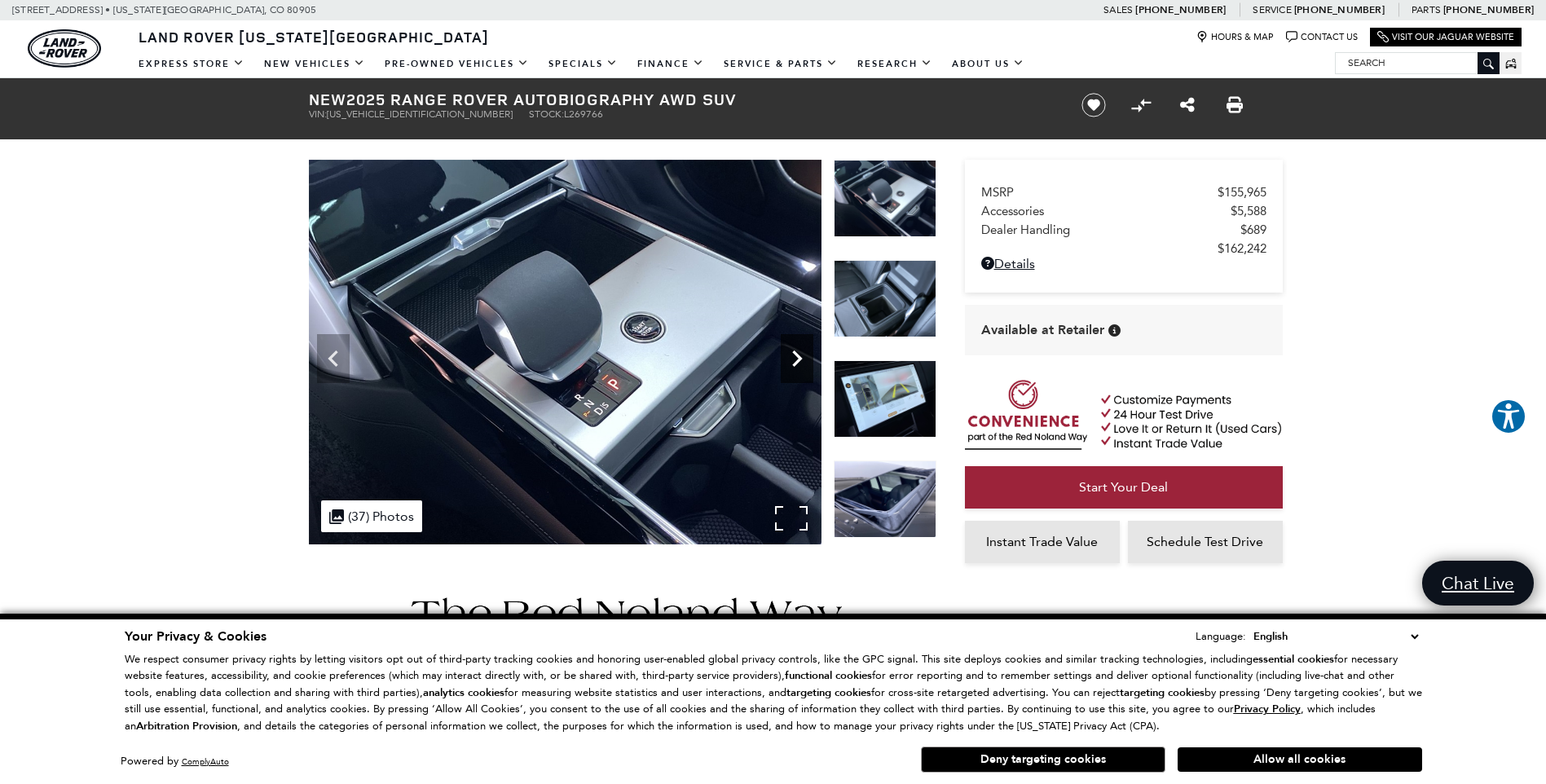
click at [797, 355] on icon "Next" at bounding box center [797, 359] width 10 height 17
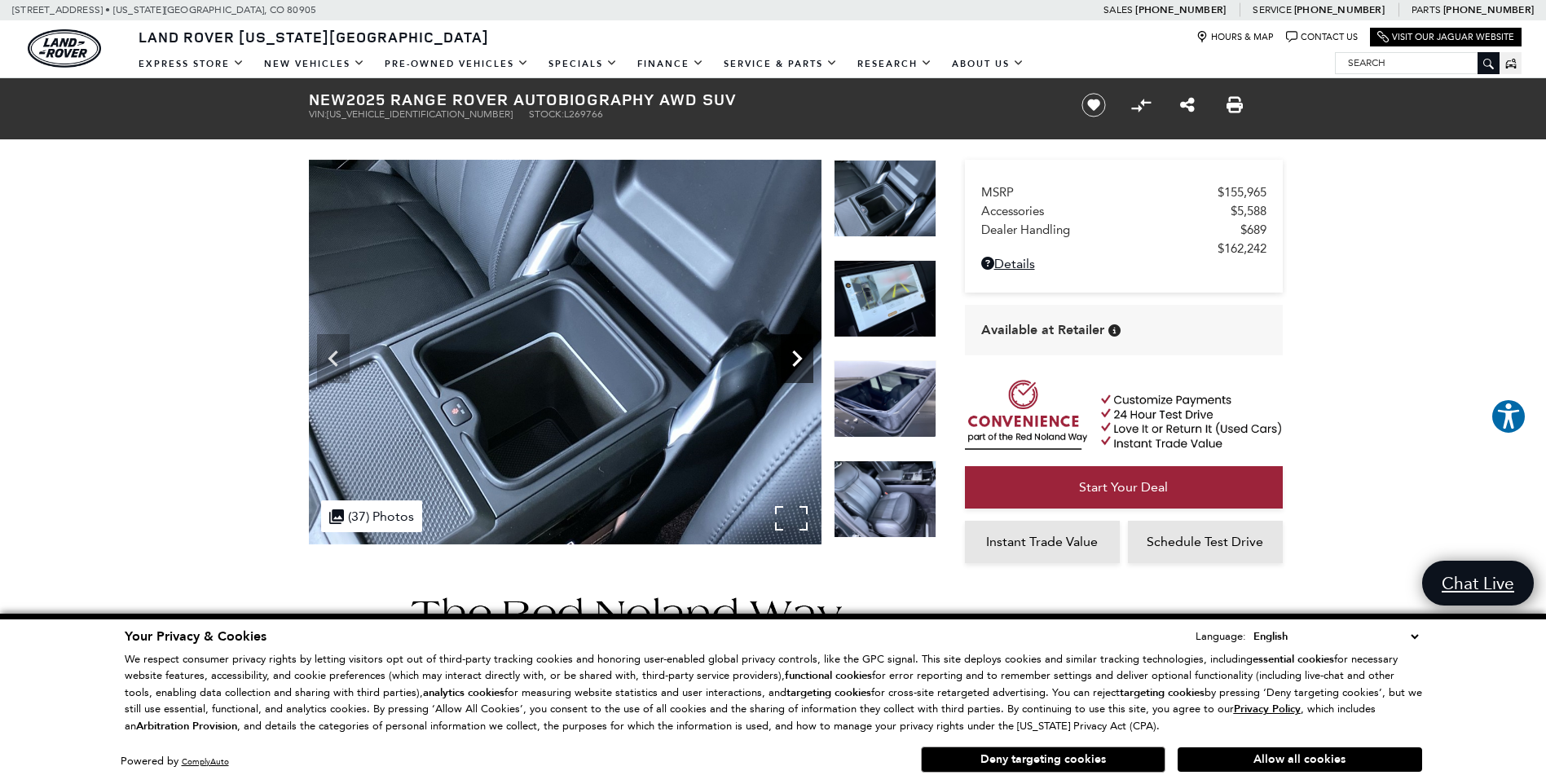
click at [797, 355] on icon "Next" at bounding box center [797, 359] width 10 height 17
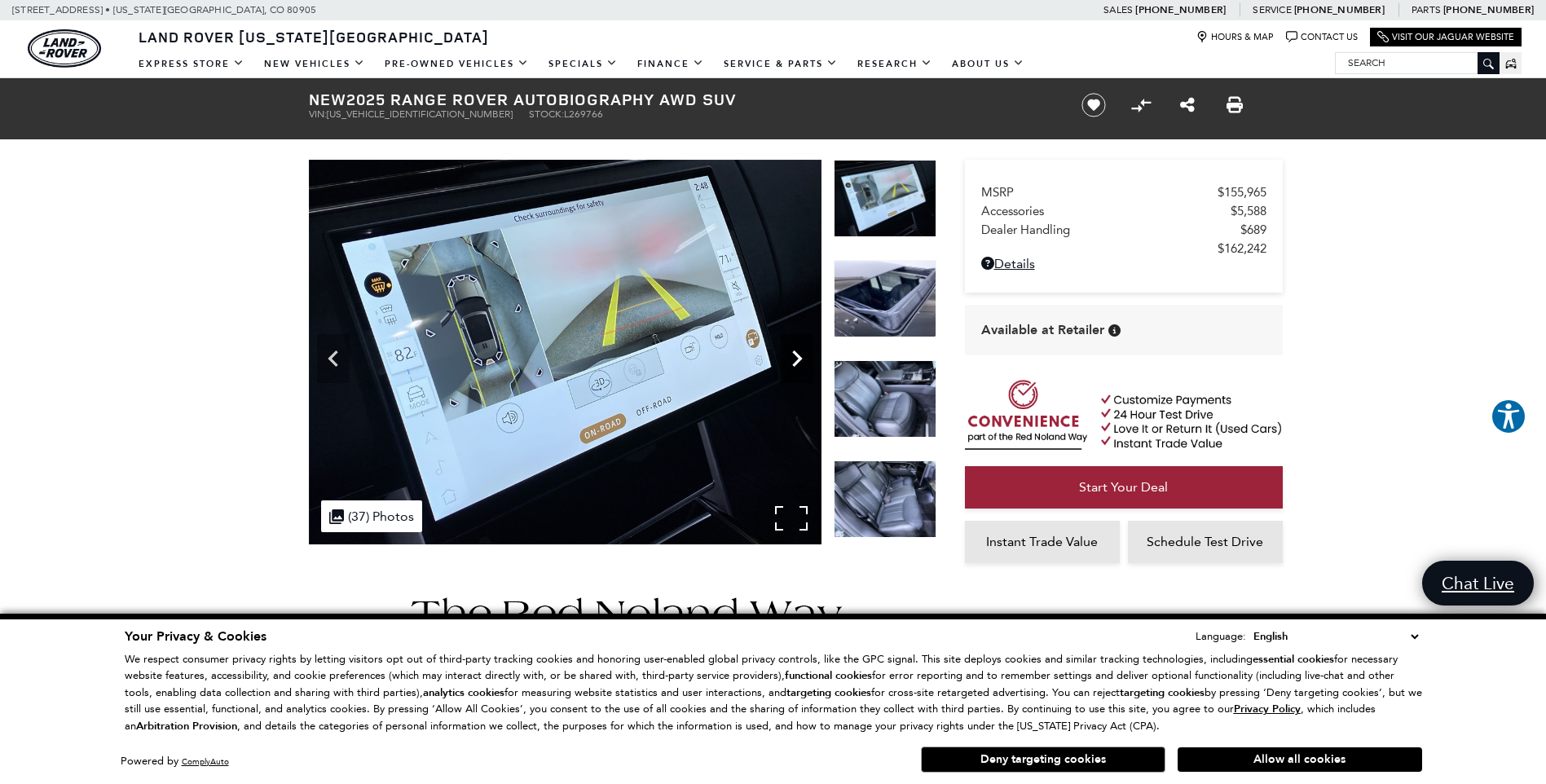
click at [797, 355] on icon "Next" at bounding box center [797, 359] width 10 height 17
